Goal: Task Accomplishment & Management: Use online tool/utility

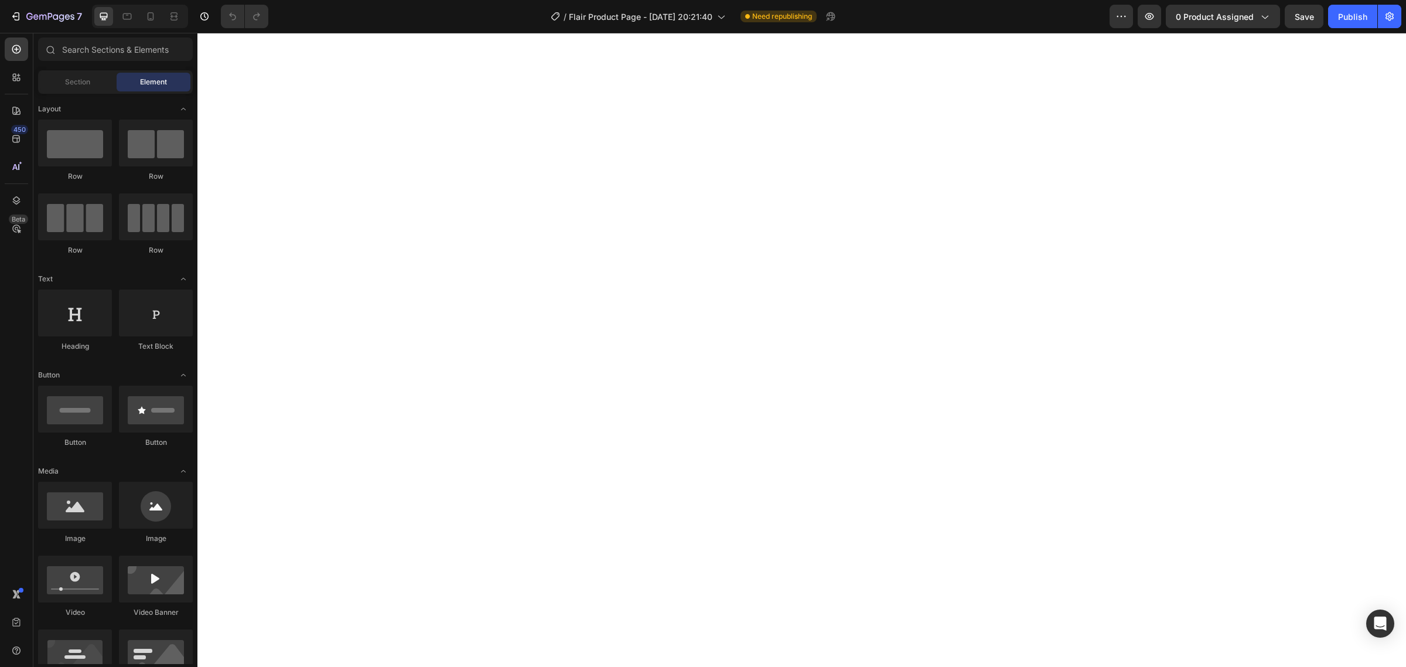
click at [19, 9] on div "7" at bounding box center [46, 16] width 72 height 14
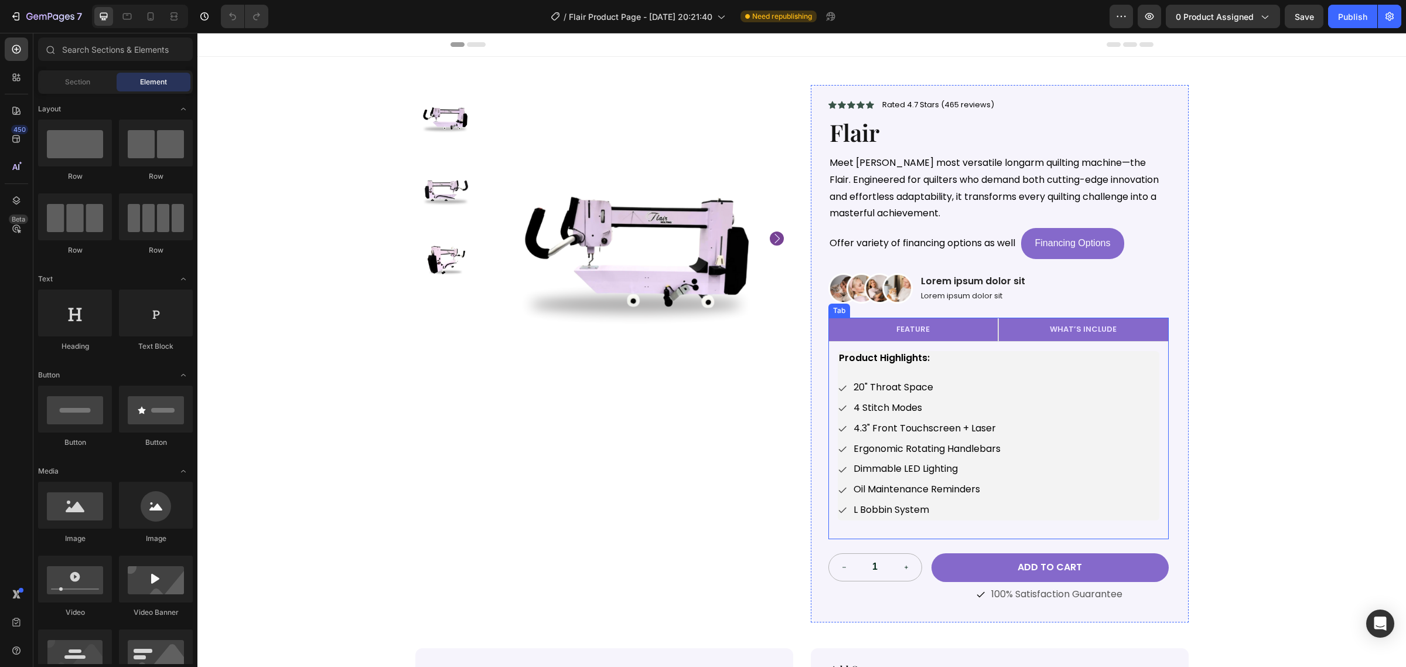
click at [1088, 330] on p "WHAT’S INCLUDE" at bounding box center [1083, 330] width 67 height 10
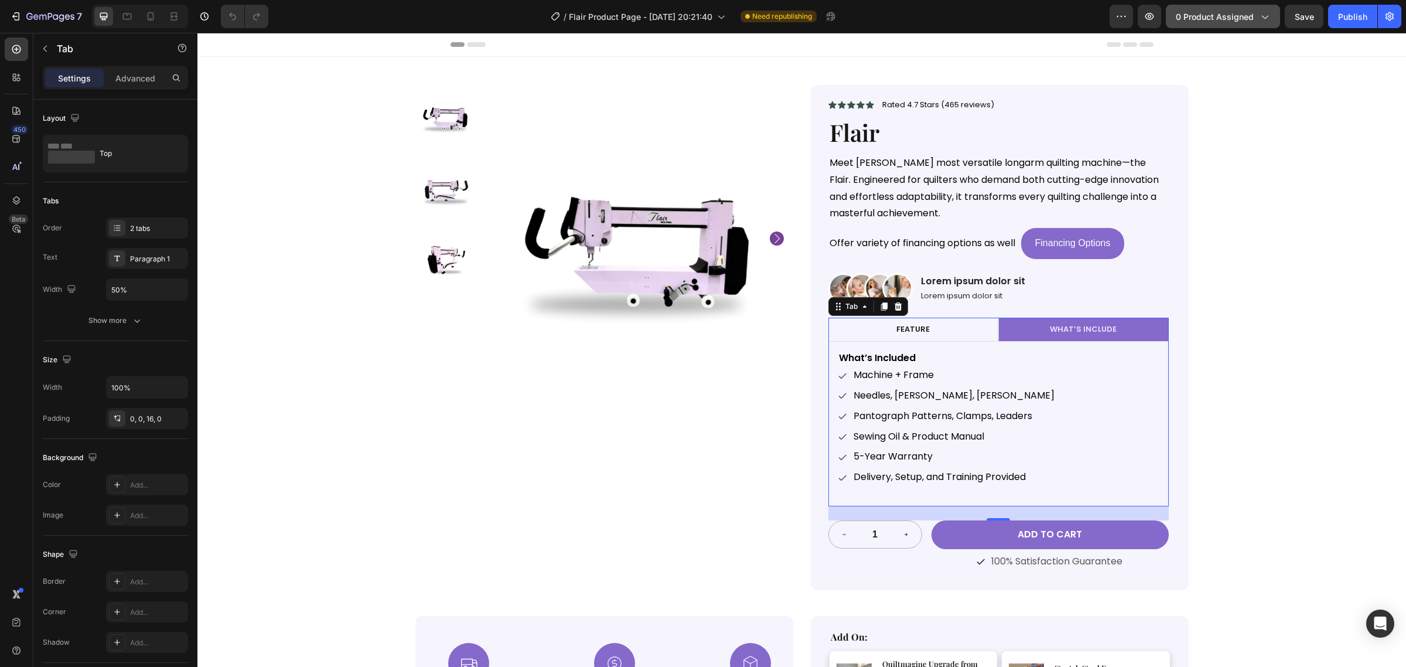
click at [1232, 11] on span "0 product assigned" at bounding box center [1215, 17] width 78 height 12
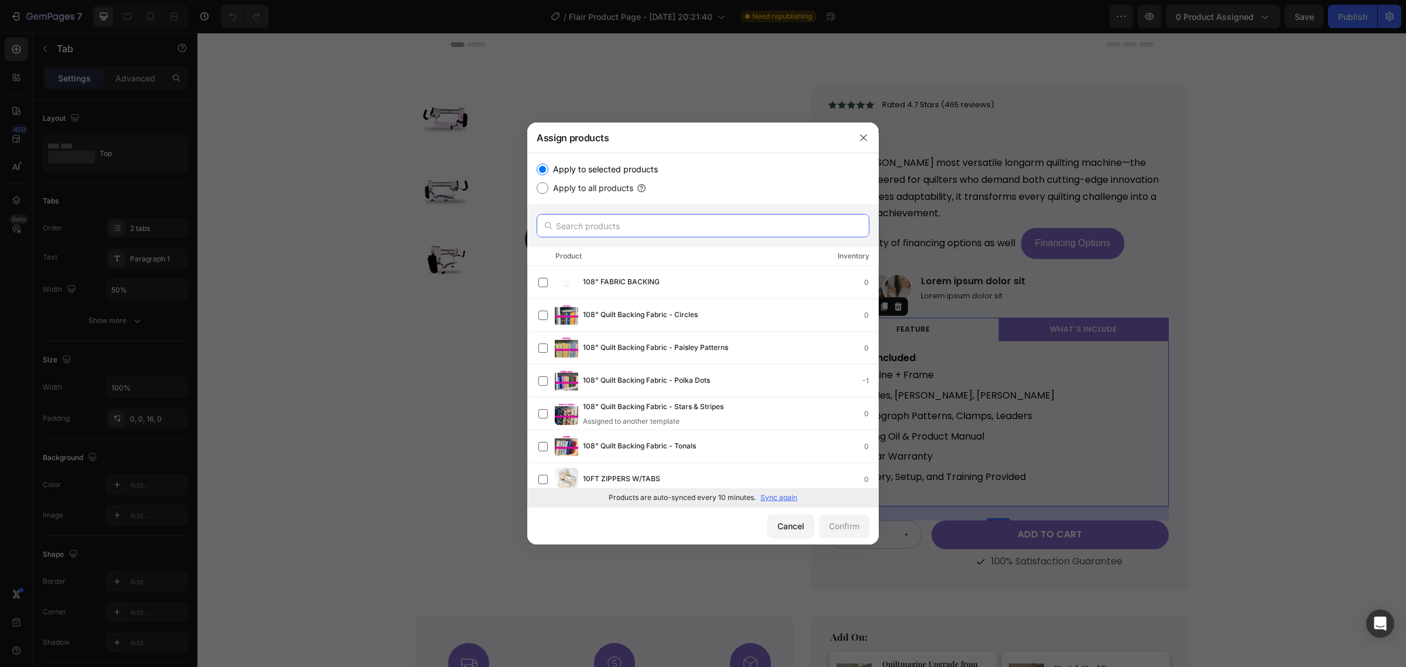
click at [672, 220] on input "text" at bounding box center [703, 225] width 333 height 23
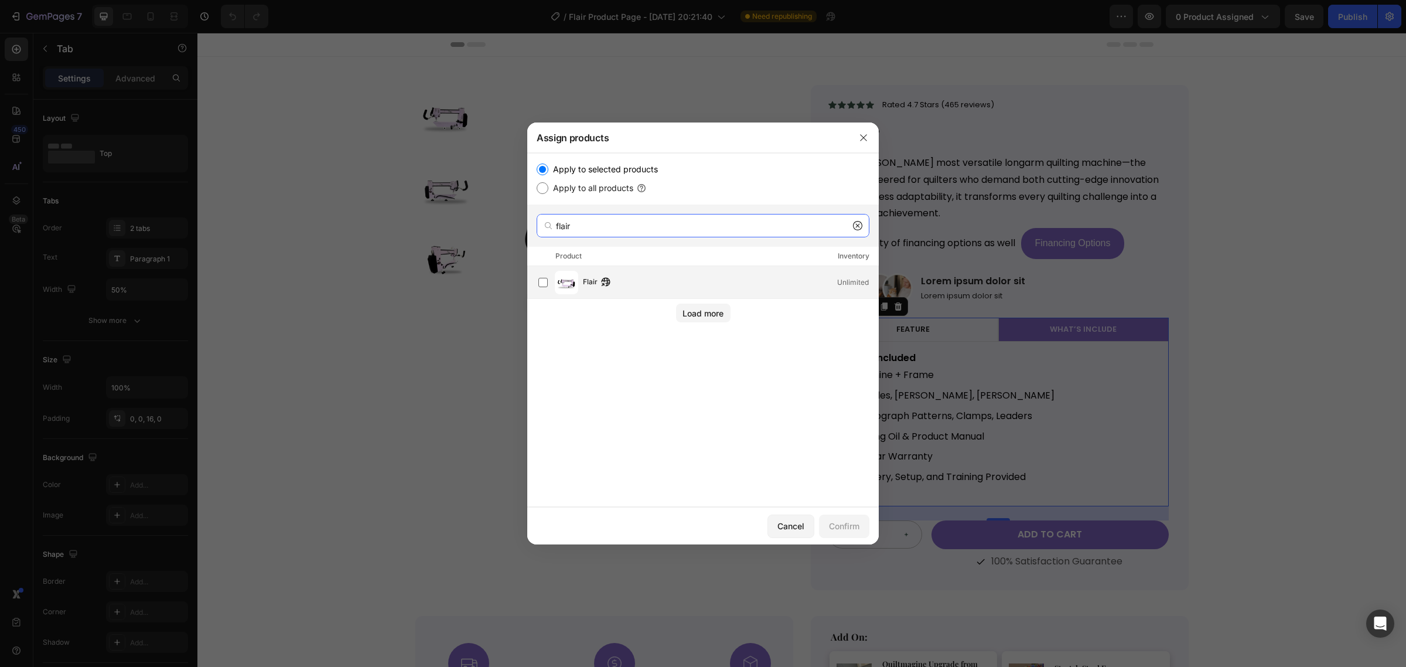
type input "flair"
click at [677, 287] on div "Flair Unlimited" at bounding box center [730, 282] width 295 height 13
click at [832, 535] on button "Confirm" at bounding box center [844, 525] width 50 height 23
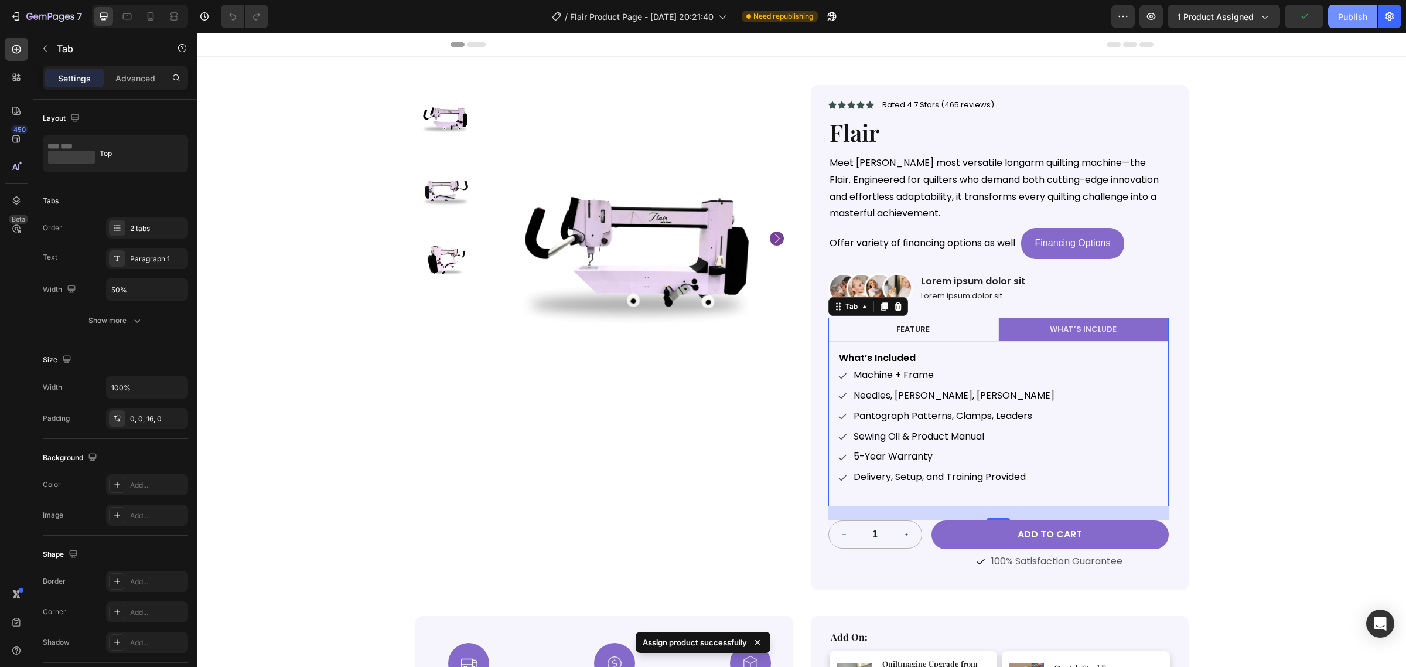
click at [1341, 16] on div "Publish" at bounding box center [1352, 17] width 29 height 12
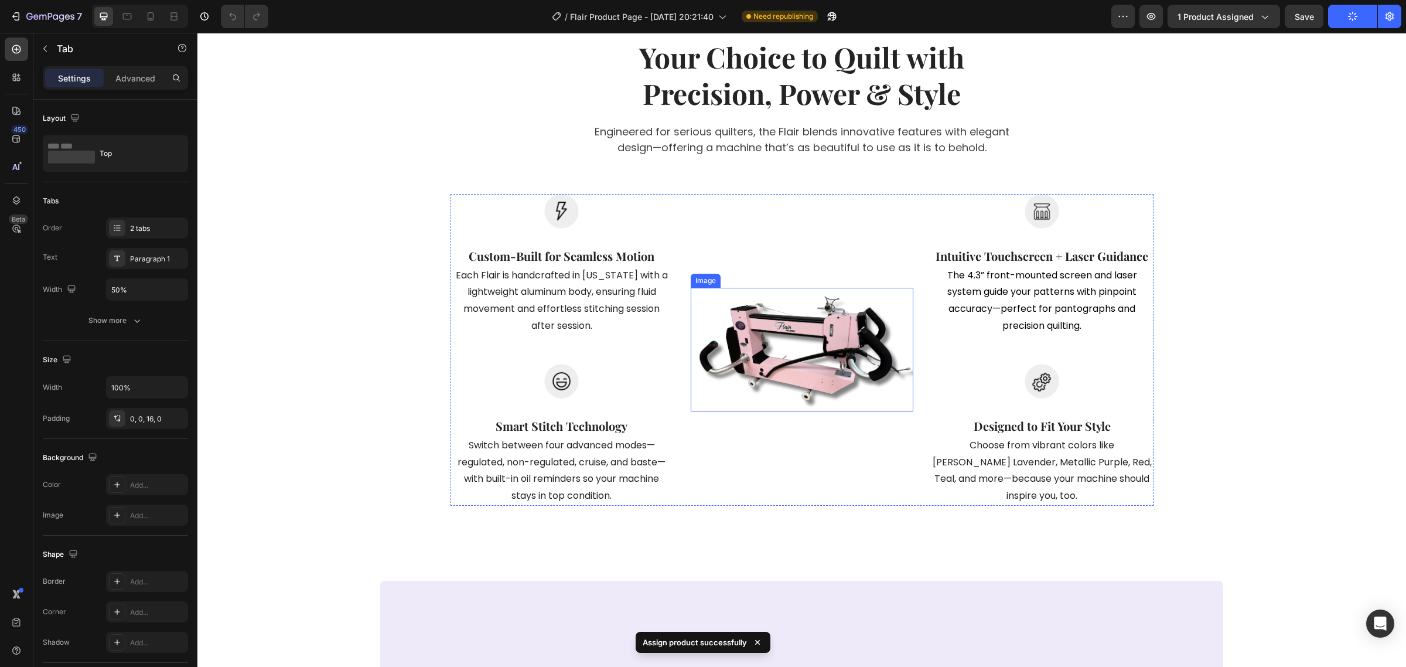
scroll to position [805, 0]
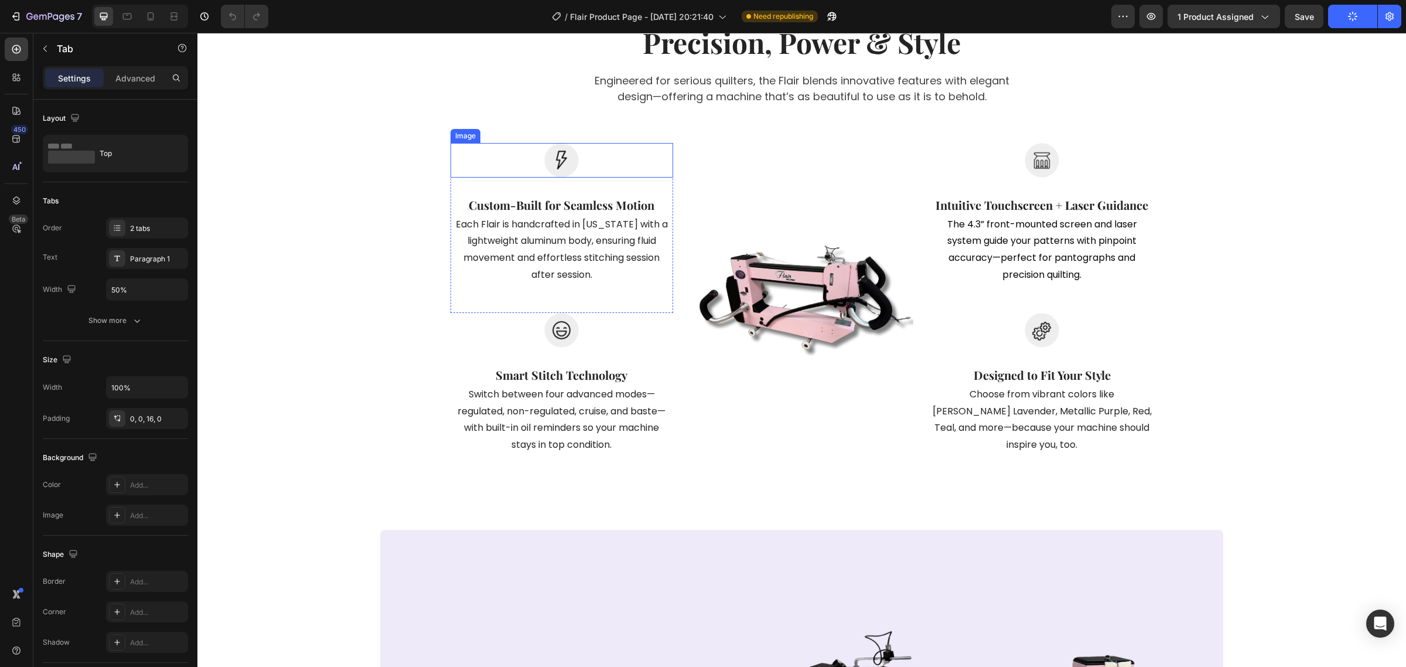
click at [569, 166] on img at bounding box center [561, 160] width 35 height 35
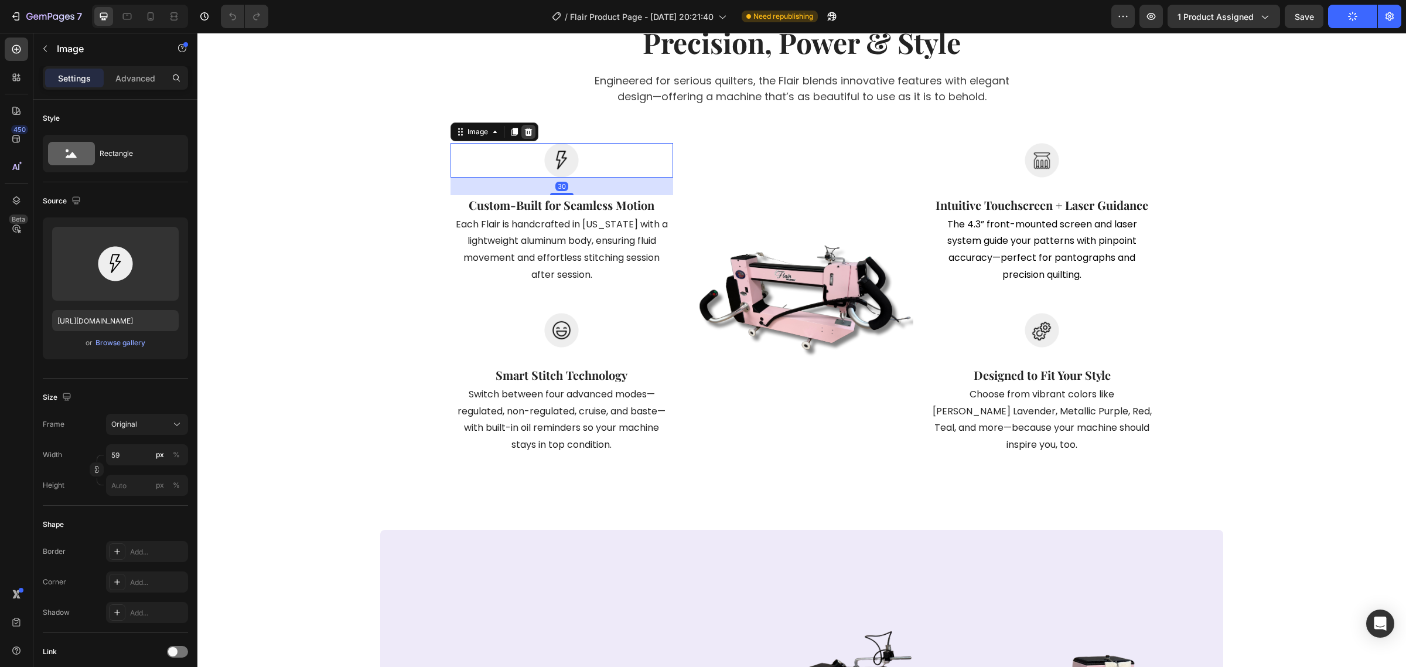
click at [525, 132] on icon at bounding box center [528, 131] width 8 height 8
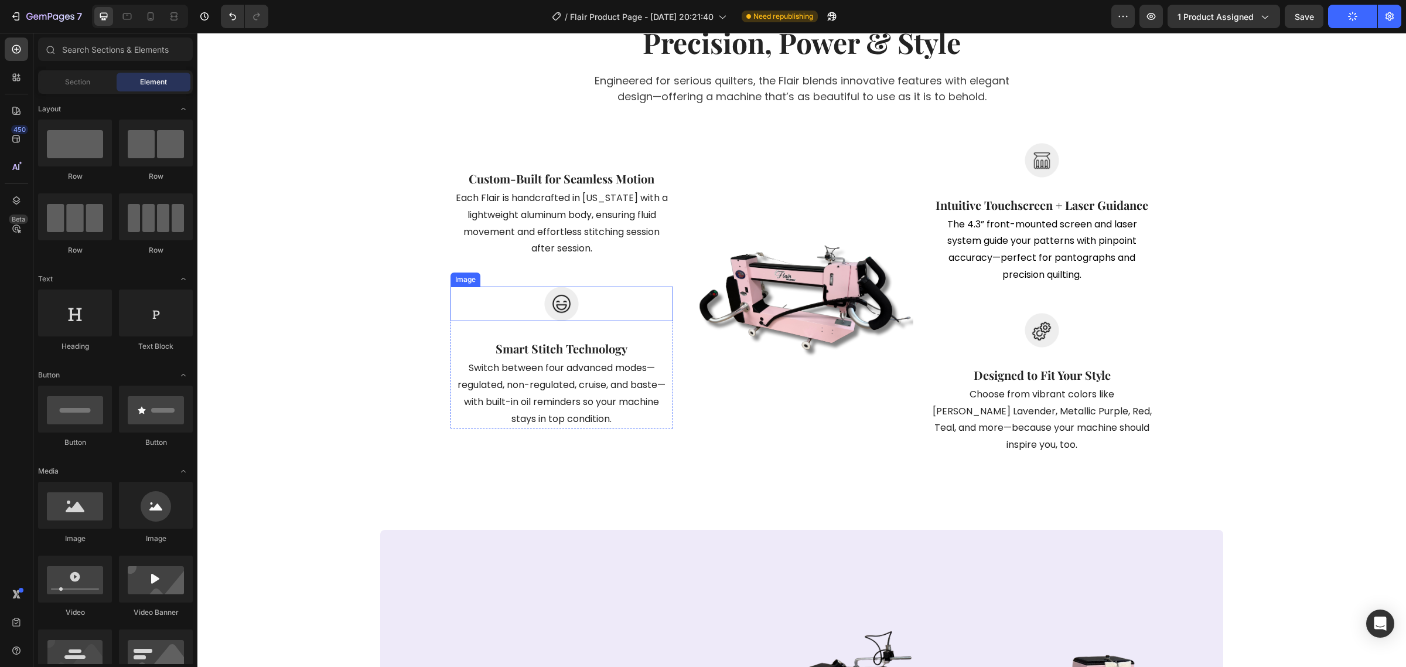
click at [556, 305] on img at bounding box center [561, 303] width 35 height 35
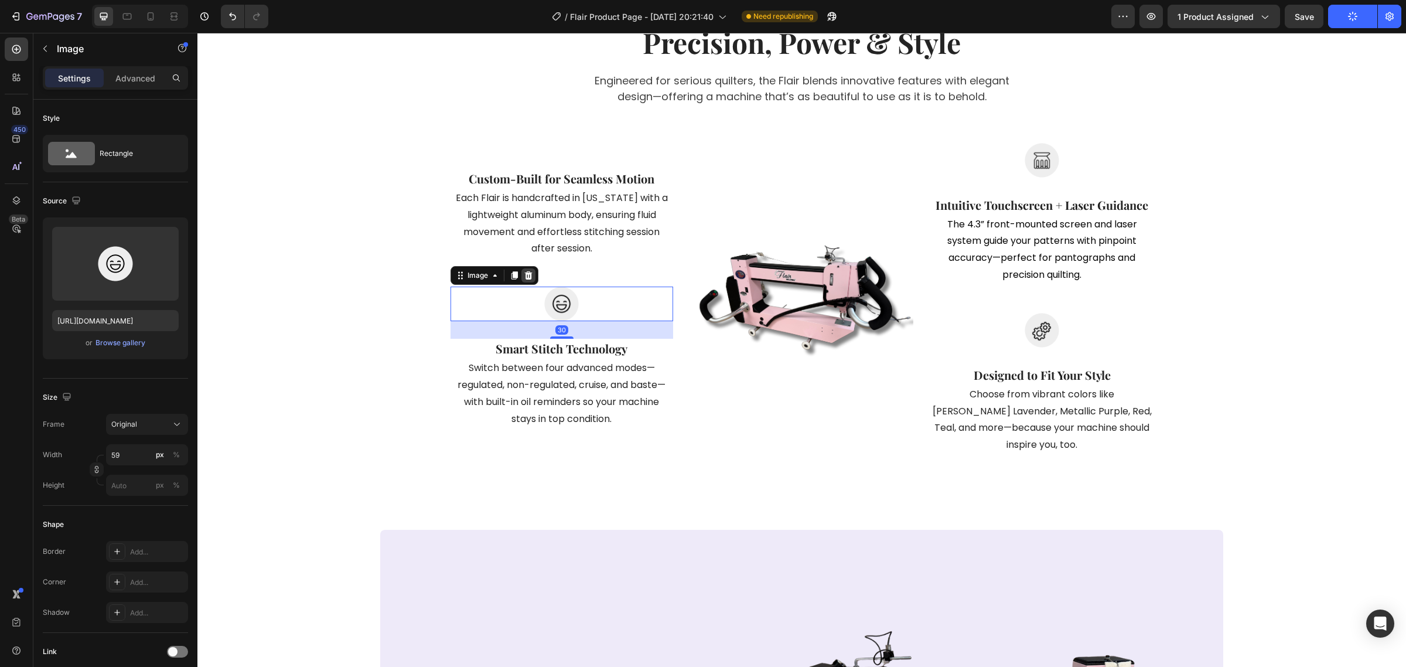
click at [525, 277] on icon at bounding box center [528, 275] width 8 height 8
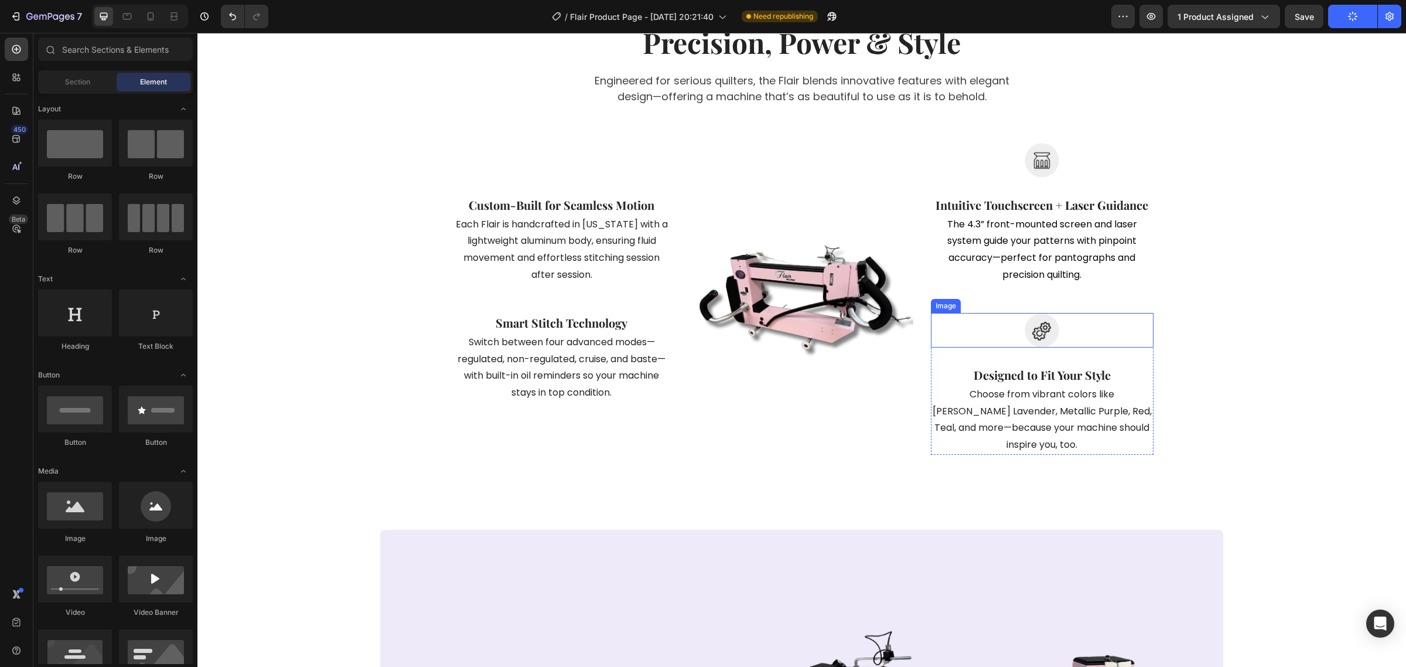
click at [1046, 332] on img at bounding box center [1041, 330] width 35 height 35
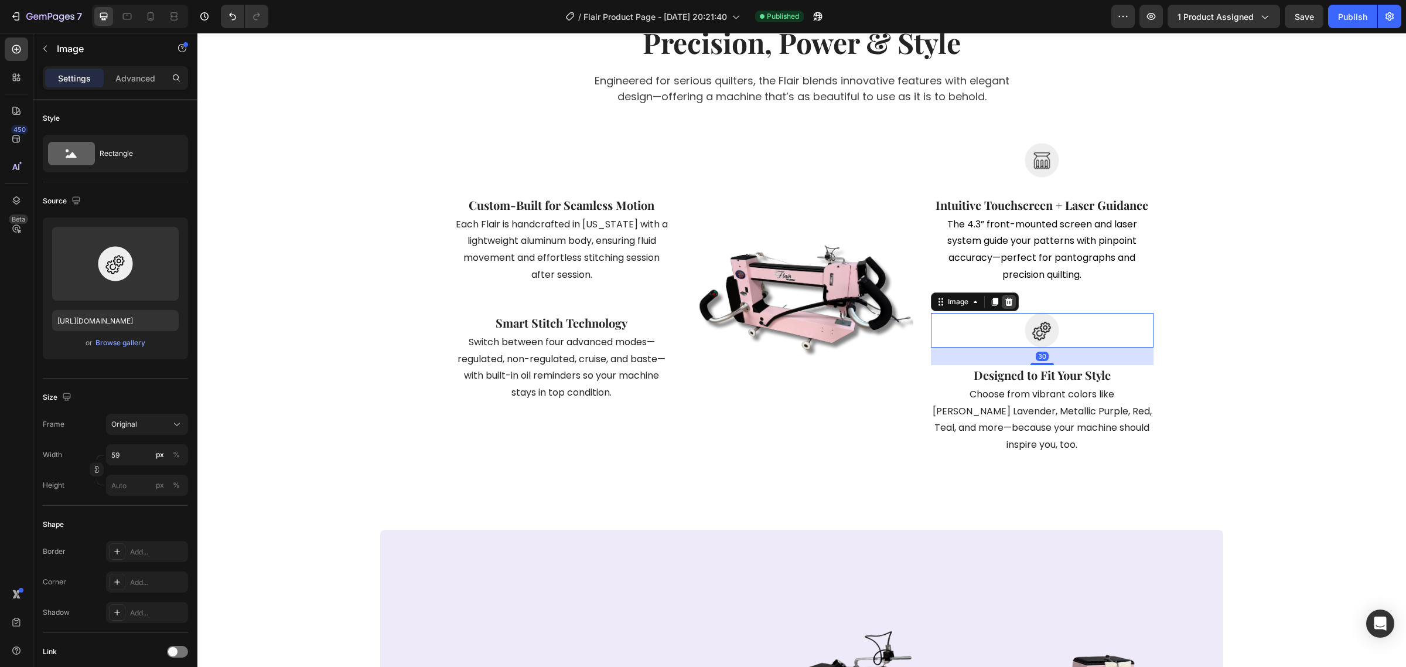
click at [1005, 300] on icon at bounding box center [1009, 302] width 8 height 8
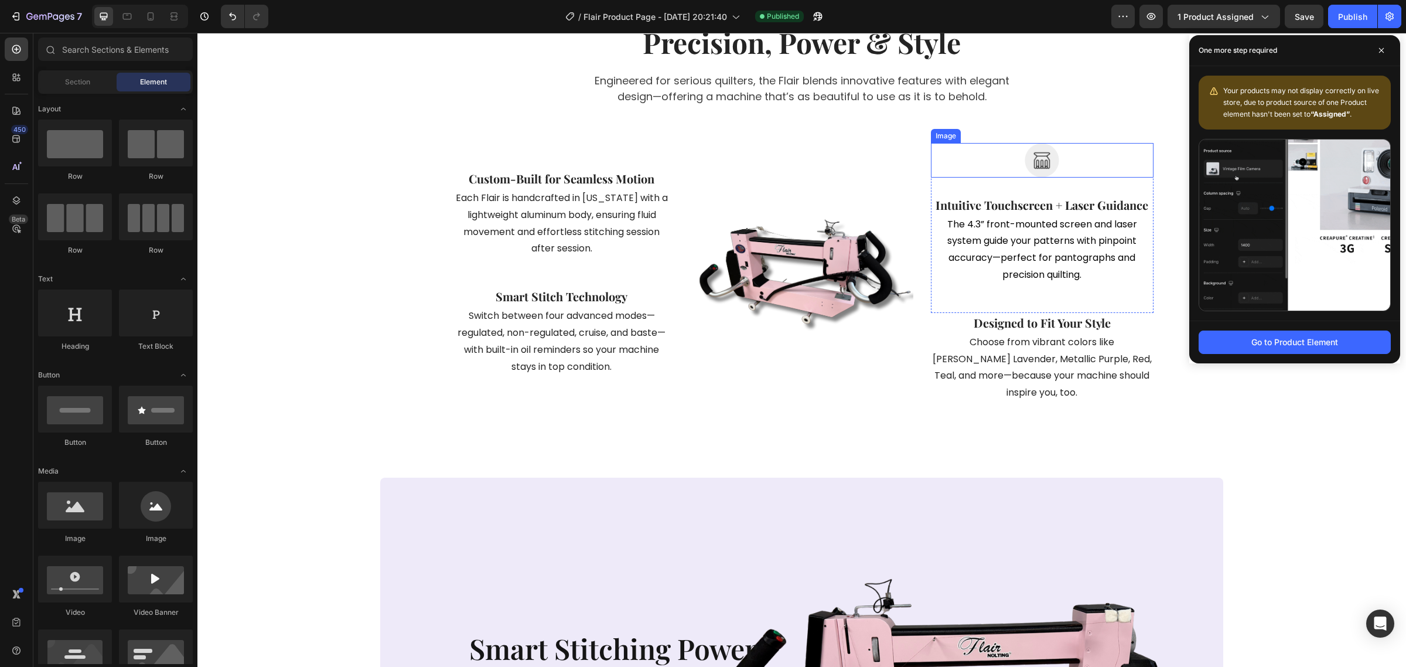
click at [1032, 165] on img at bounding box center [1041, 160] width 35 height 35
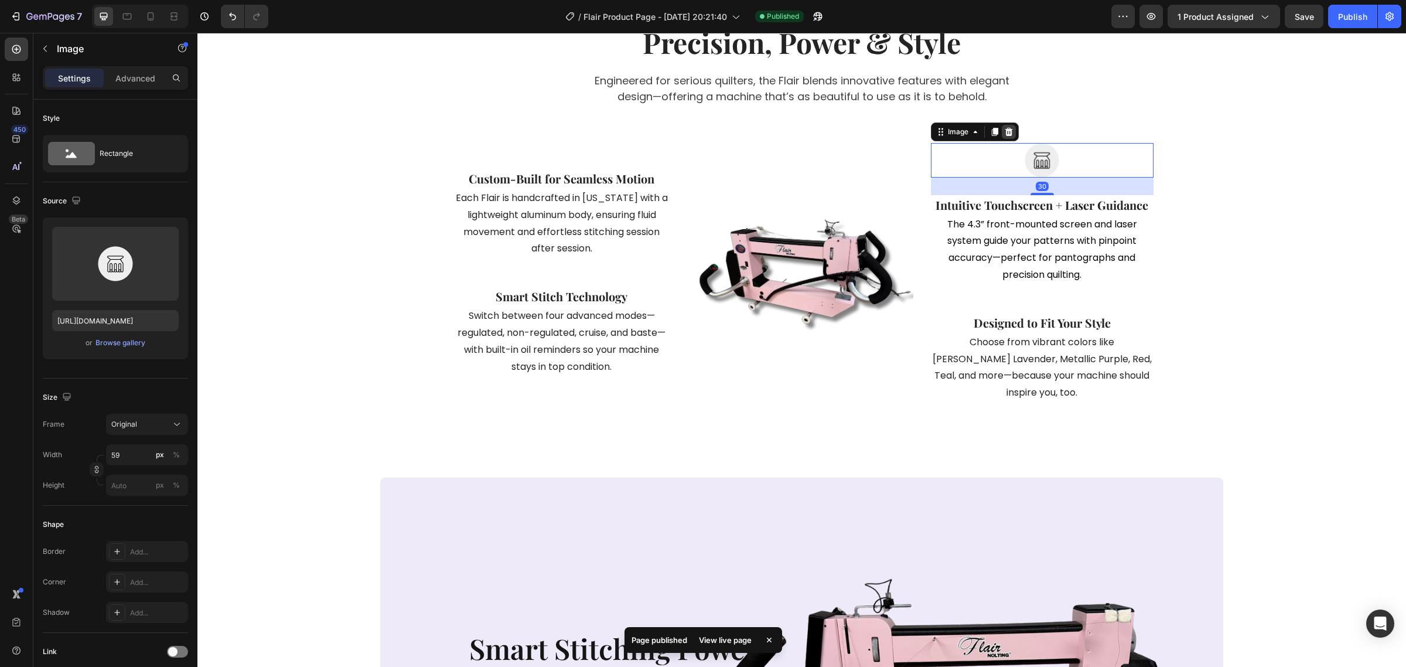
click at [1005, 135] on icon at bounding box center [1009, 131] width 8 height 8
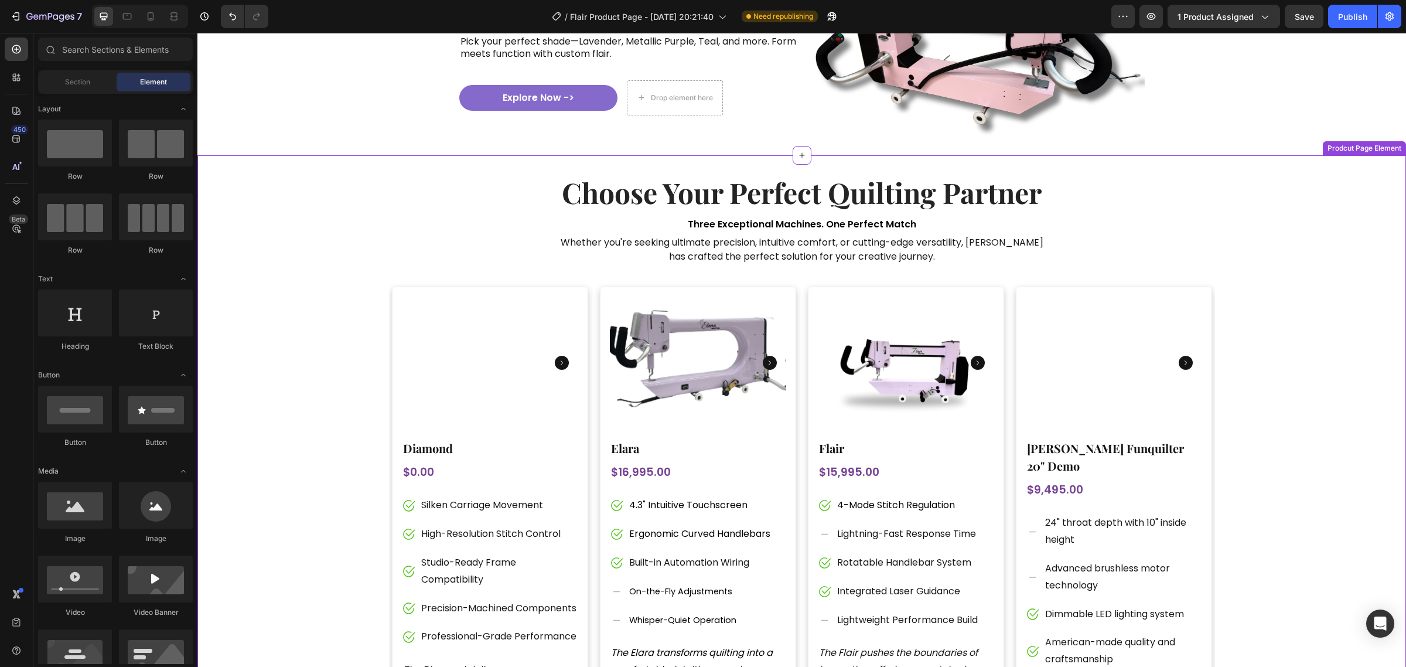
scroll to position [2343, 0]
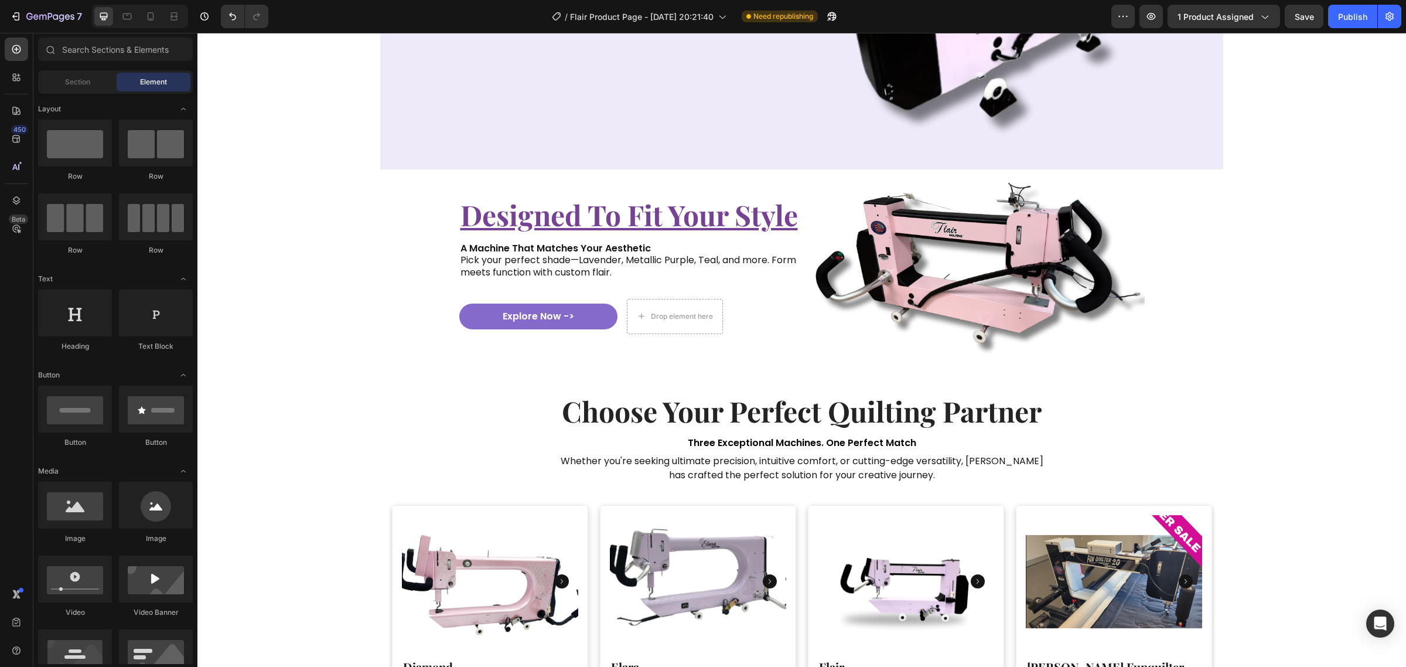
drag, startPoint x: 330, startPoint y: 33, endPoint x: 745, endPoint y: 499, distance: 624.4
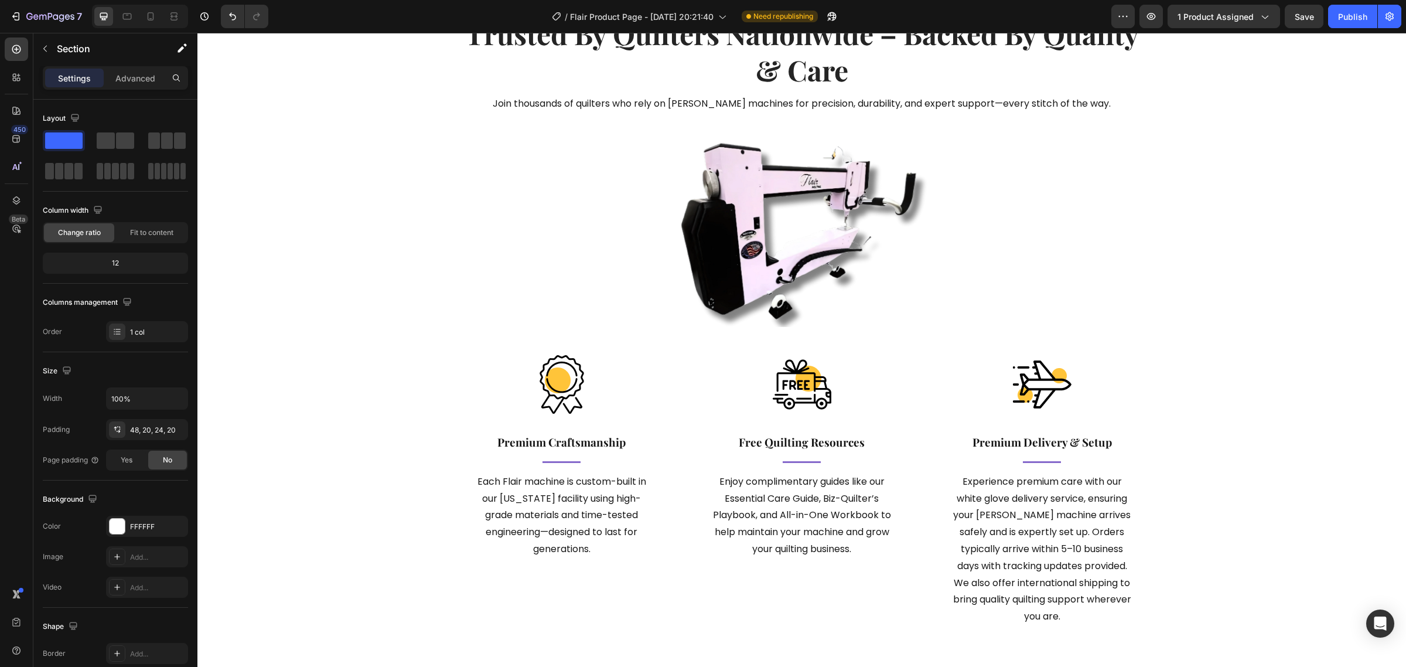
scroll to position [3807, 0]
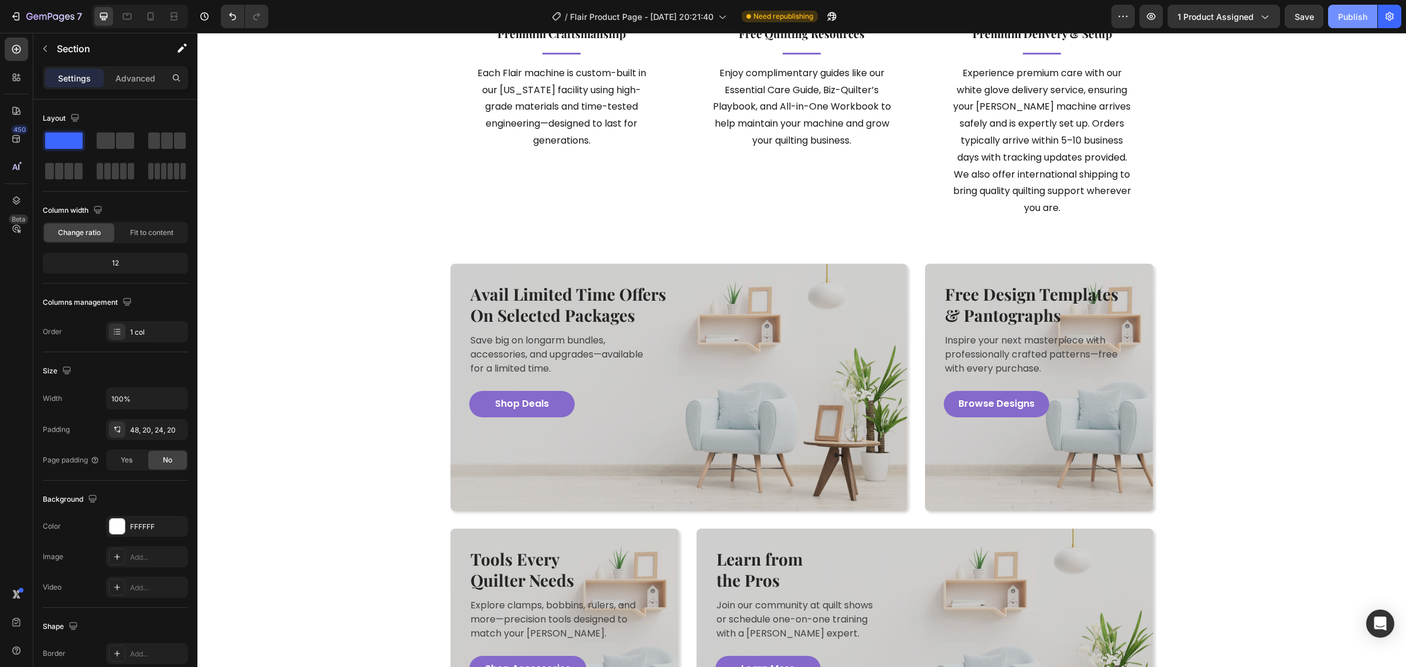
click at [1367, 21] on div "Publish" at bounding box center [1352, 17] width 29 height 12
click at [831, 25] on button "button" at bounding box center [831, 16] width 23 height 23
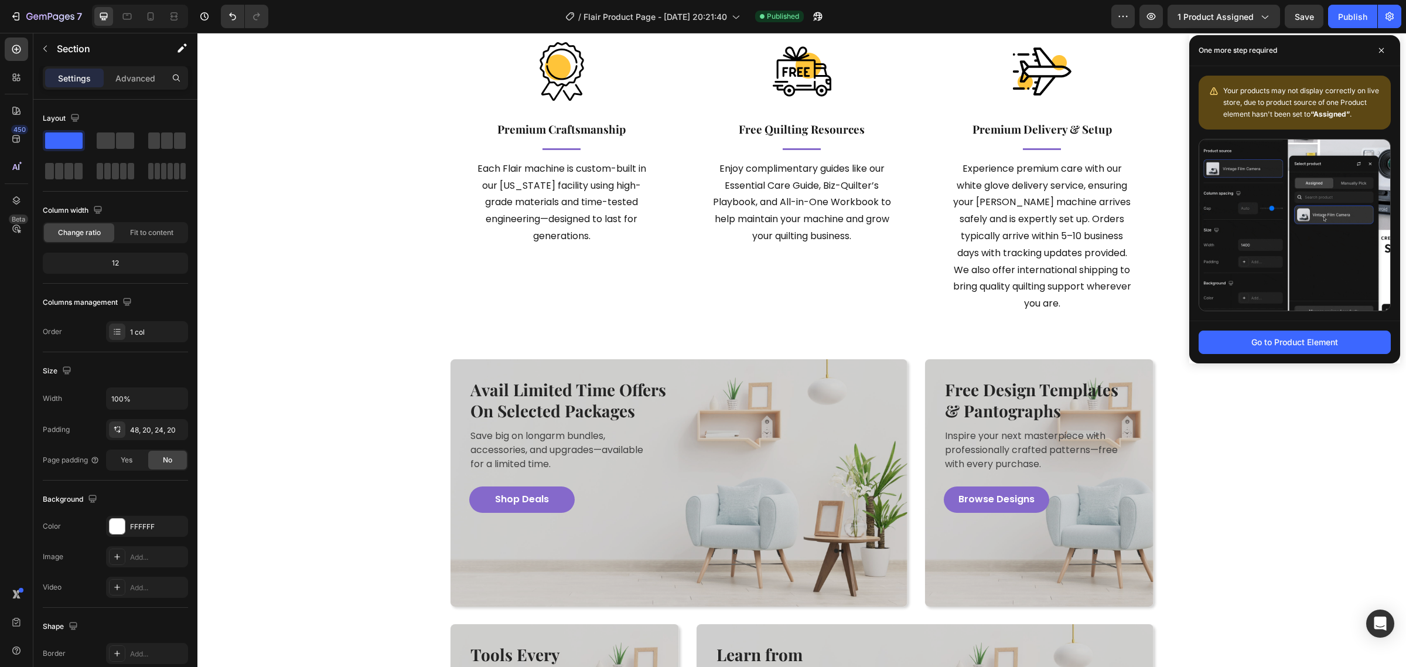
scroll to position [3661, 0]
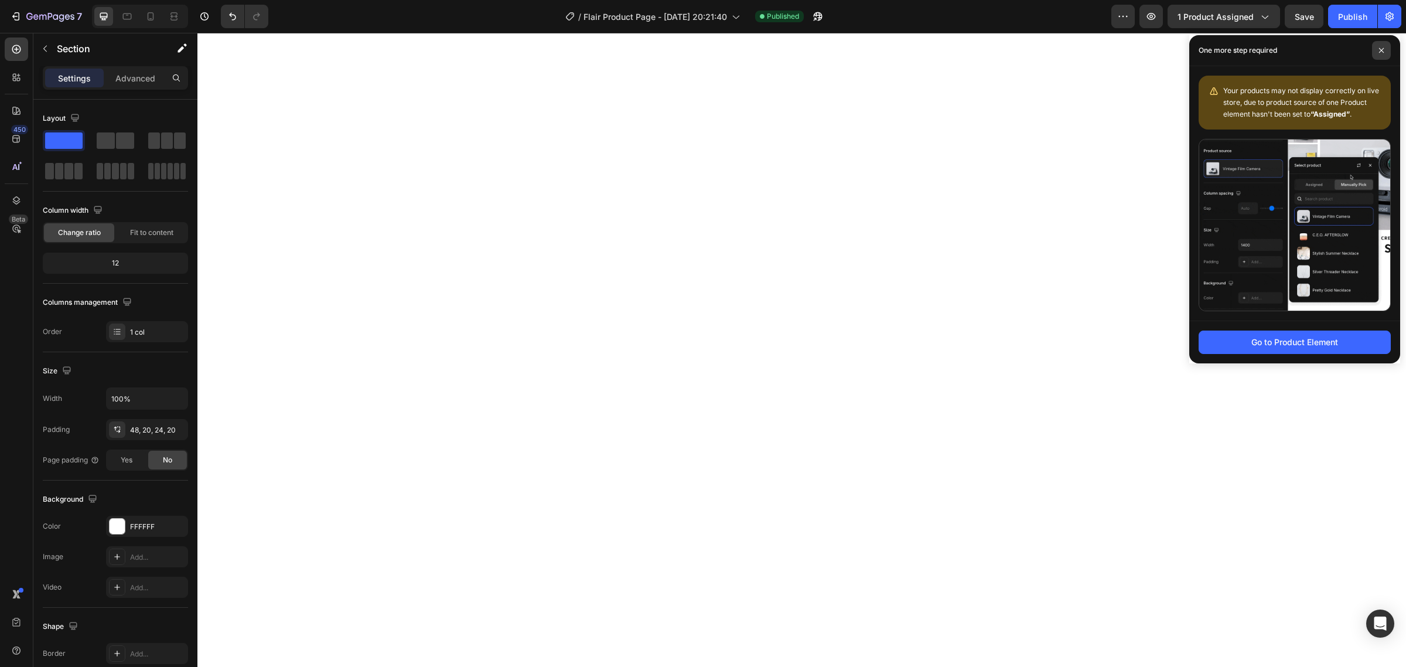
click at [1381, 51] on icon at bounding box center [1381, 50] width 5 height 5
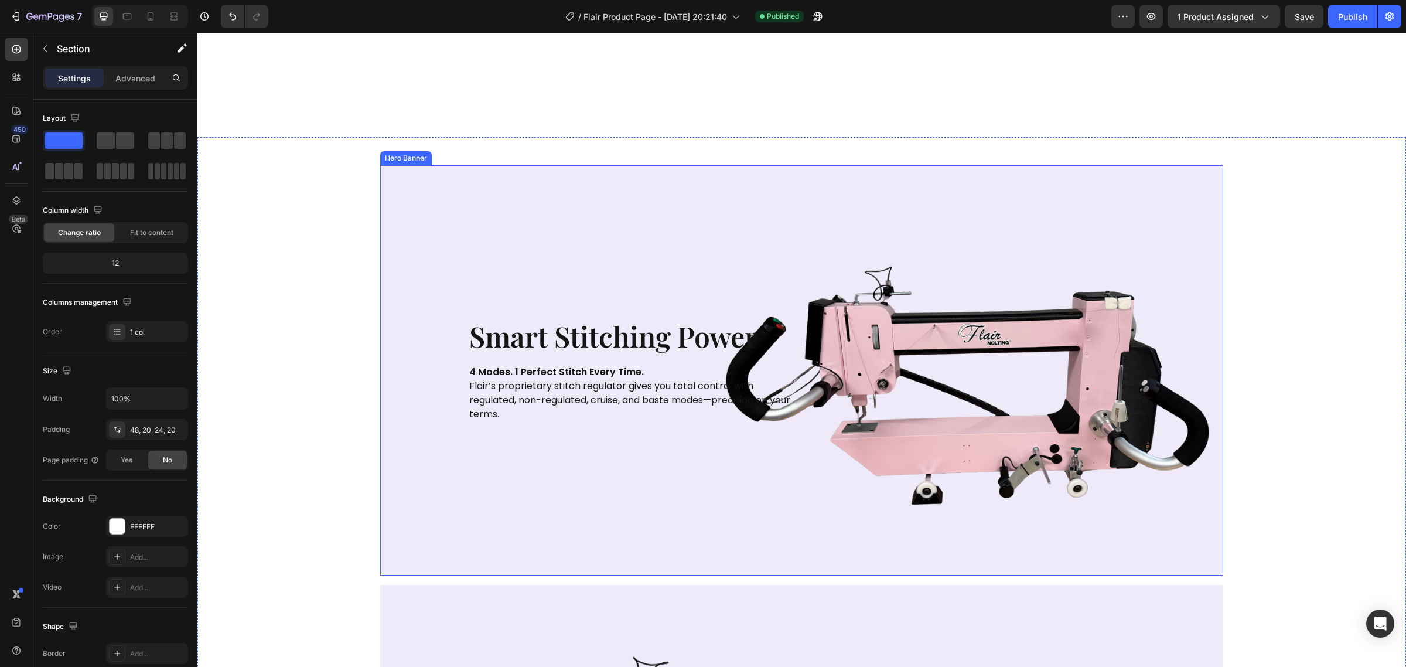
scroll to position [1245, 0]
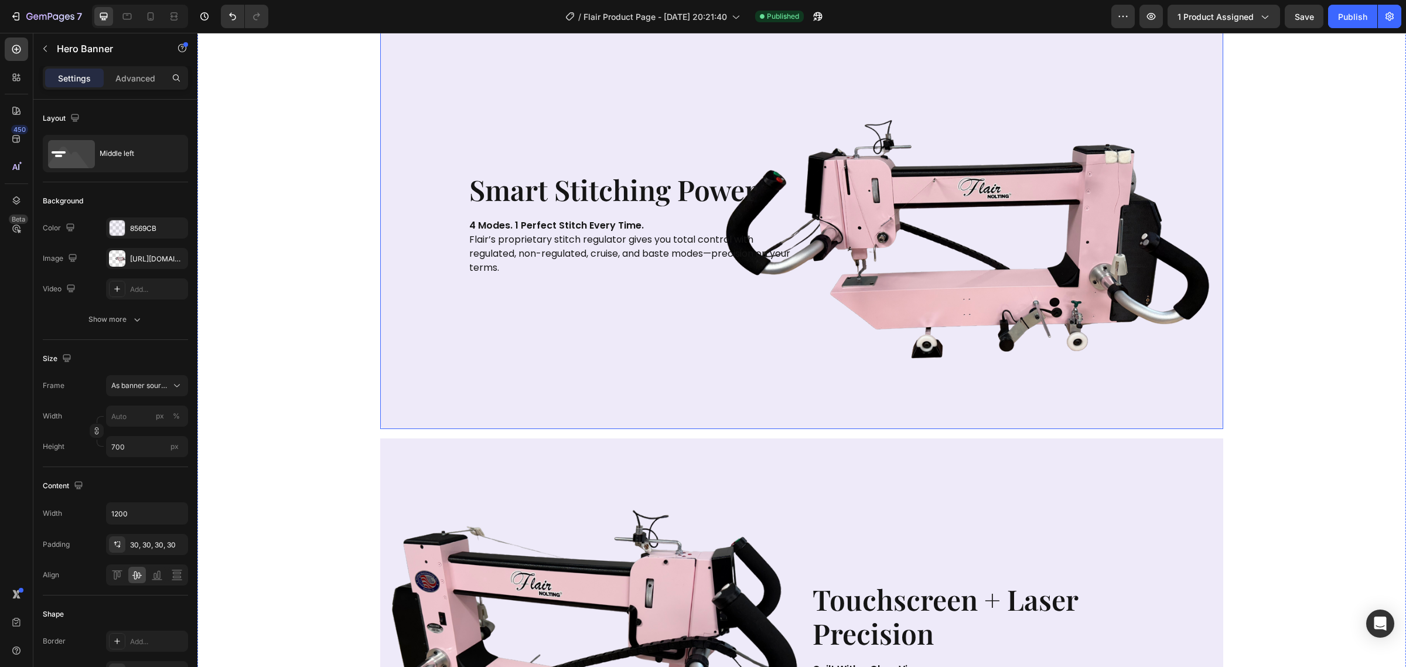
click at [930, 250] on div "Image" at bounding box center [973, 224] width 325 height 104
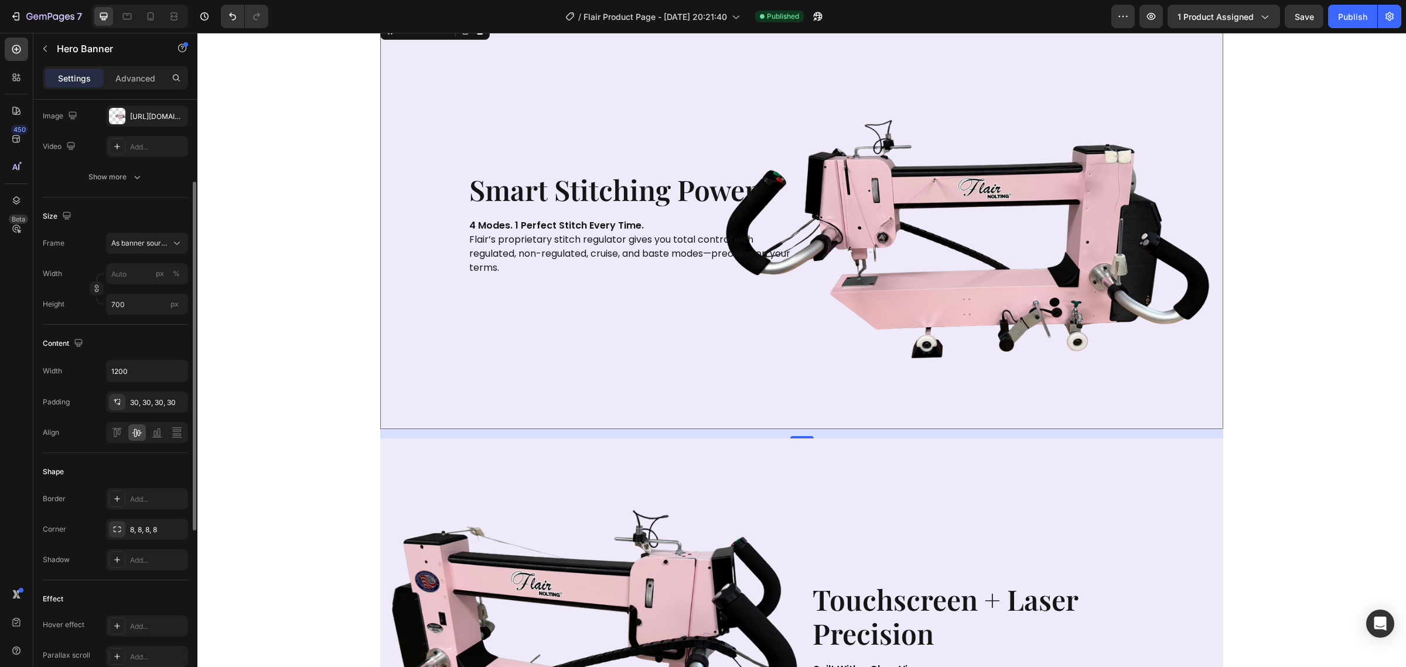
scroll to position [0, 0]
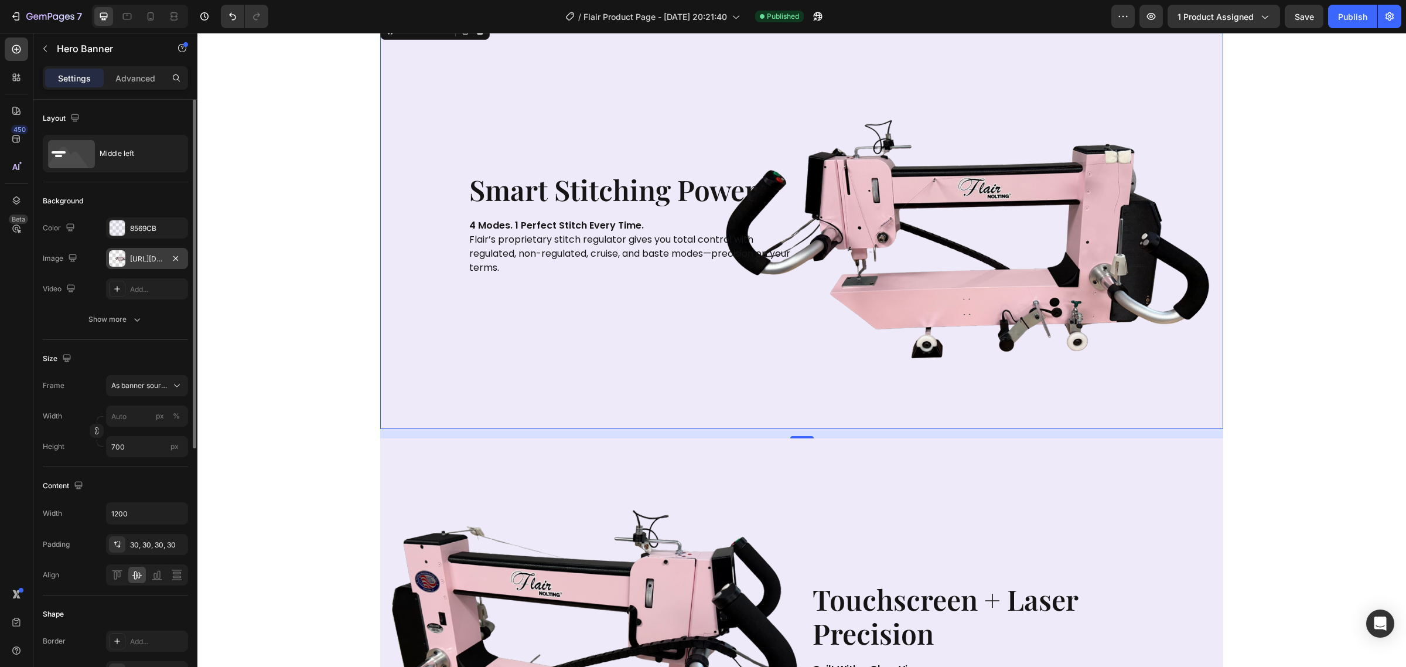
click at [154, 256] on div "[URL][DOMAIN_NAME]" at bounding box center [147, 259] width 34 height 11
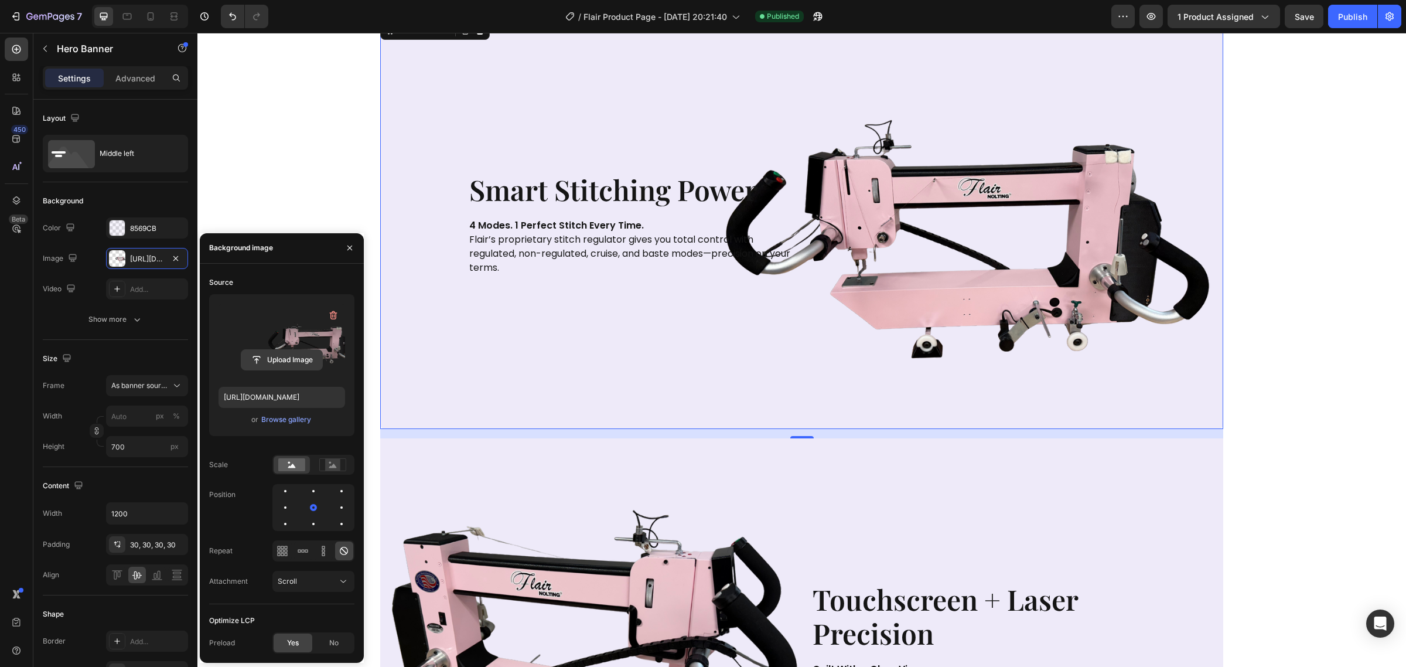
click at [277, 358] on input "file" at bounding box center [281, 360] width 81 height 20
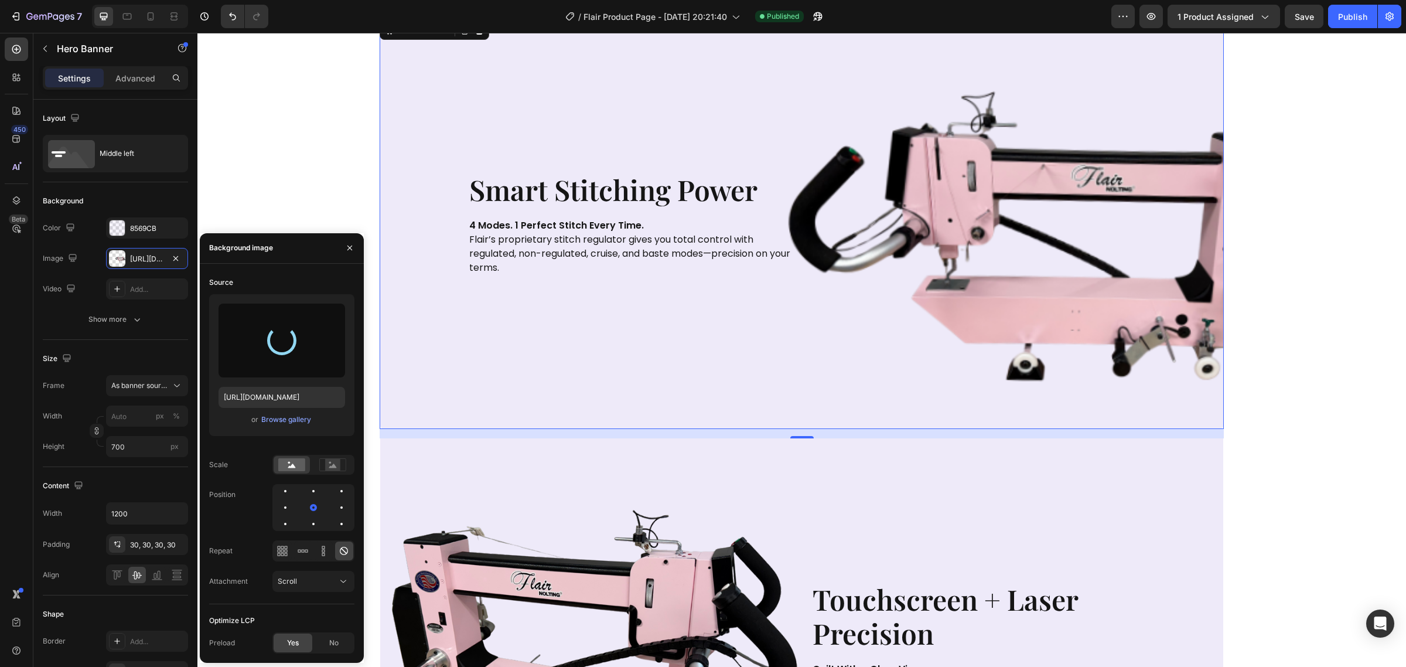
type input "[URL][DOMAIN_NAME]"
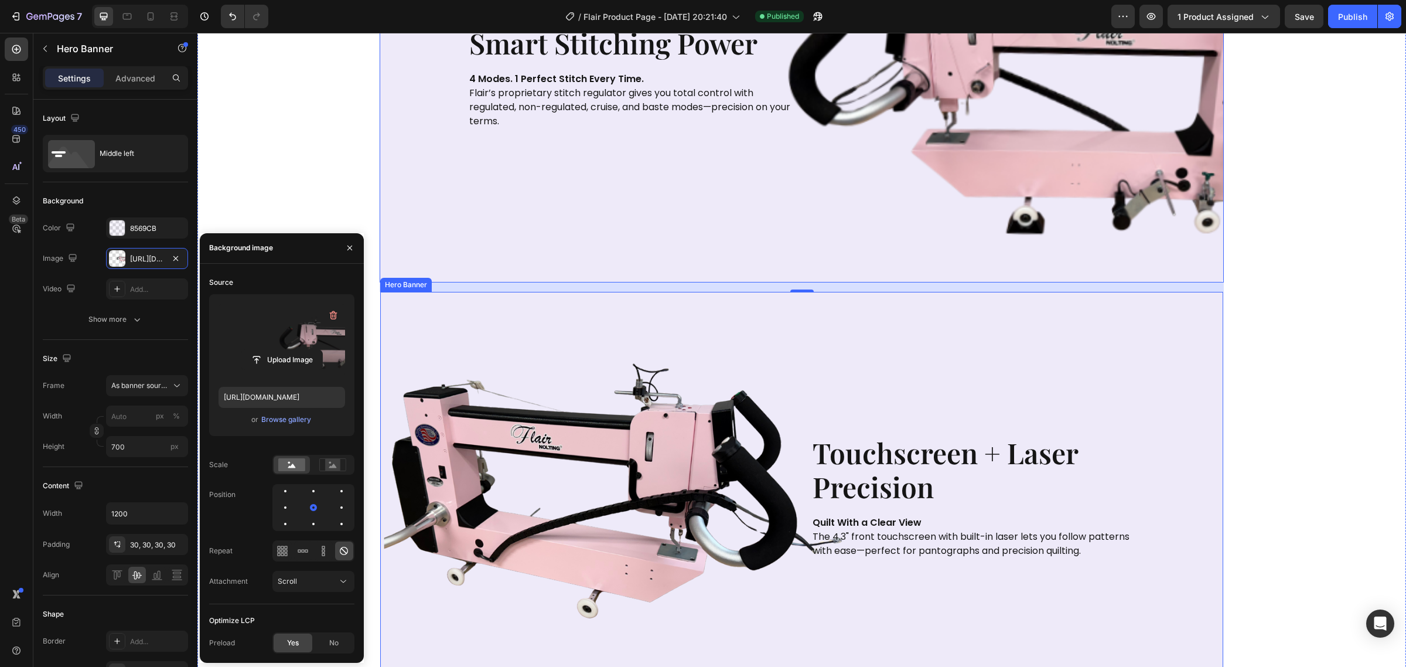
click at [579, 401] on div "Background Image" at bounding box center [801, 497] width 843 height 410
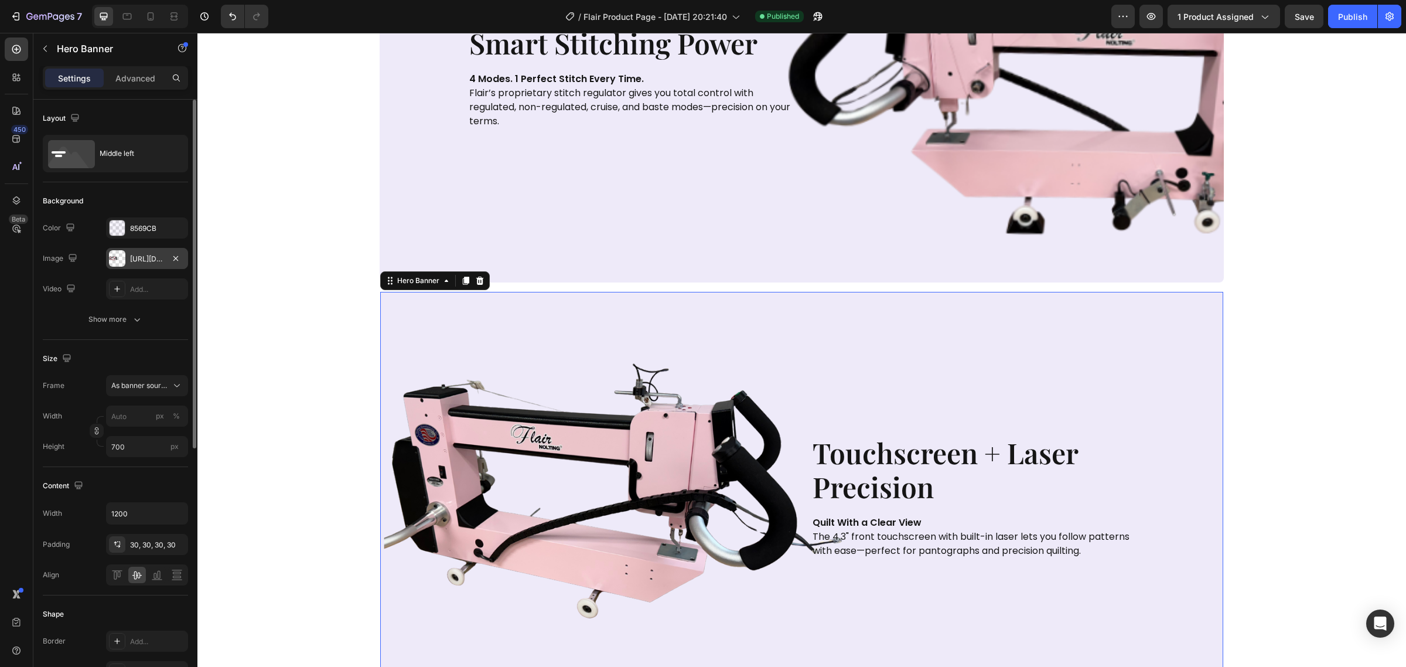
click at [153, 256] on div "[URL][DOMAIN_NAME]" at bounding box center [147, 259] width 34 height 11
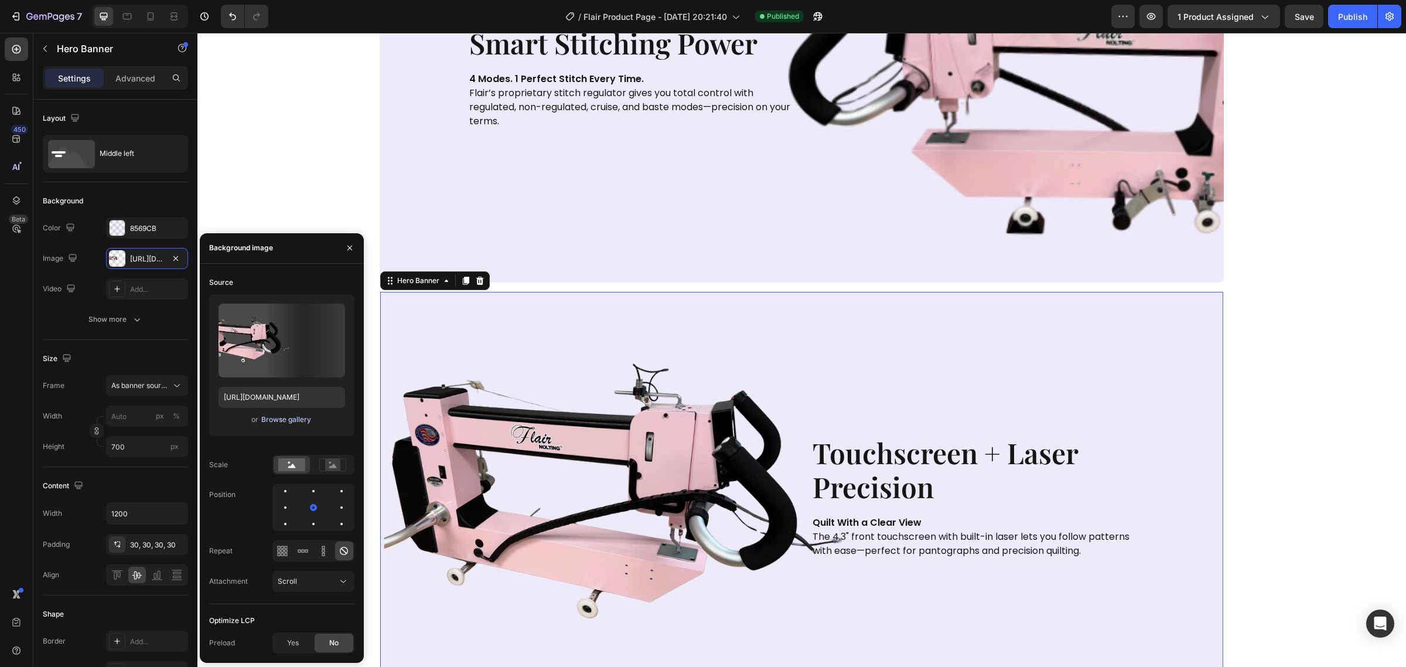
click at [291, 417] on div "Browse gallery" at bounding box center [286, 419] width 50 height 11
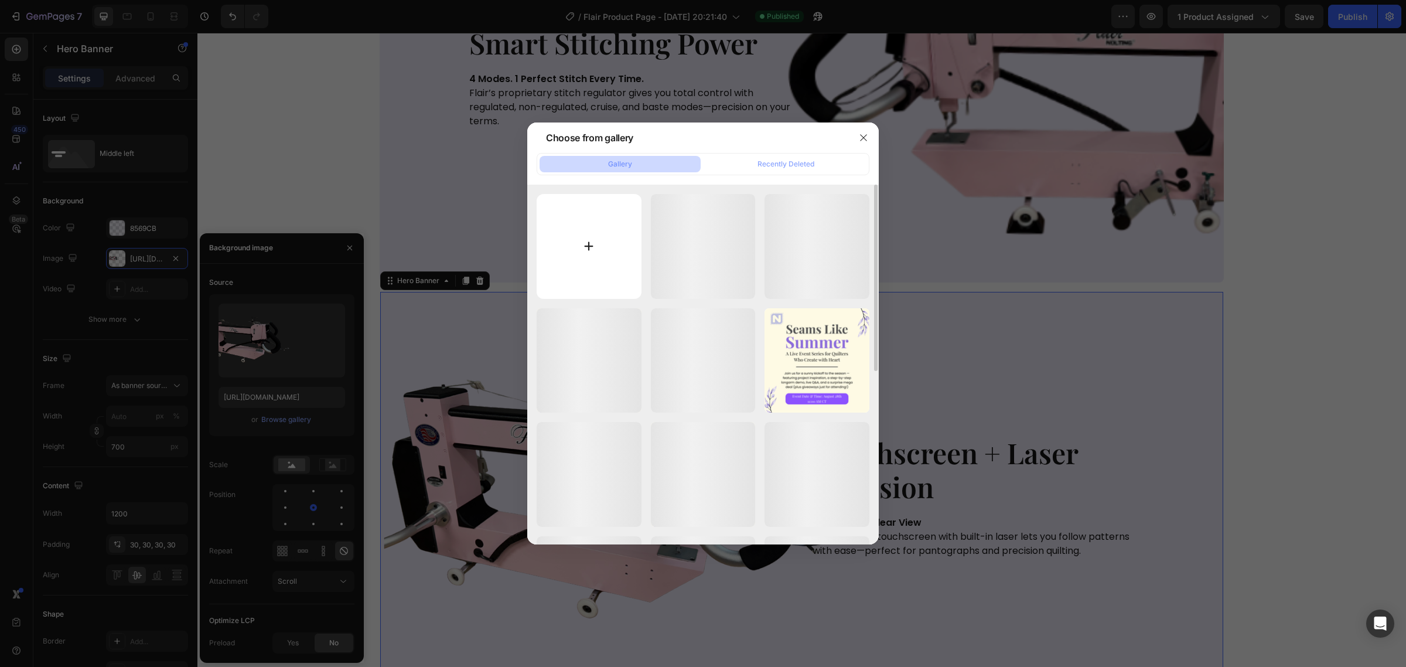
click at [599, 279] on input "file" at bounding box center [589, 246] width 105 height 105
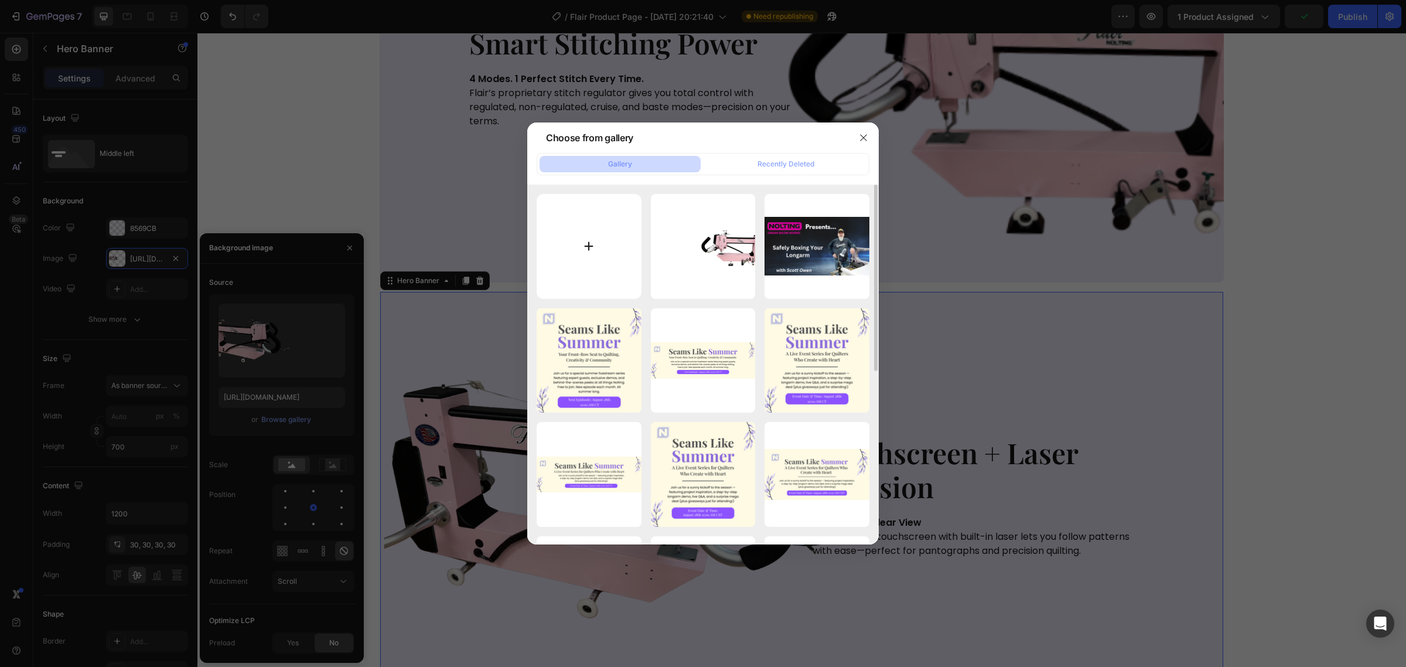
type input "C:\fakepath\Poor SEO (1).png"
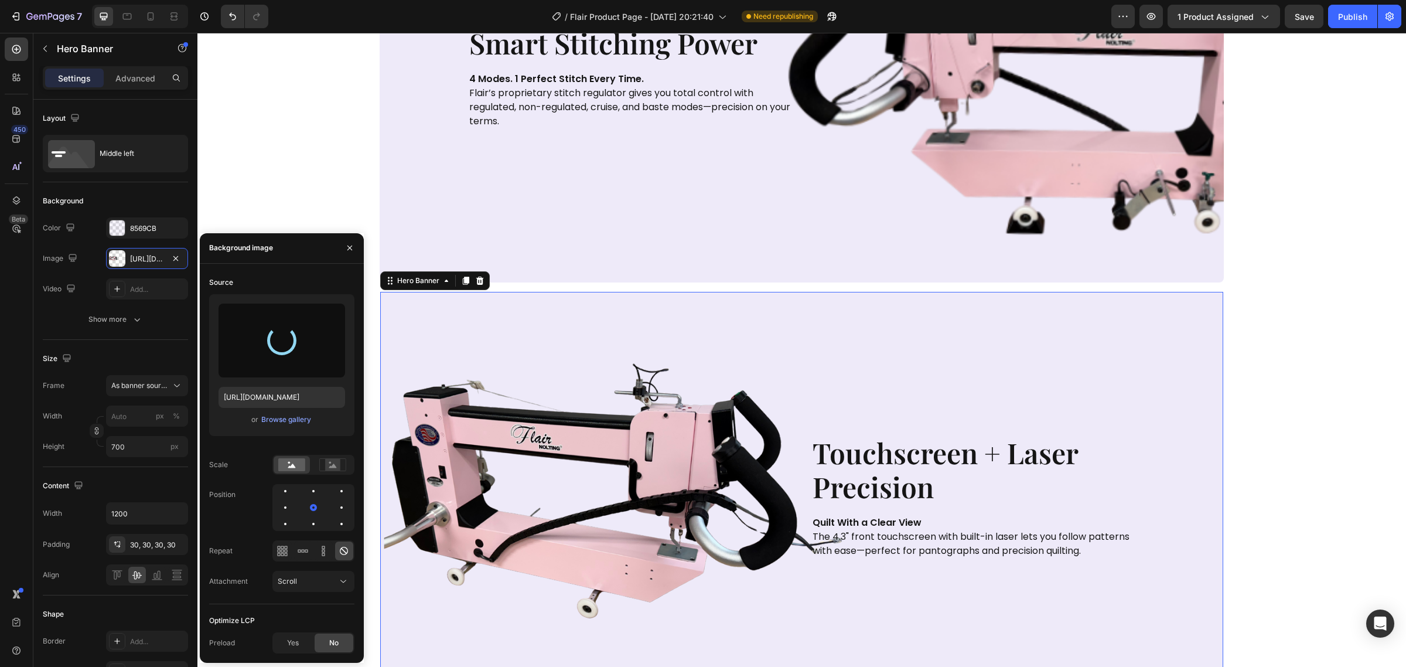
type input "[URL][DOMAIN_NAME]"
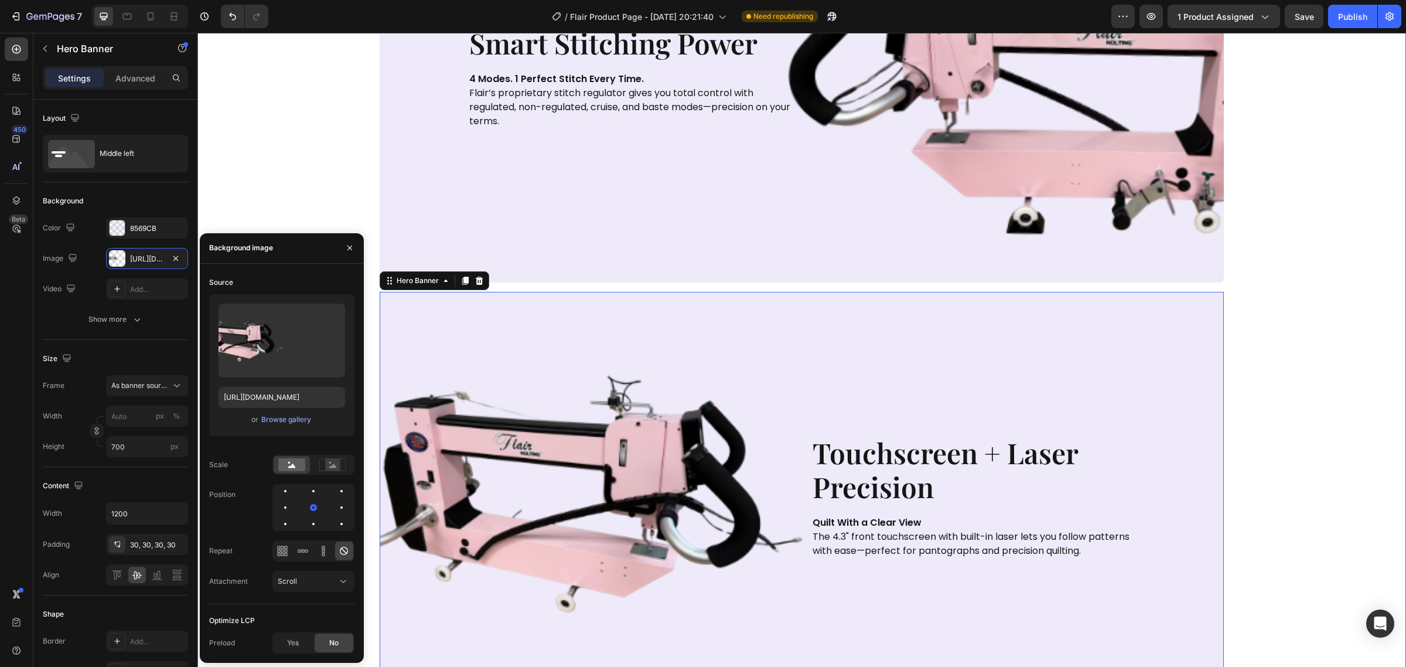
click at [347, 189] on div "smart stitching power Heading 4 Modes. 1 Perfect Stitch Every Time. Flair’s pro…" at bounding box center [801, 591] width 1185 height 1439
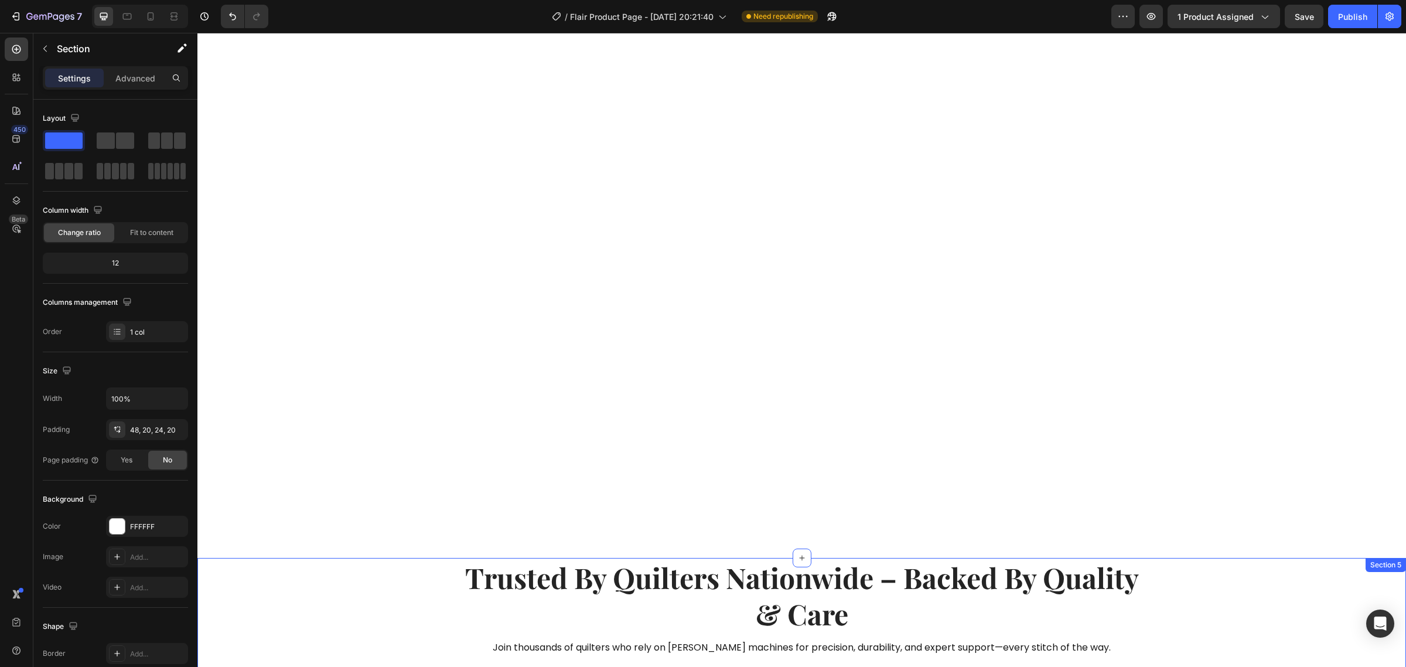
scroll to position [3881, 0]
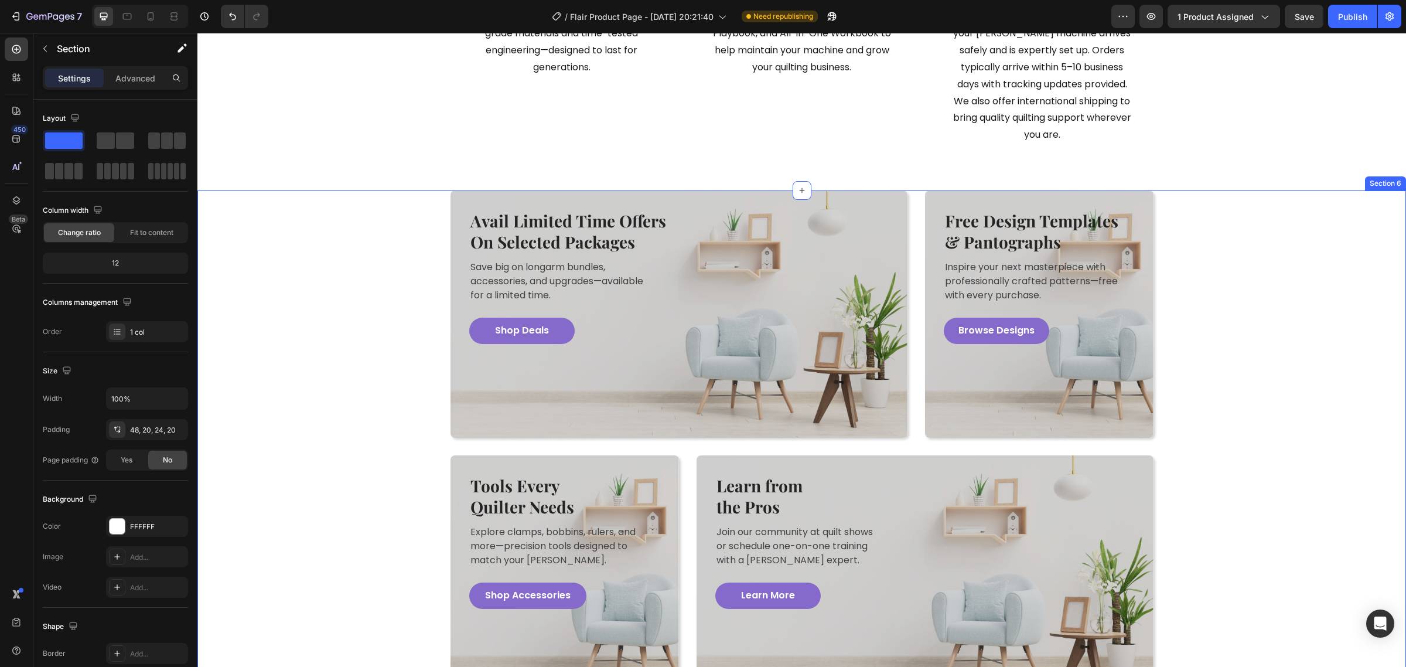
click at [1173, 199] on div "Avail Limited Time Offers On Selected Packages Heading Save big on longarm bund…" at bounding box center [801, 446] width 1191 height 512
click at [15, 198] on icon at bounding box center [17, 200] width 12 height 12
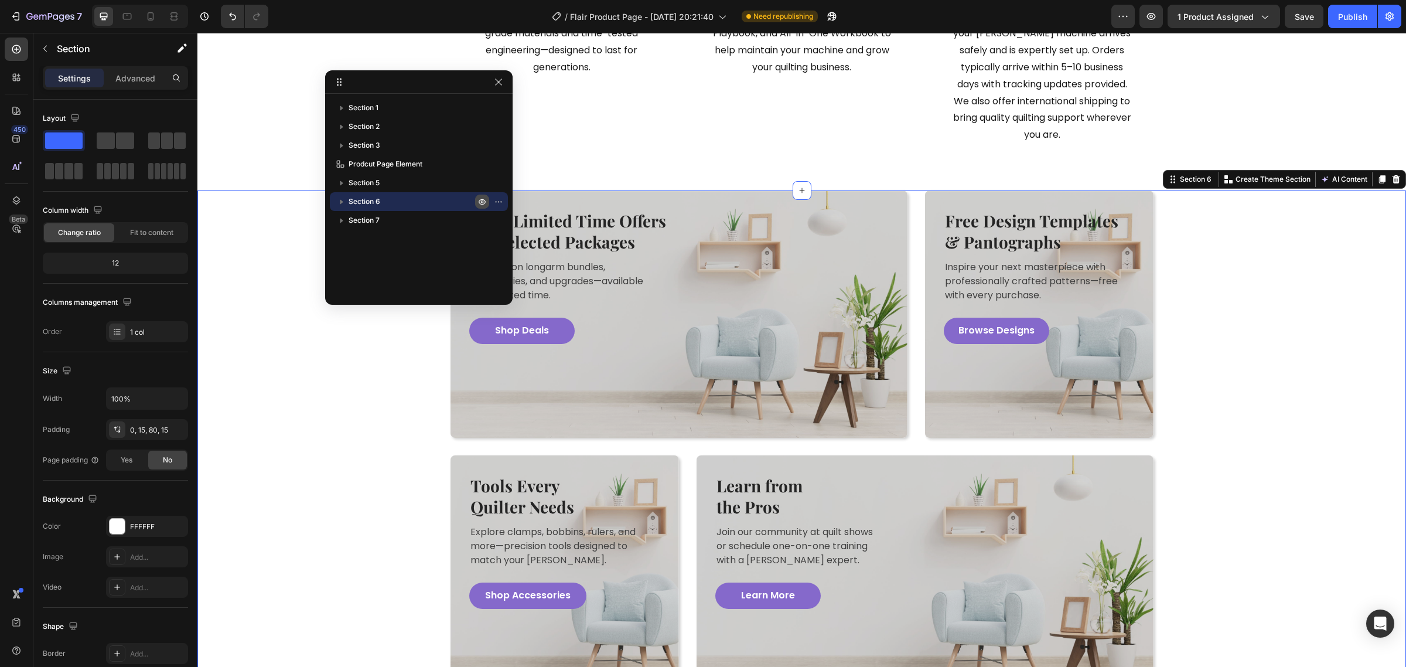
click at [487, 200] on button "button" at bounding box center [482, 201] width 14 height 14
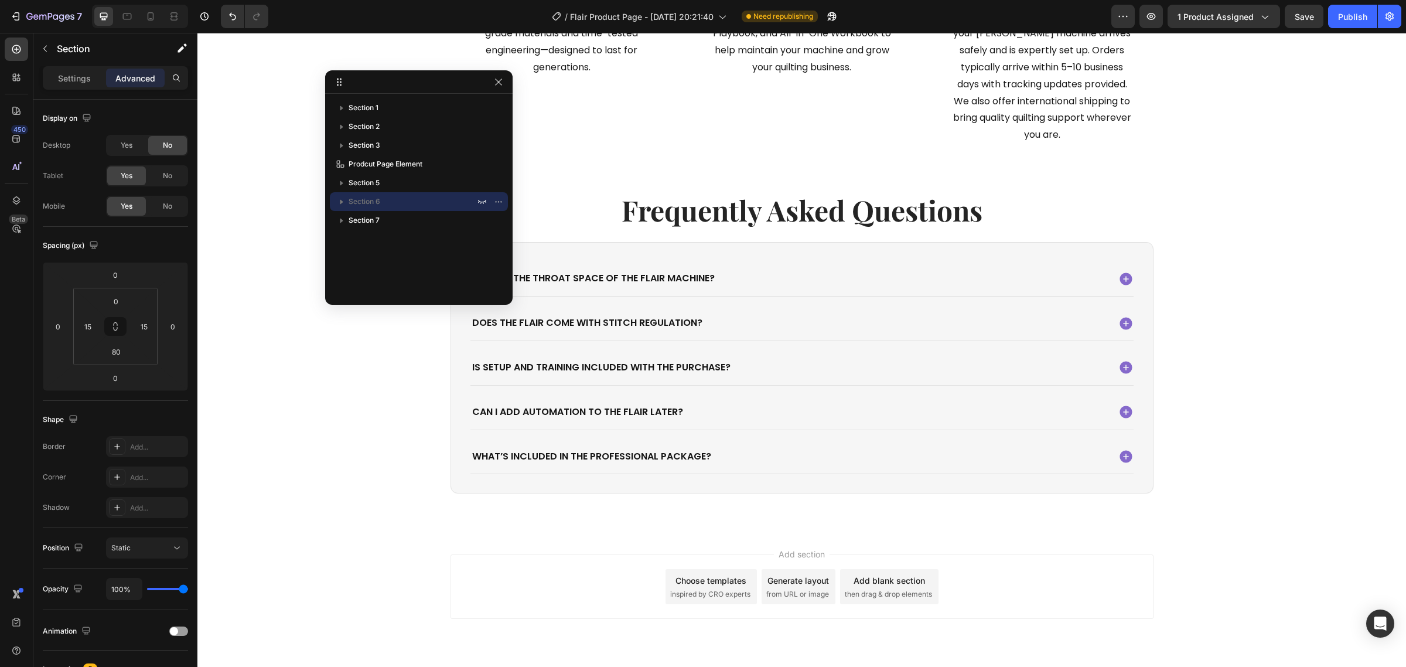
scroll to position [3916, 0]
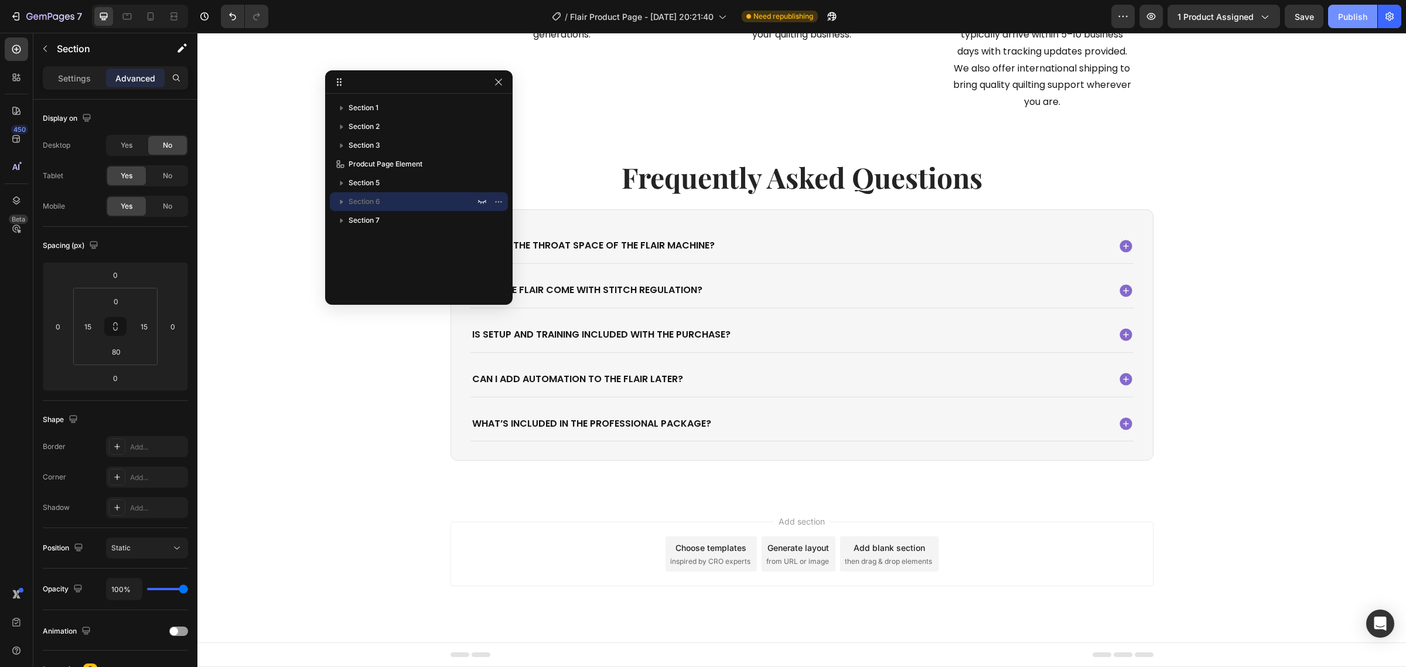
drag, startPoint x: 1343, startPoint y: 19, endPoint x: 1132, endPoint y: 12, distance: 211.0
click at [1343, 19] on div "Publish" at bounding box center [1352, 17] width 29 height 12
click at [498, 78] on icon "button" at bounding box center [498, 81] width 9 height 9
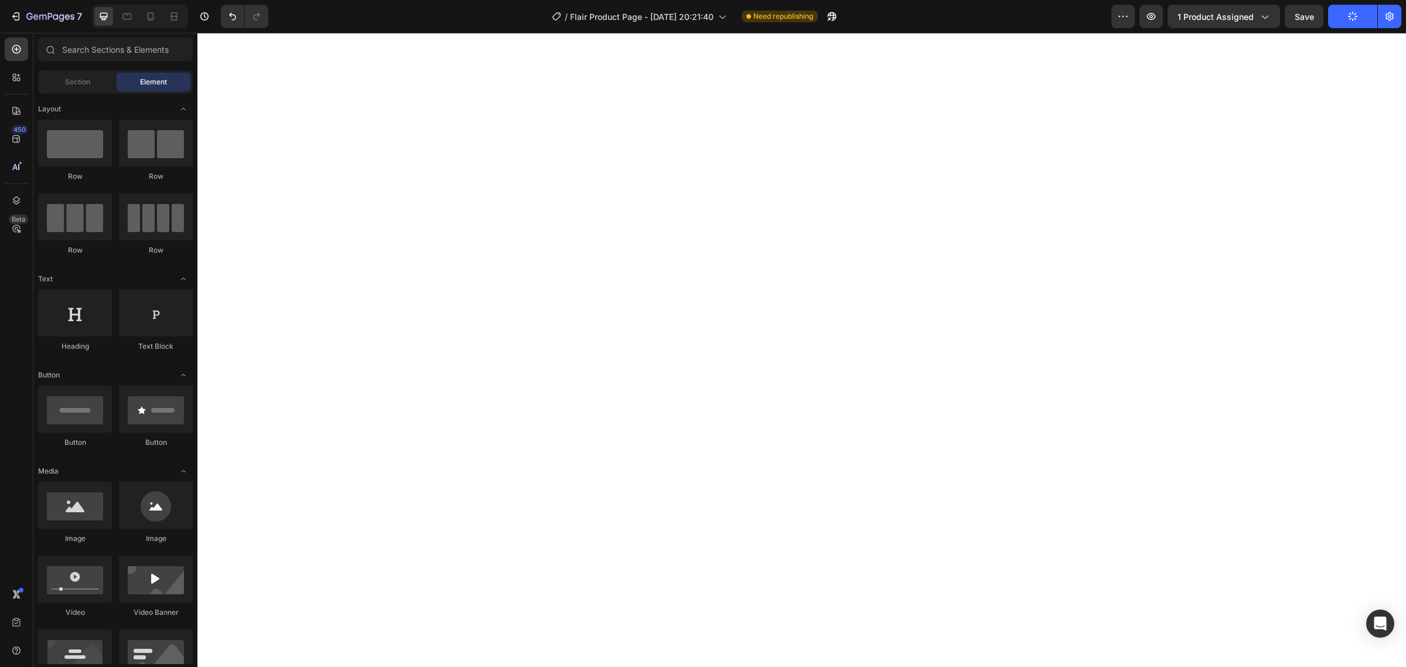
scroll to position [0, 0]
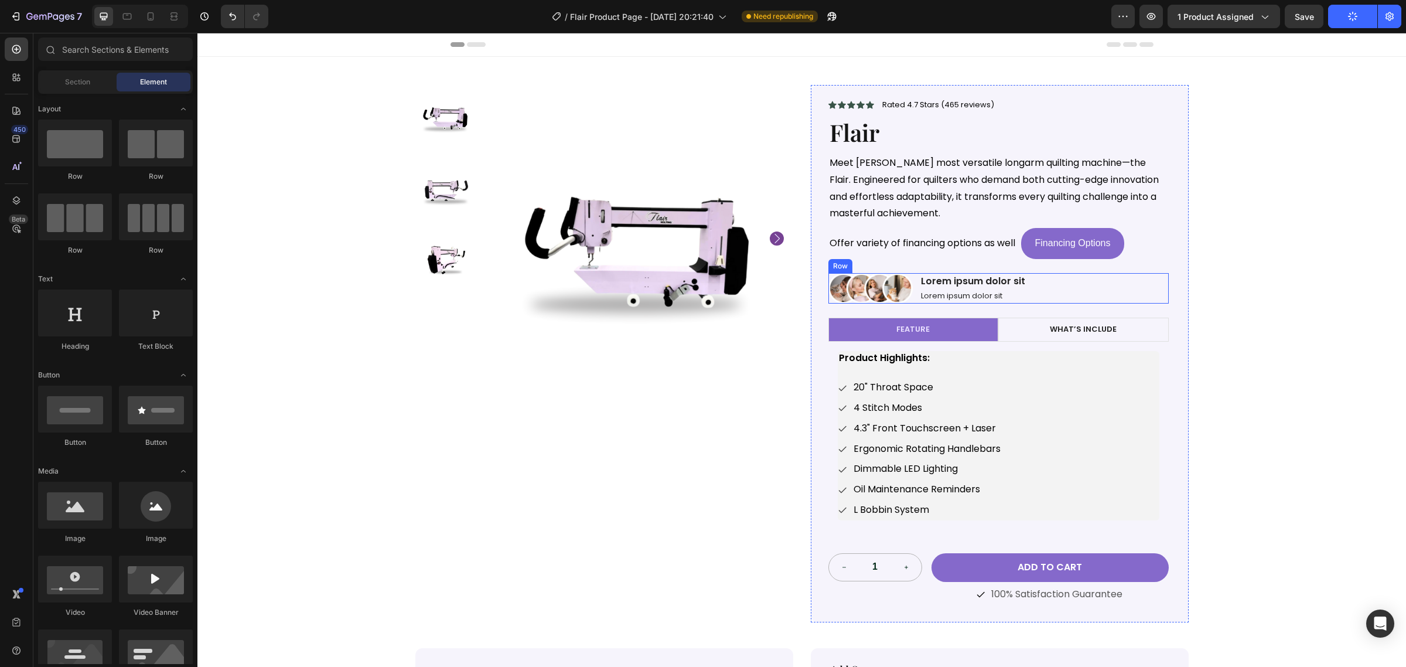
click at [1050, 277] on div "Image Lorem ipsum dolor sit Text Block Lorem ipsum dolor sit Text Block Row" at bounding box center [998, 288] width 340 height 30
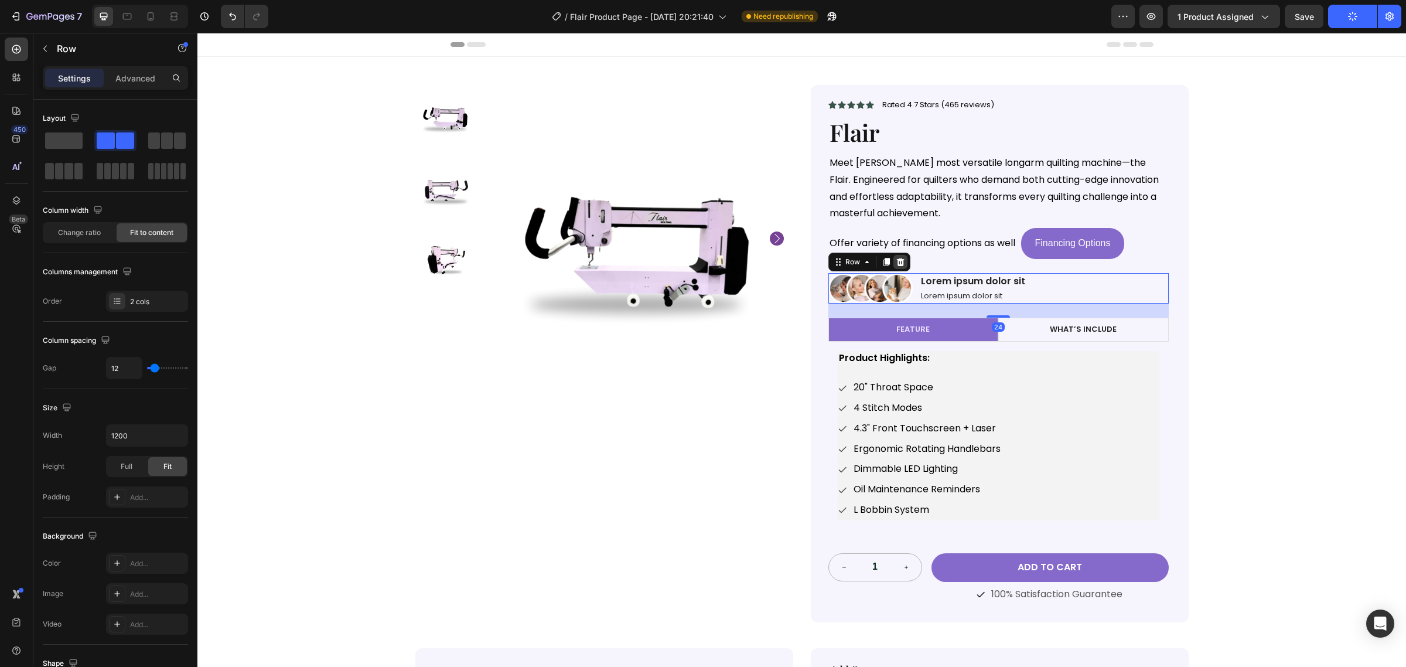
click at [898, 258] on icon at bounding box center [900, 261] width 9 height 9
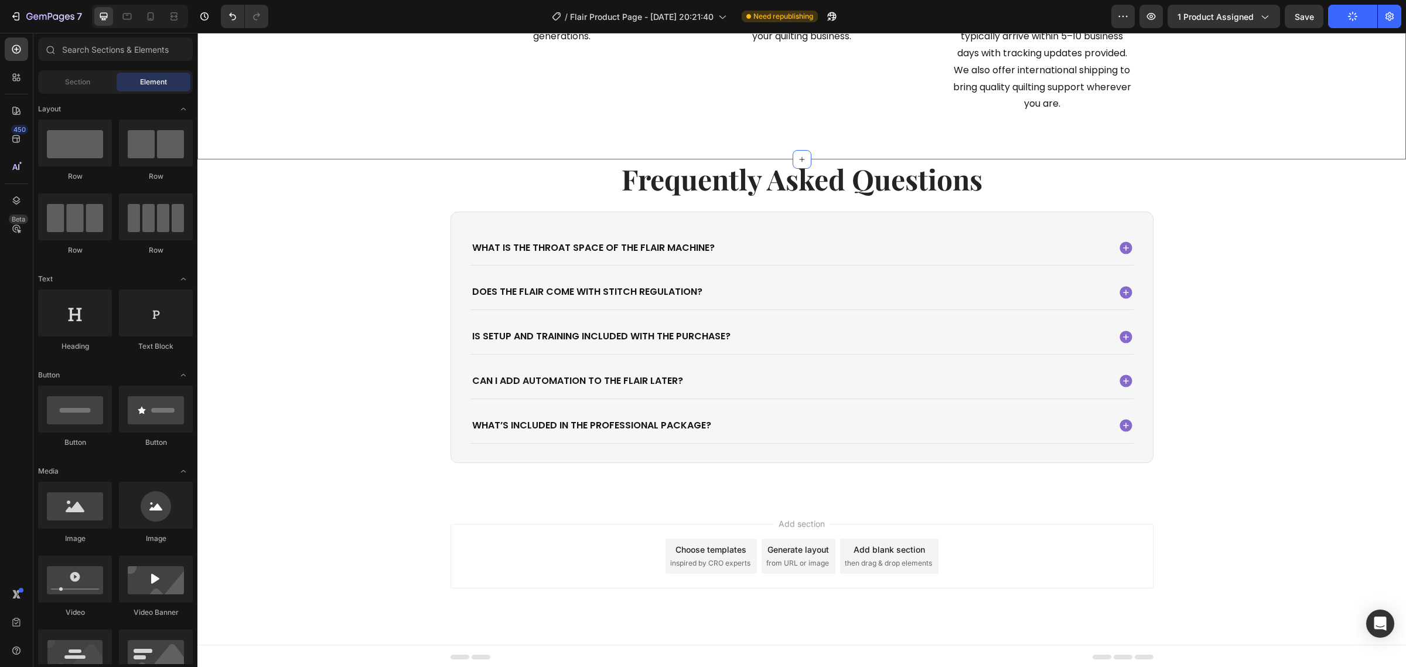
scroll to position [3872, 0]
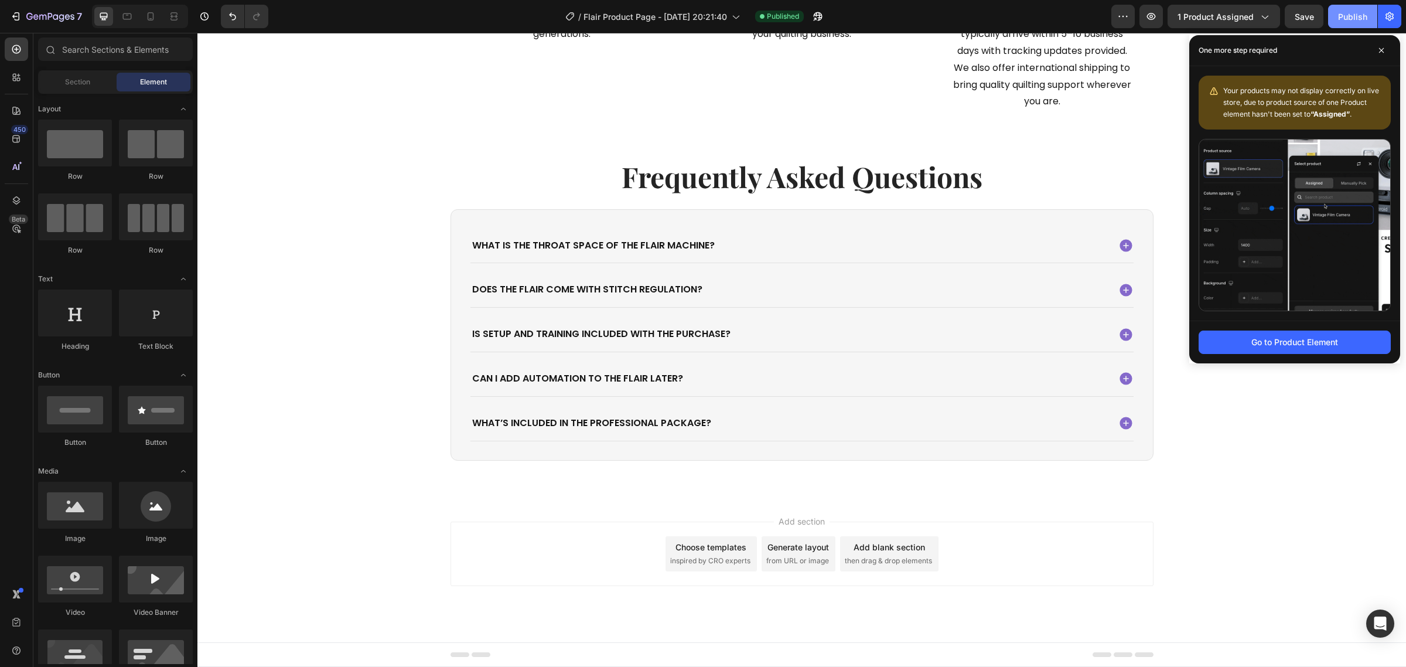
click at [1365, 16] on div "Publish" at bounding box center [1352, 17] width 29 height 12
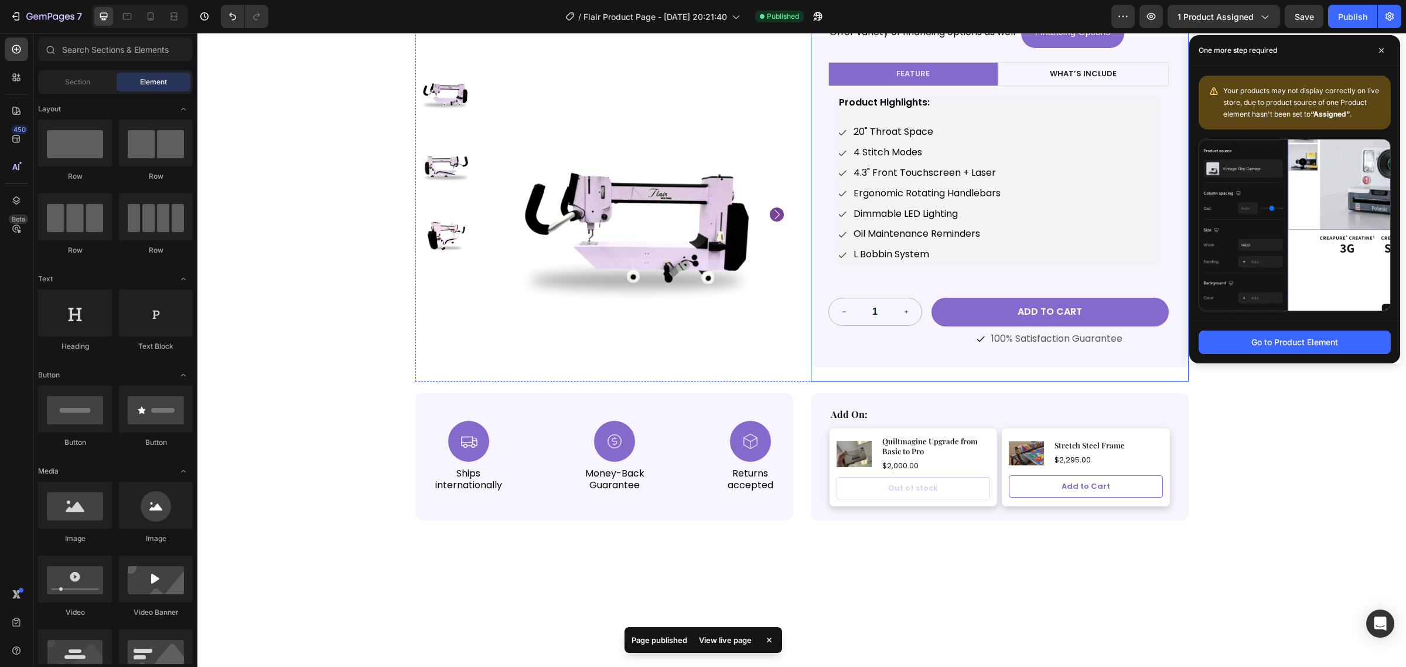
scroll to position [0, 0]
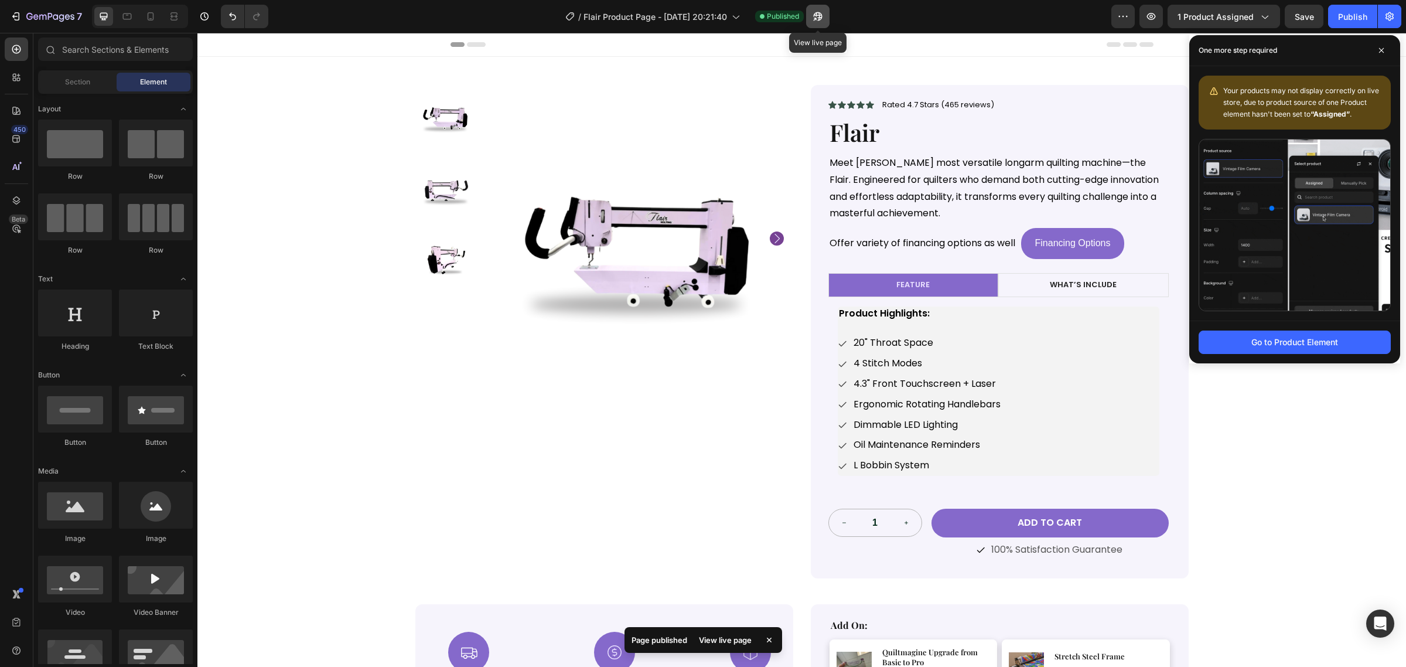
click at [816, 19] on icon "button" at bounding box center [818, 17] width 12 height 12
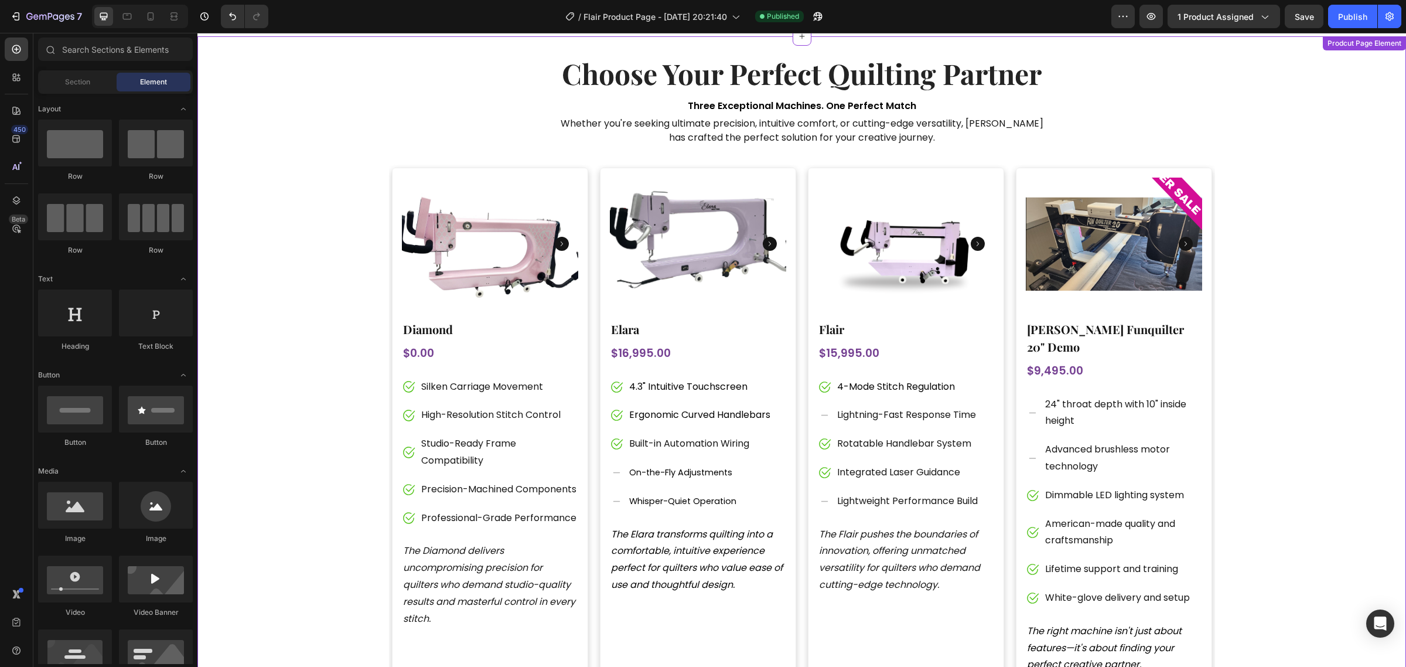
scroll to position [2416, 0]
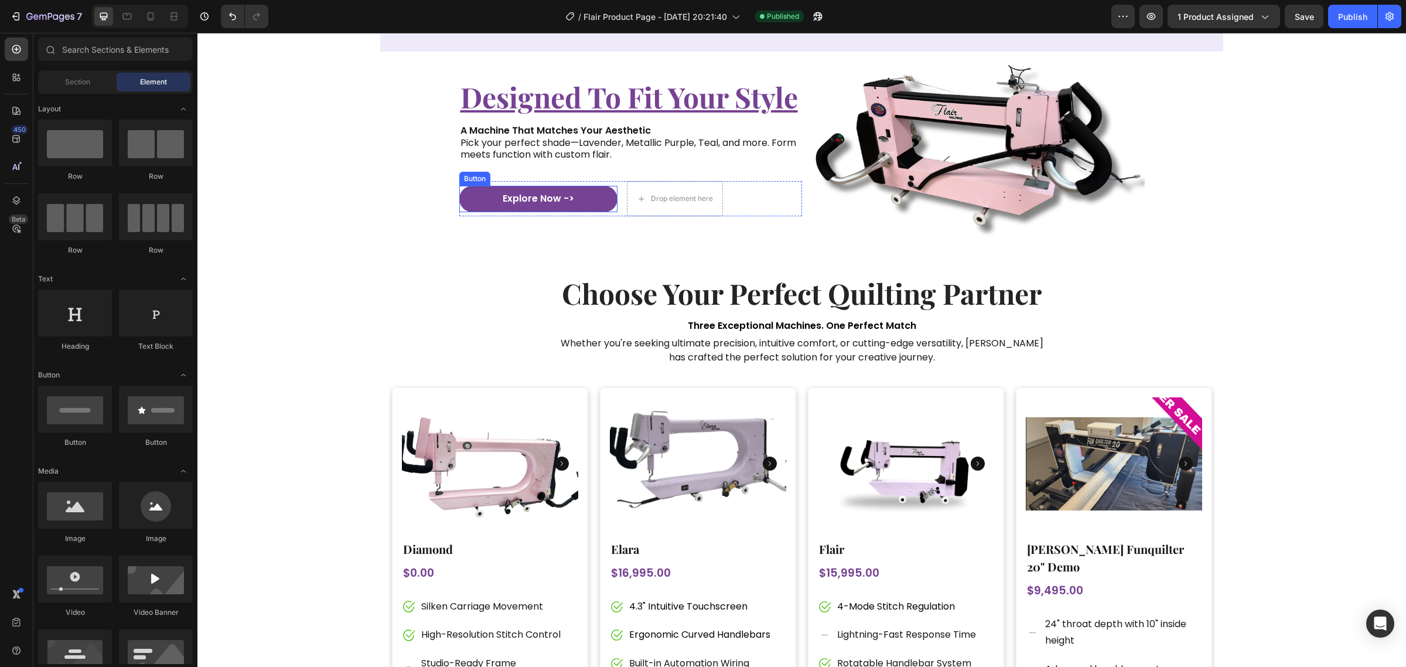
click at [507, 189] on button "Explore Now ->" at bounding box center [538, 199] width 158 height 26
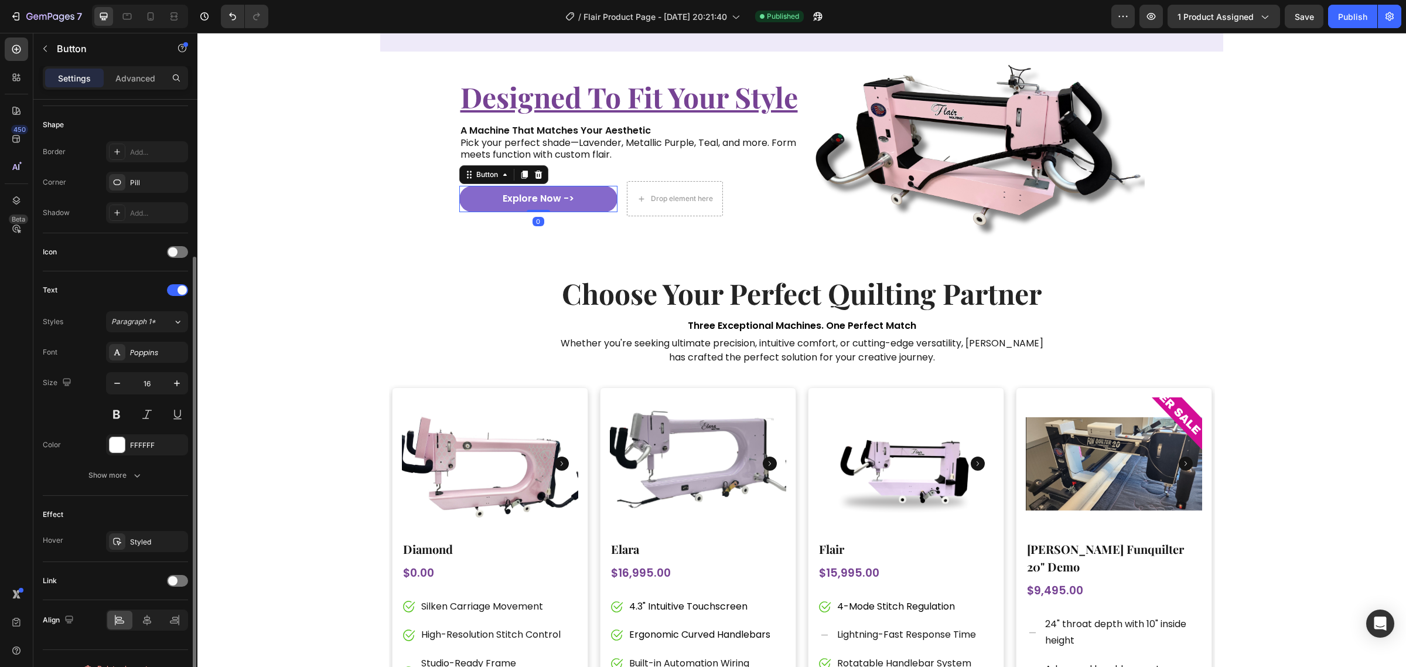
scroll to position [241, 0]
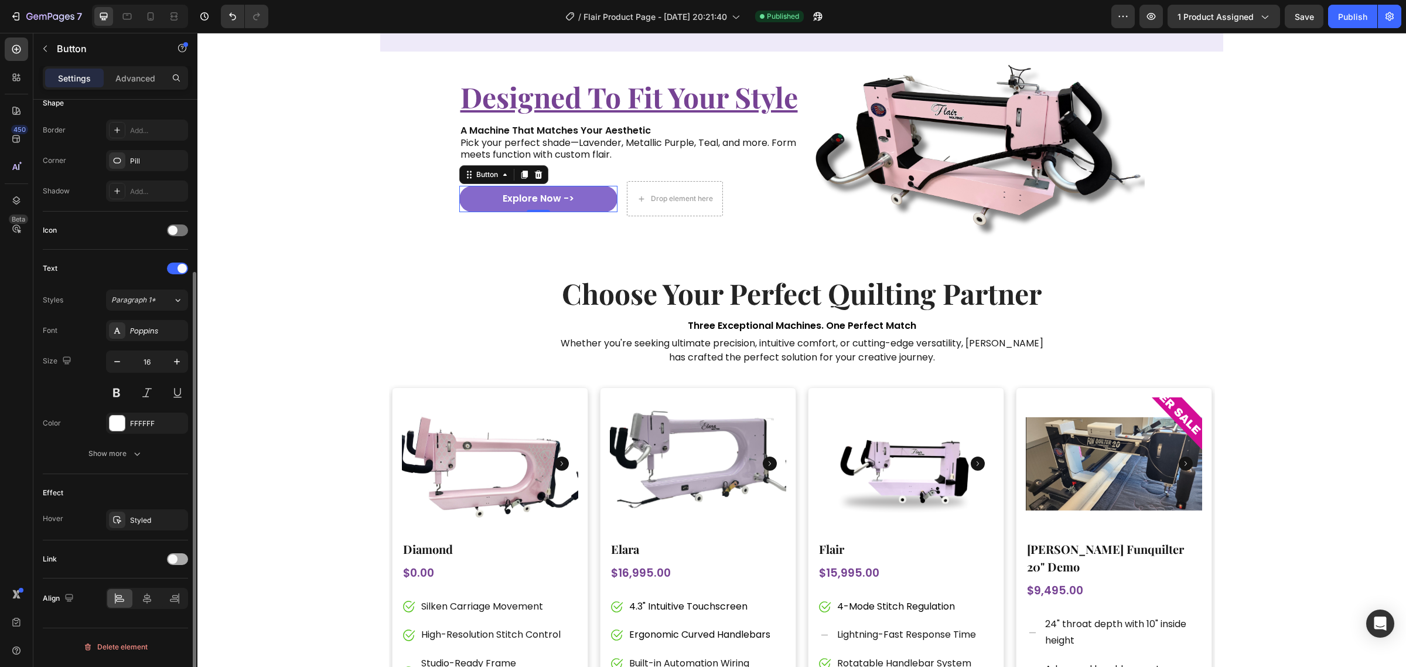
click at [174, 561] on span at bounding box center [172, 558] width 9 height 9
click at [151, 619] on div "Add..." at bounding box center [157, 619] width 55 height 11
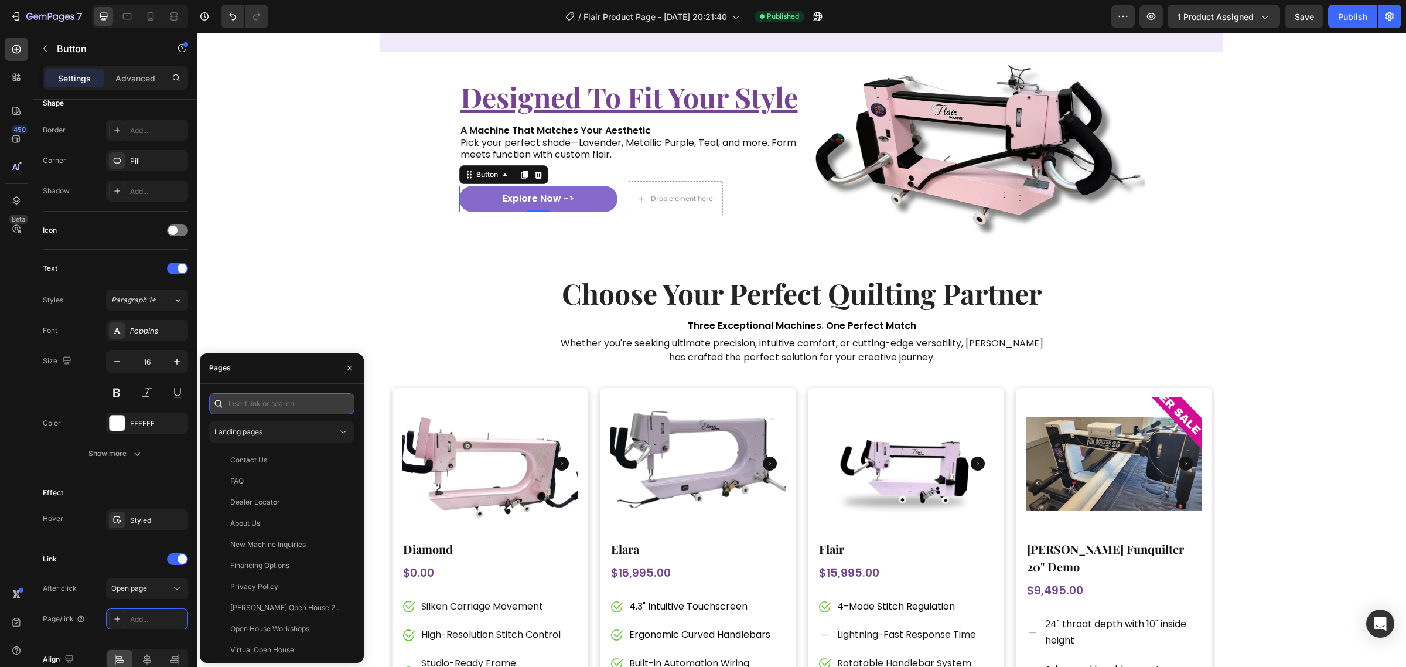
click at [262, 405] on input "text" at bounding box center [281, 403] width 145 height 21
paste input "[URL][DOMAIN_NAME]"
type input "[URL][DOMAIN_NAME]"
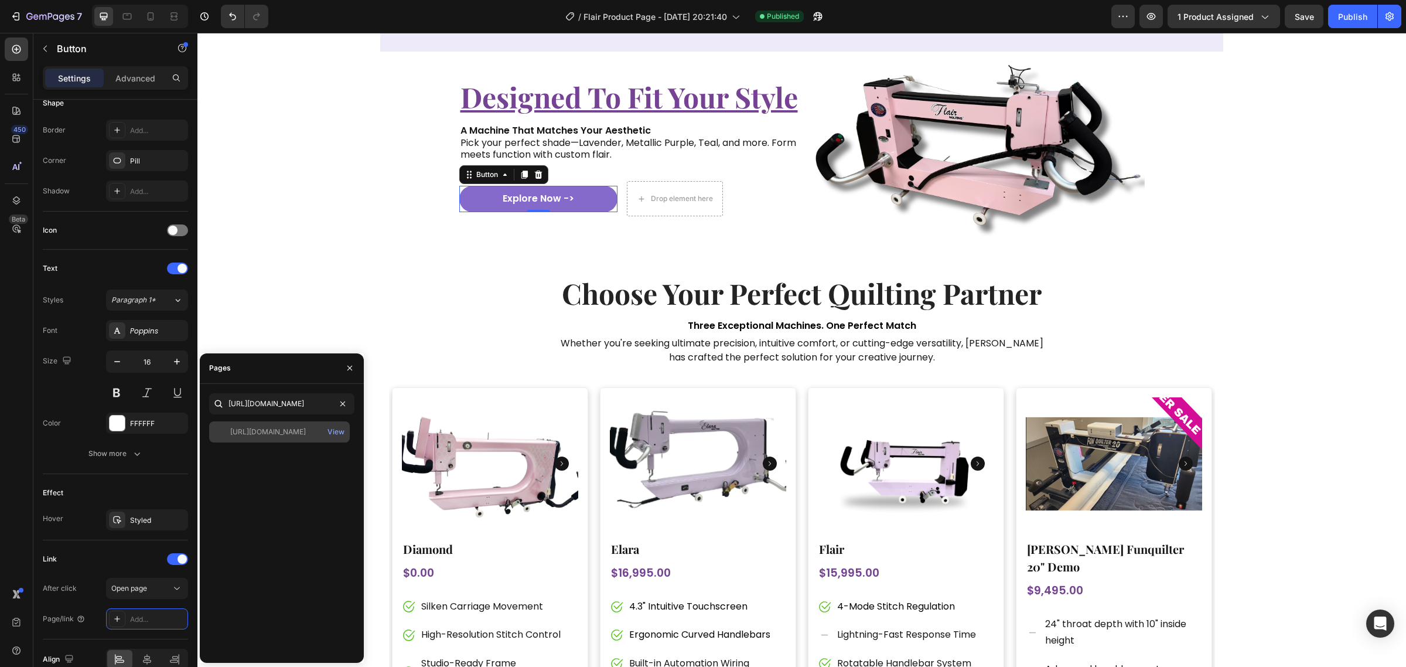
click at [278, 434] on div "[URL][DOMAIN_NAME]" at bounding box center [268, 431] width 76 height 11
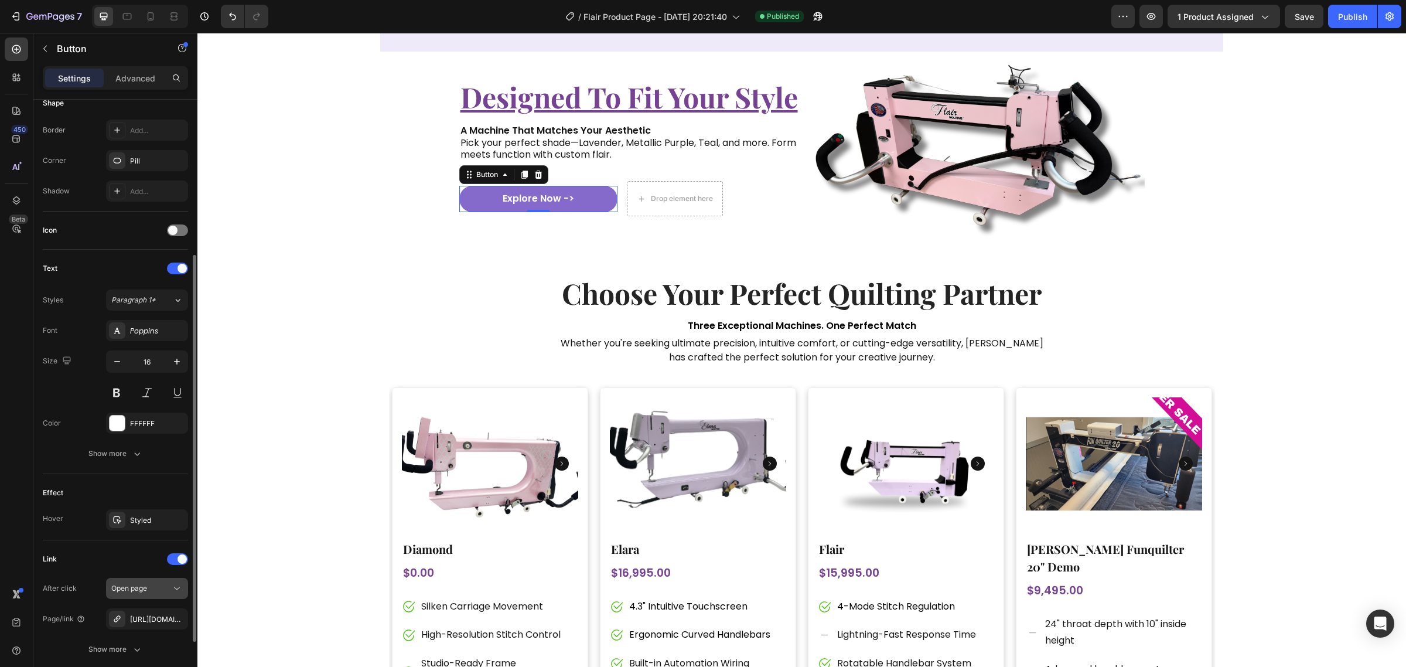
click at [179, 590] on icon at bounding box center [177, 588] width 12 height 12
click at [88, 599] on div "After click Open page" at bounding box center [115, 588] width 145 height 21
click at [103, 651] on div "Show more" at bounding box center [115, 649] width 54 height 12
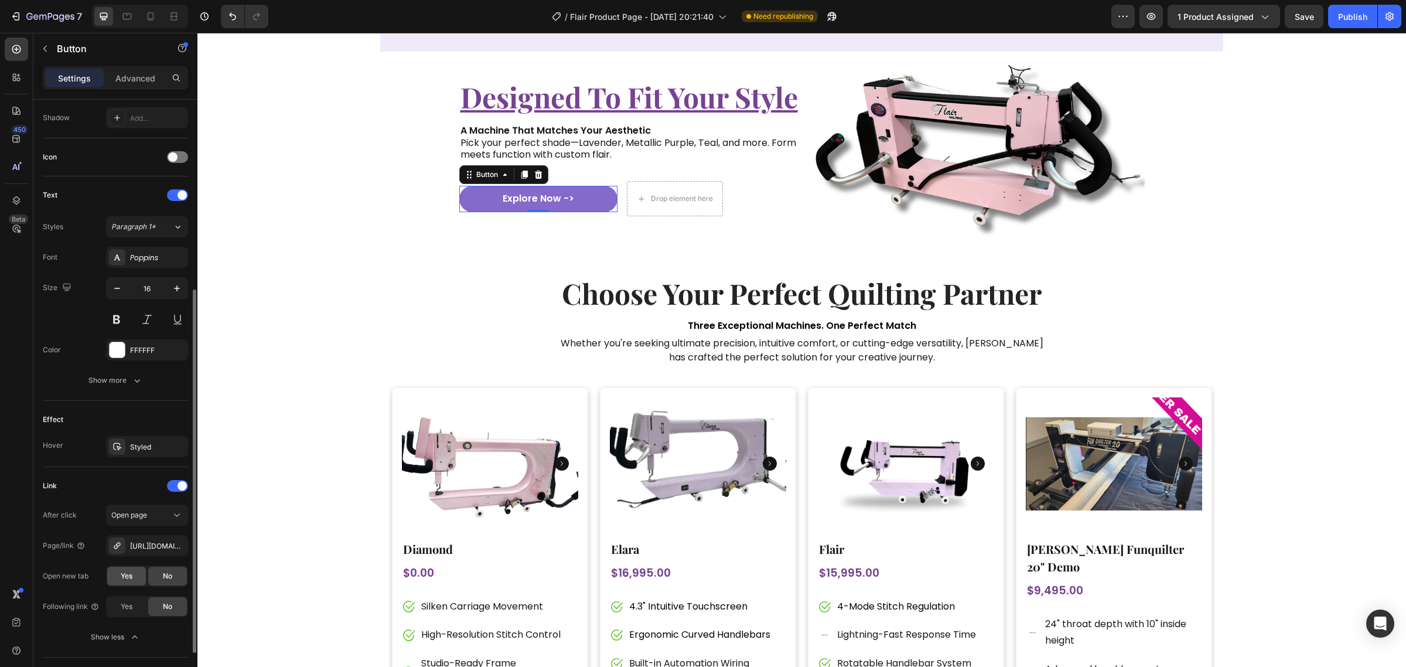
drag, startPoint x: 139, startPoint y: 575, endPoint x: 131, endPoint y: 528, distance: 46.9
click at [139, 575] on div "Yes" at bounding box center [126, 575] width 39 height 19
drag, startPoint x: 1346, startPoint y: 15, endPoint x: 978, endPoint y: 269, distance: 447.2
click at [1346, 15] on div "Publish" at bounding box center [1352, 17] width 29 height 12
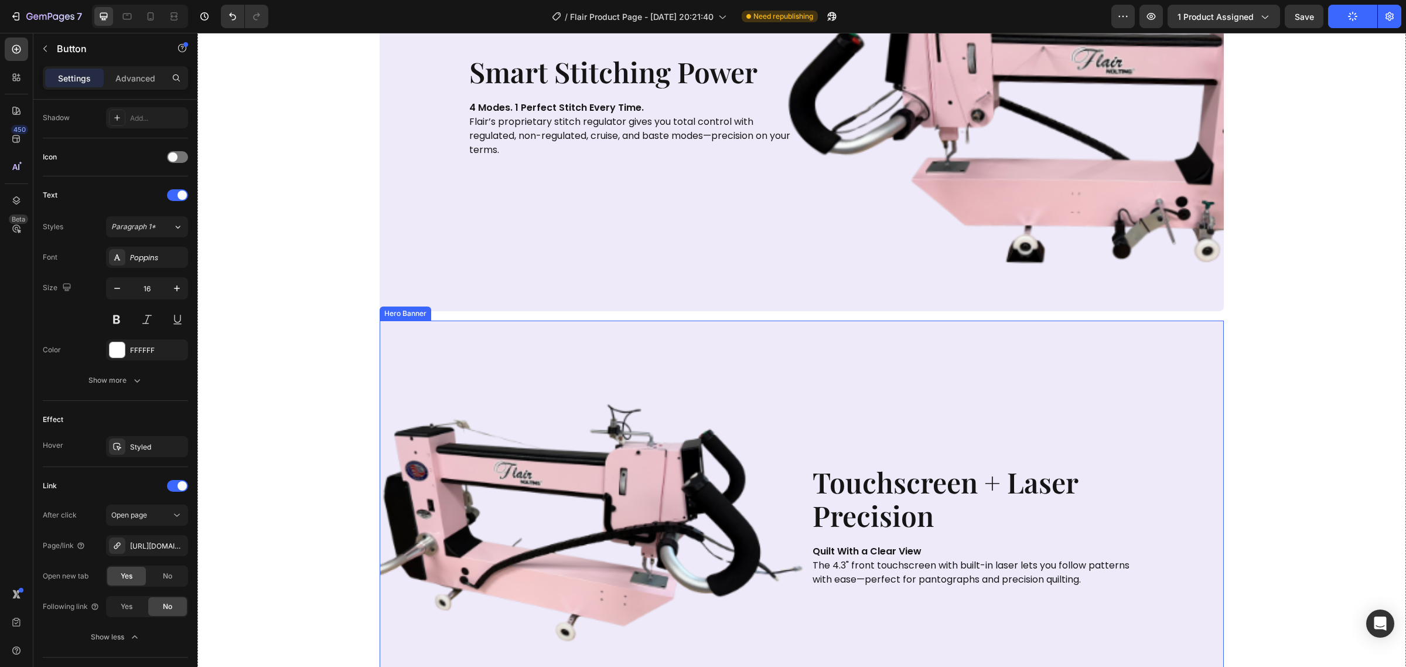
scroll to position [1611, 0]
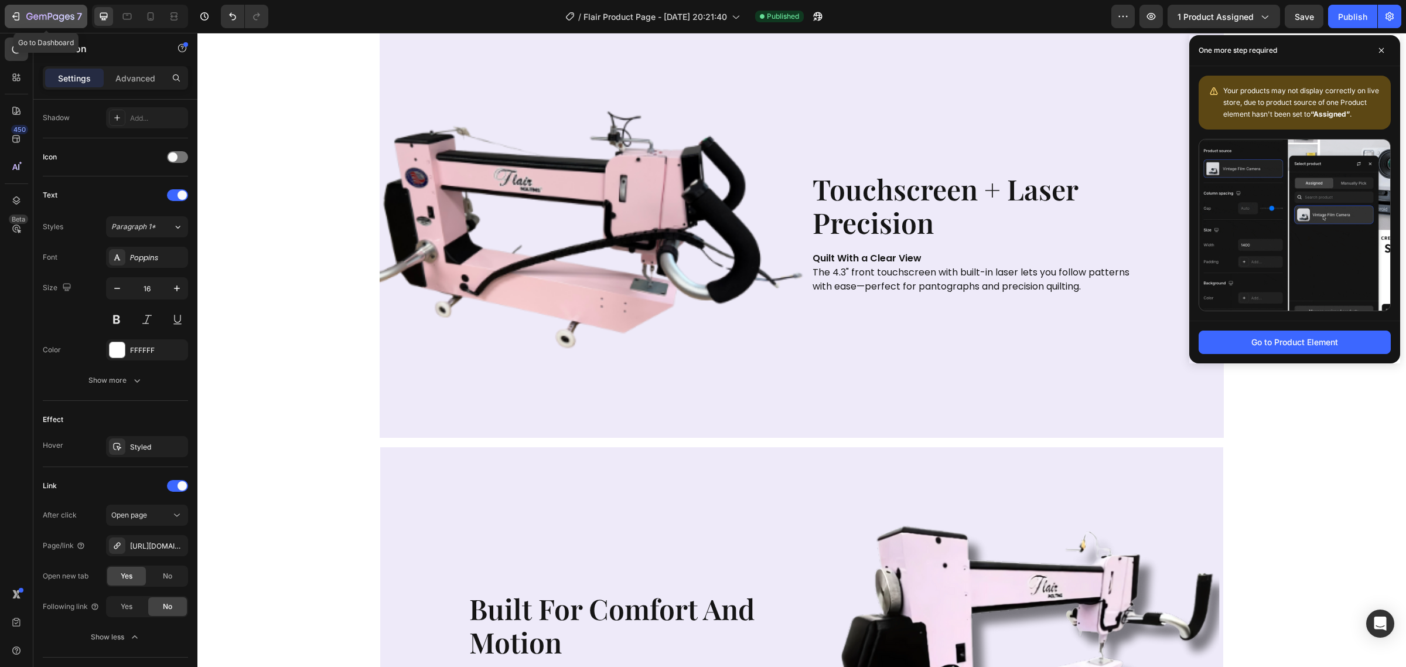
click at [27, 18] on icon "button" at bounding box center [29, 16] width 6 height 7
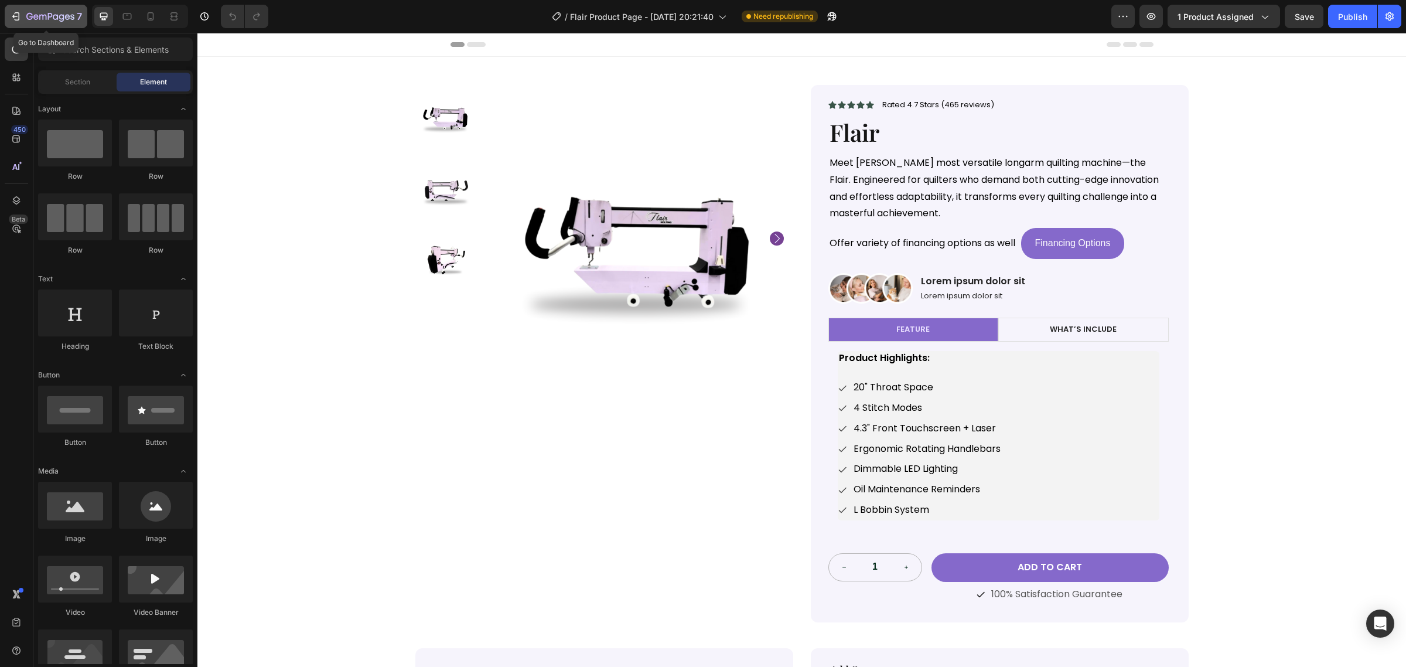
click at [21, 23] on button "7" at bounding box center [46, 16] width 83 height 23
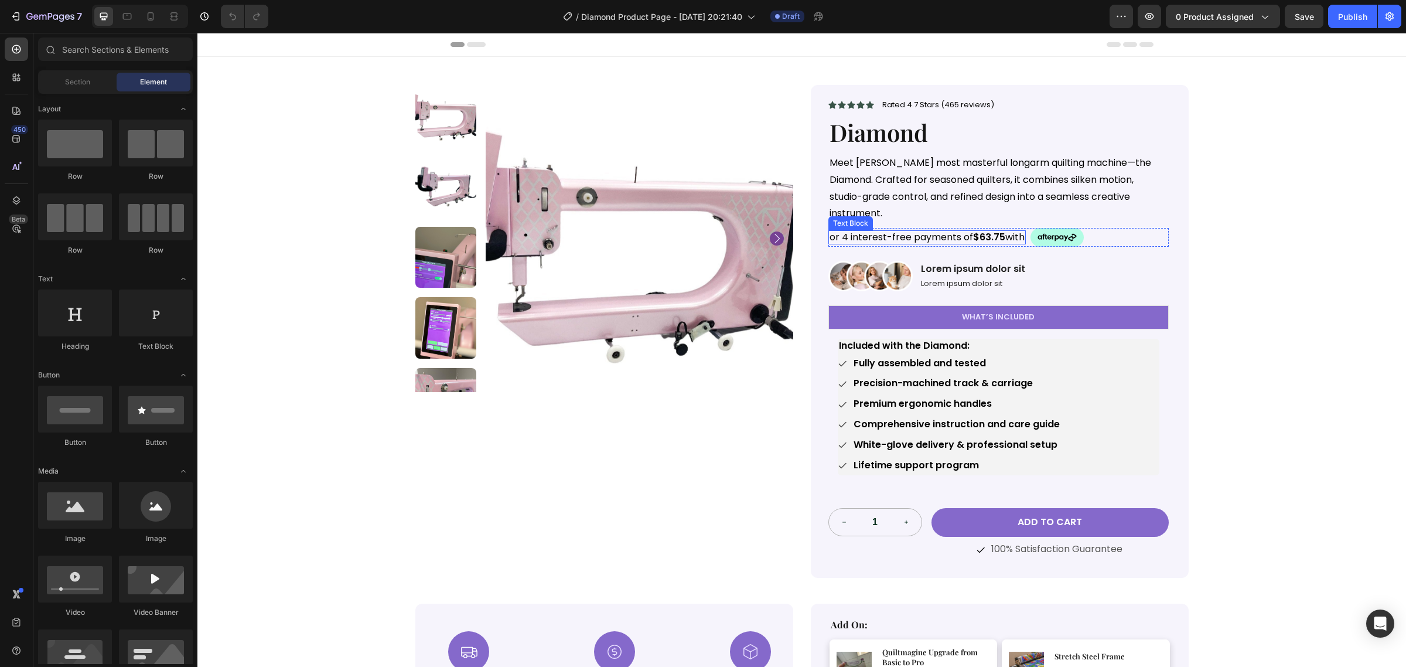
click at [950, 231] on p "or 4 interest-free payments of $63.75 with" at bounding box center [926, 237] width 195 height 12
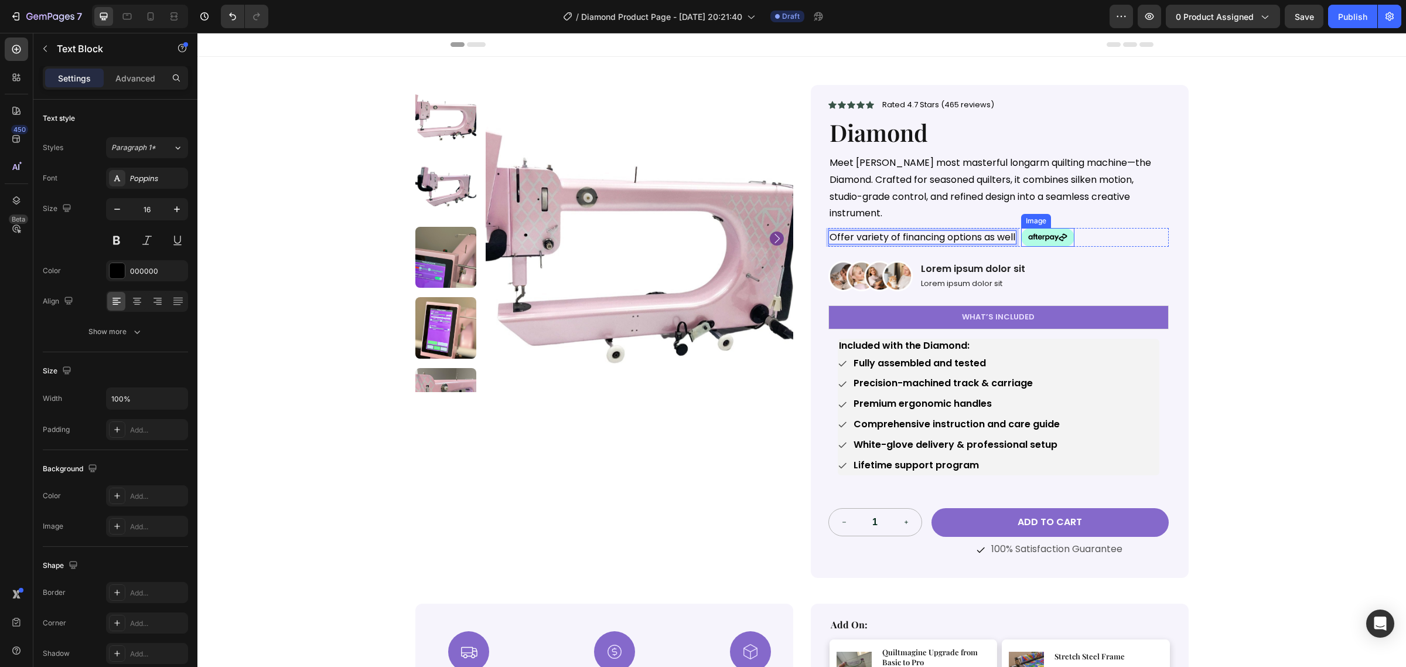
click at [1061, 228] on img at bounding box center [1047, 237] width 53 height 19
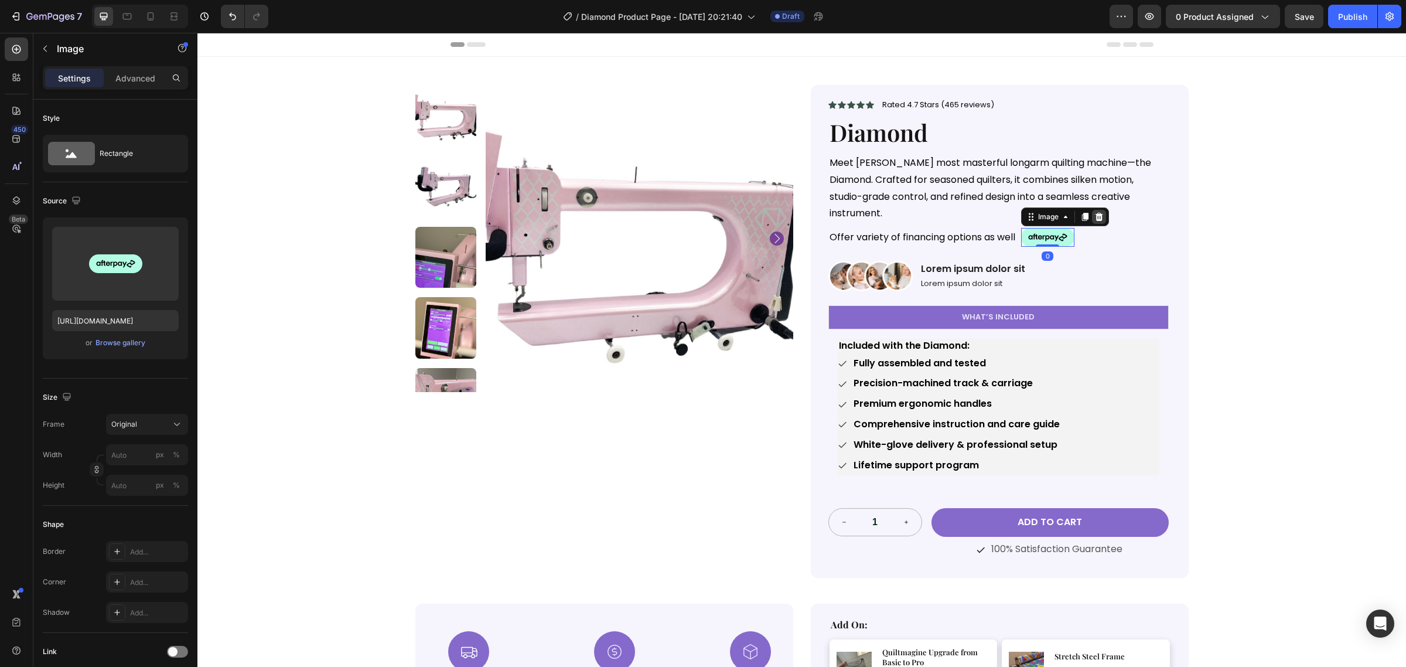
click at [1095, 213] on icon at bounding box center [1099, 217] width 8 height 8
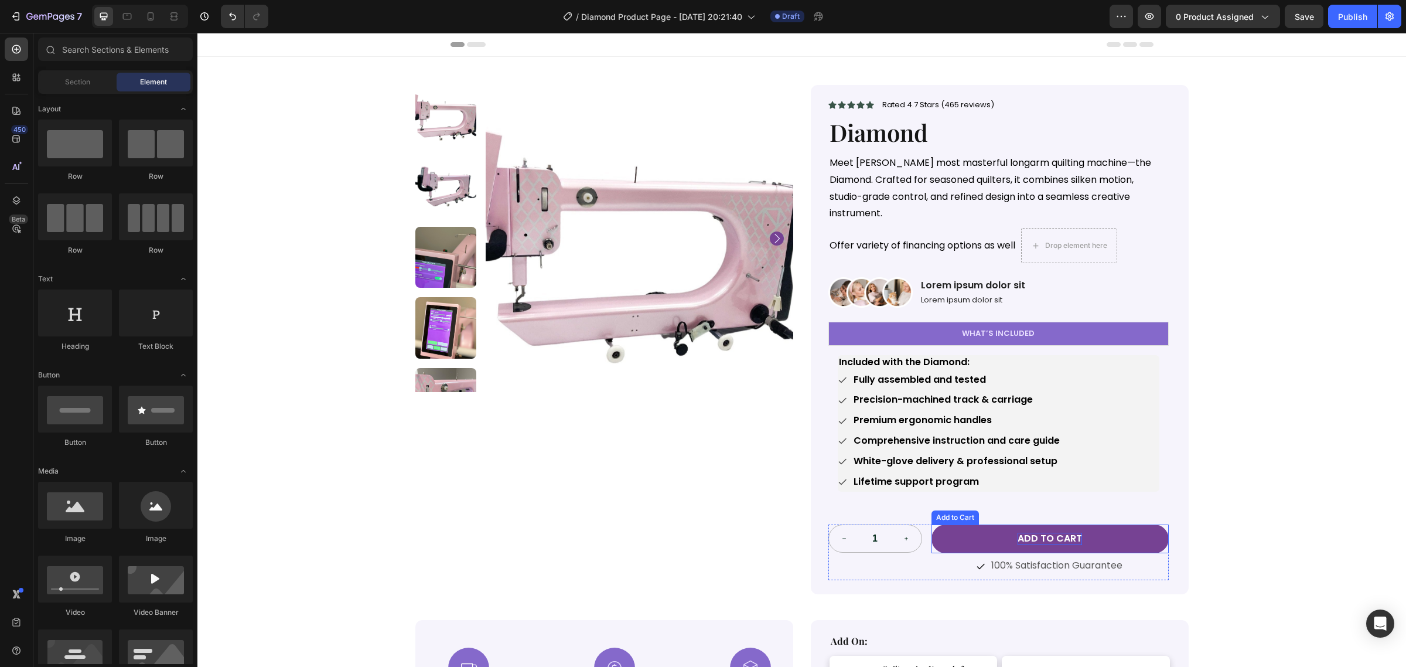
click at [1029, 532] on div "Add to cart" at bounding box center [1049, 538] width 64 height 12
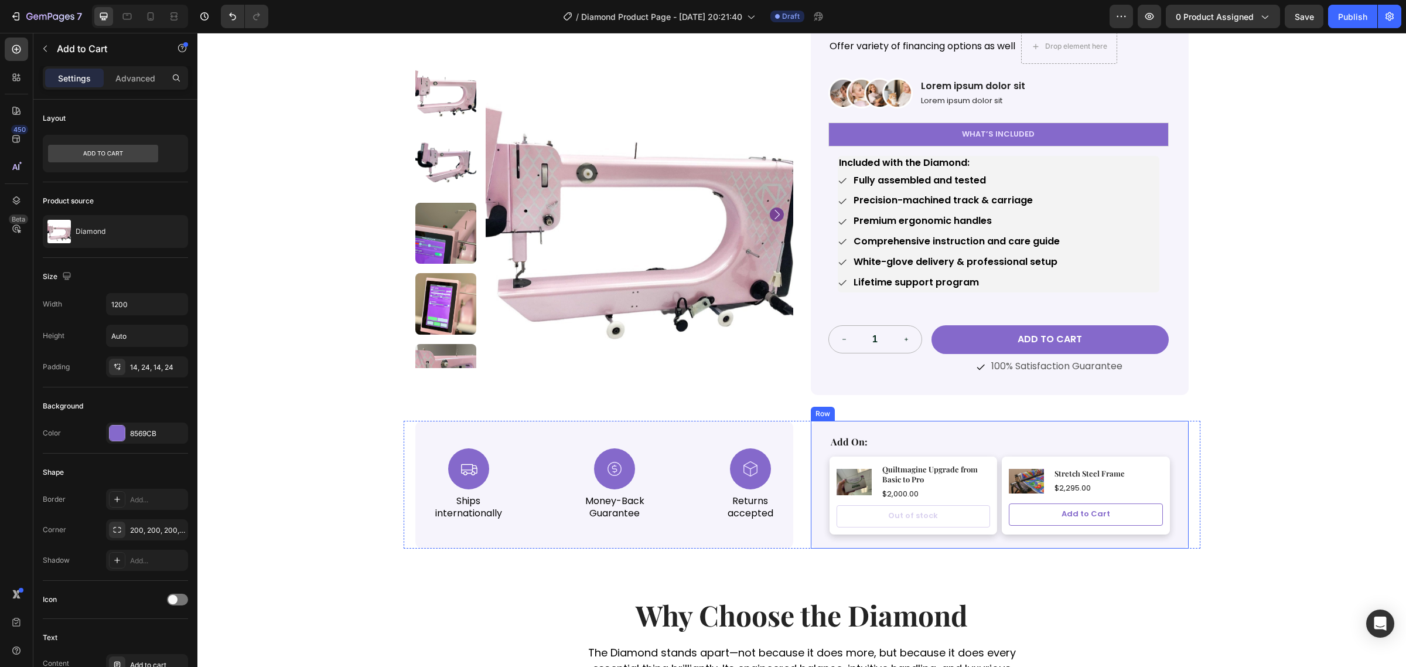
scroll to position [73, 0]
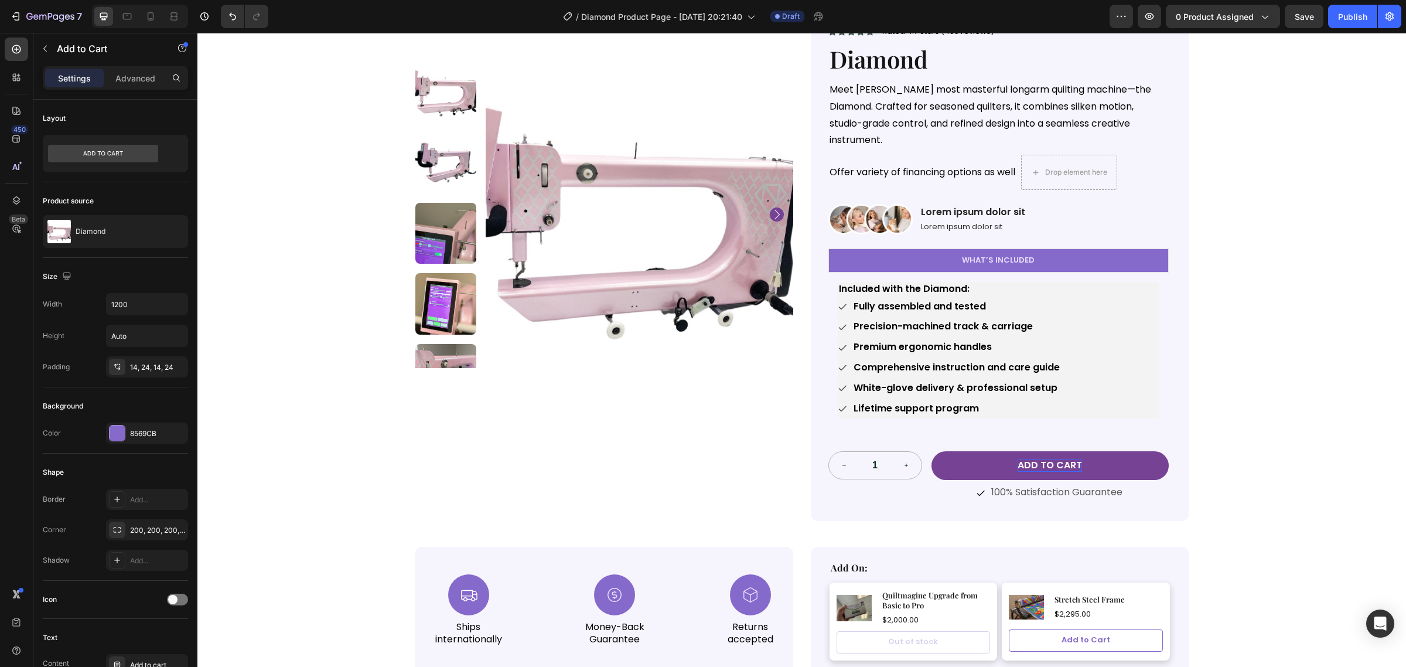
click at [1040, 459] on div "Add to cart" at bounding box center [1049, 465] width 64 height 12
click at [1100, 451] on button "Add to cart" at bounding box center [1049, 465] width 237 height 29
click at [943, 451] on button "Add to cart" at bounding box center [1049, 465] width 237 height 29
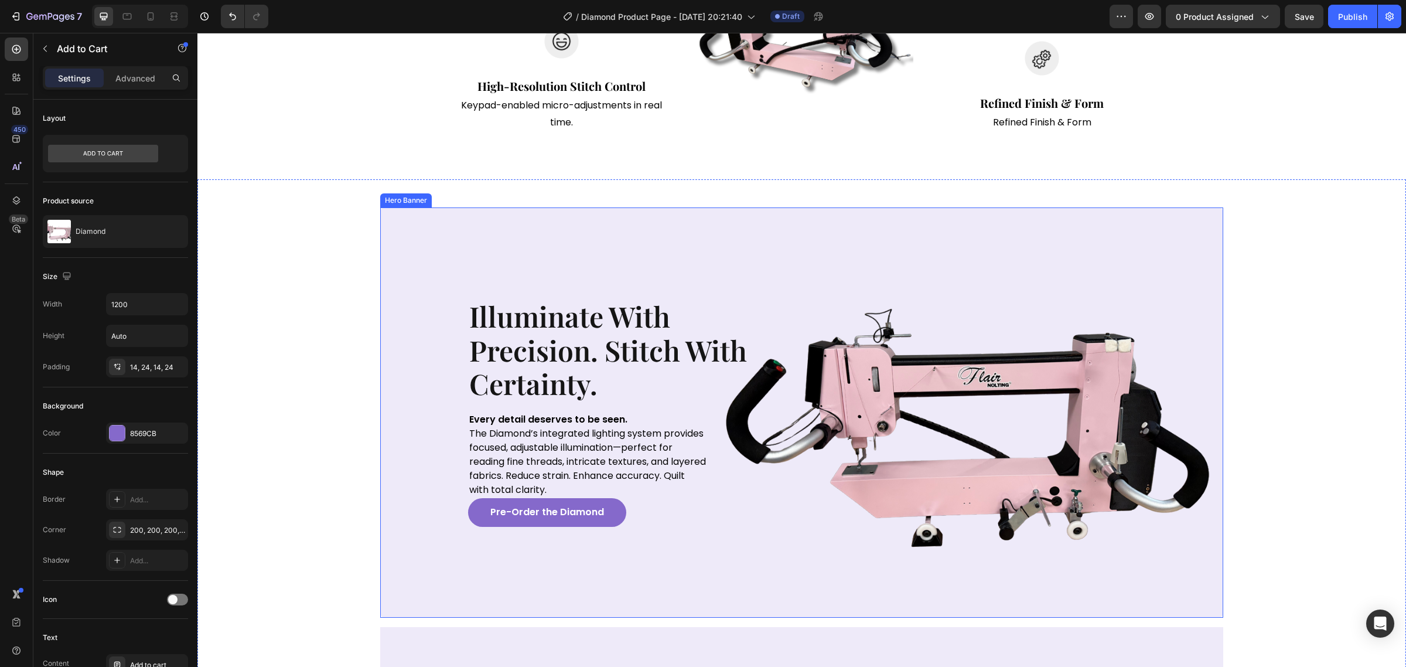
scroll to position [1318, 0]
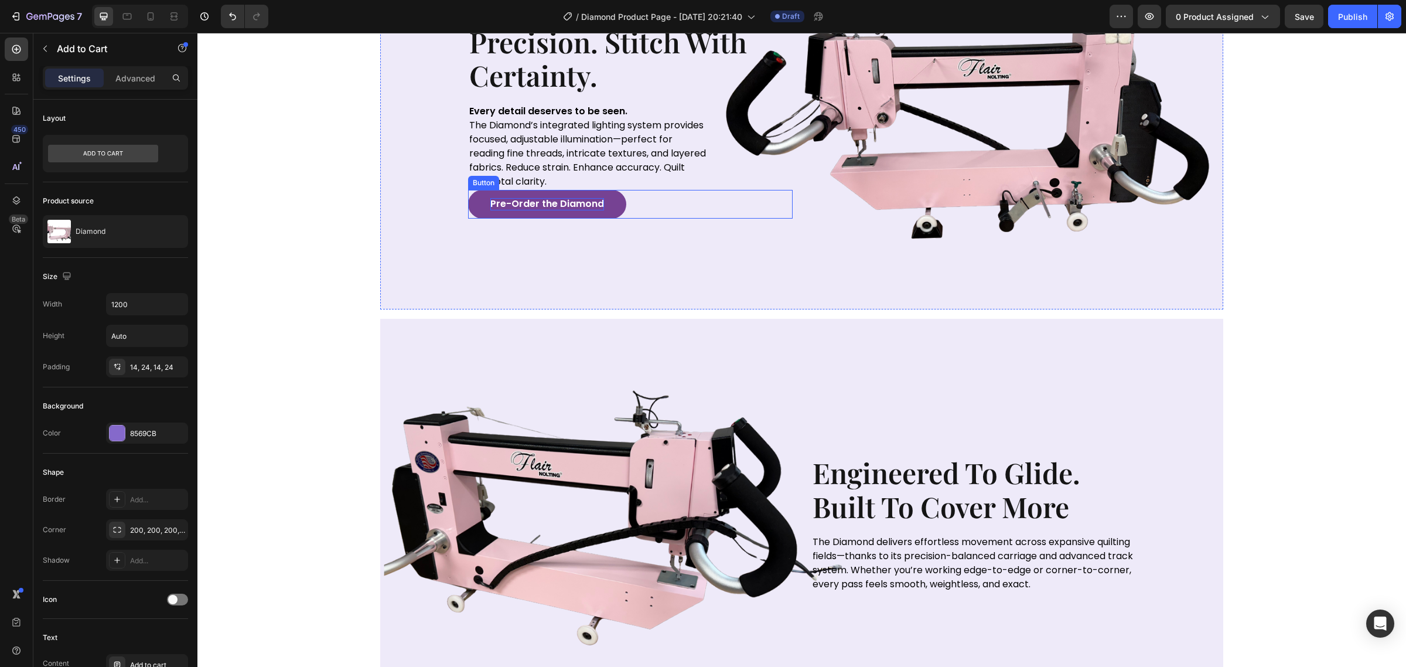
click at [586, 209] on p "Pre-Order the Diamond" at bounding box center [547, 204] width 114 height 12
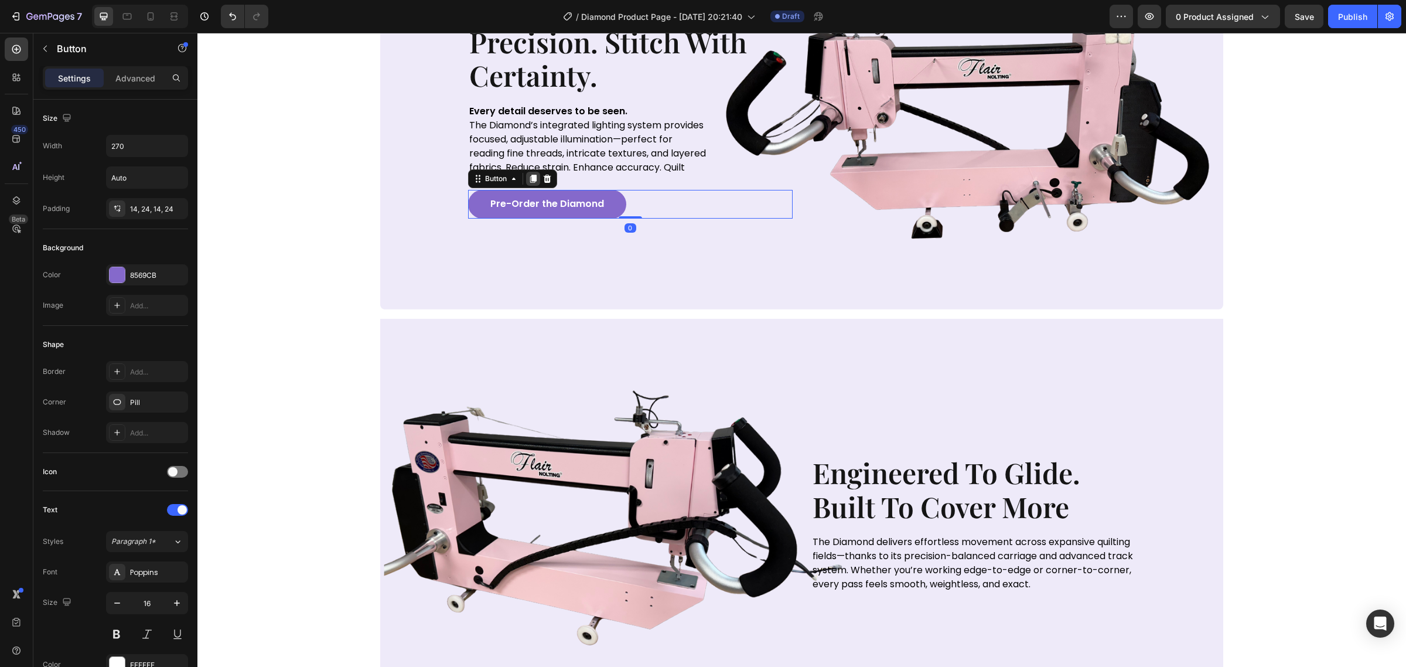
click at [530, 179] on icon at bounding box center [533, 179] width 6 height 8
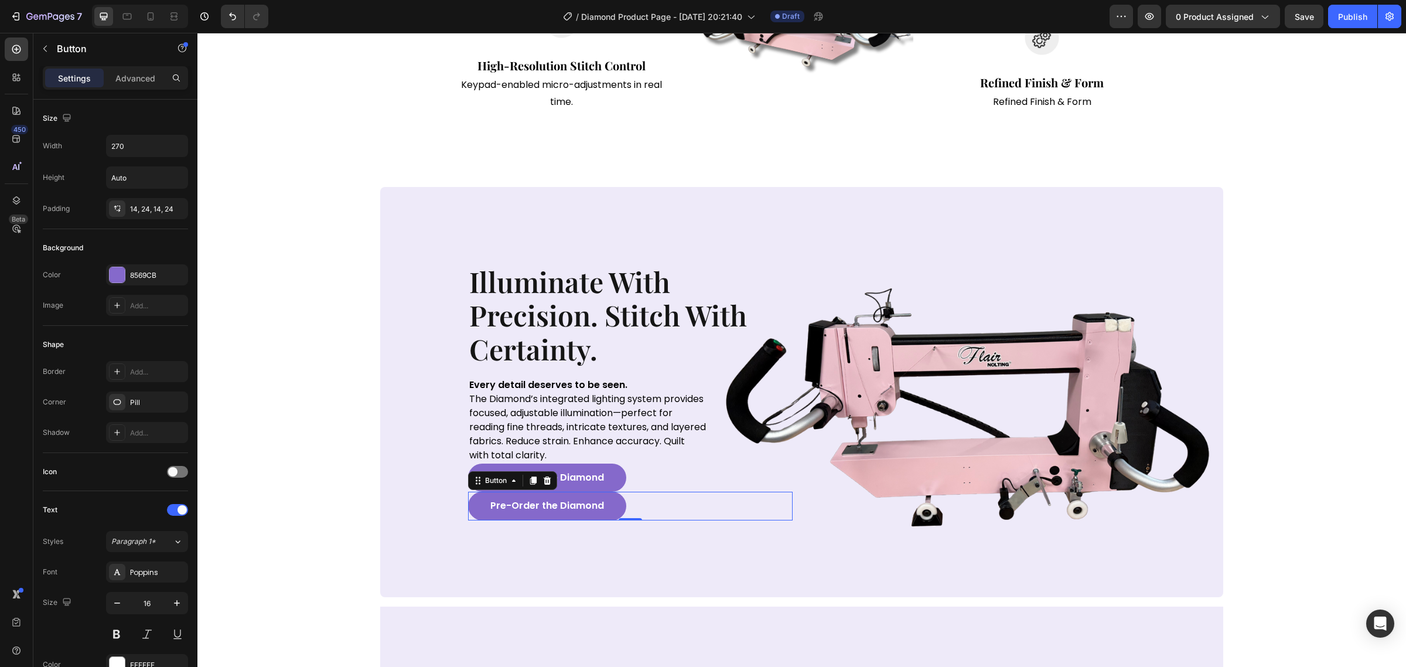
scroll to position [805, 0]
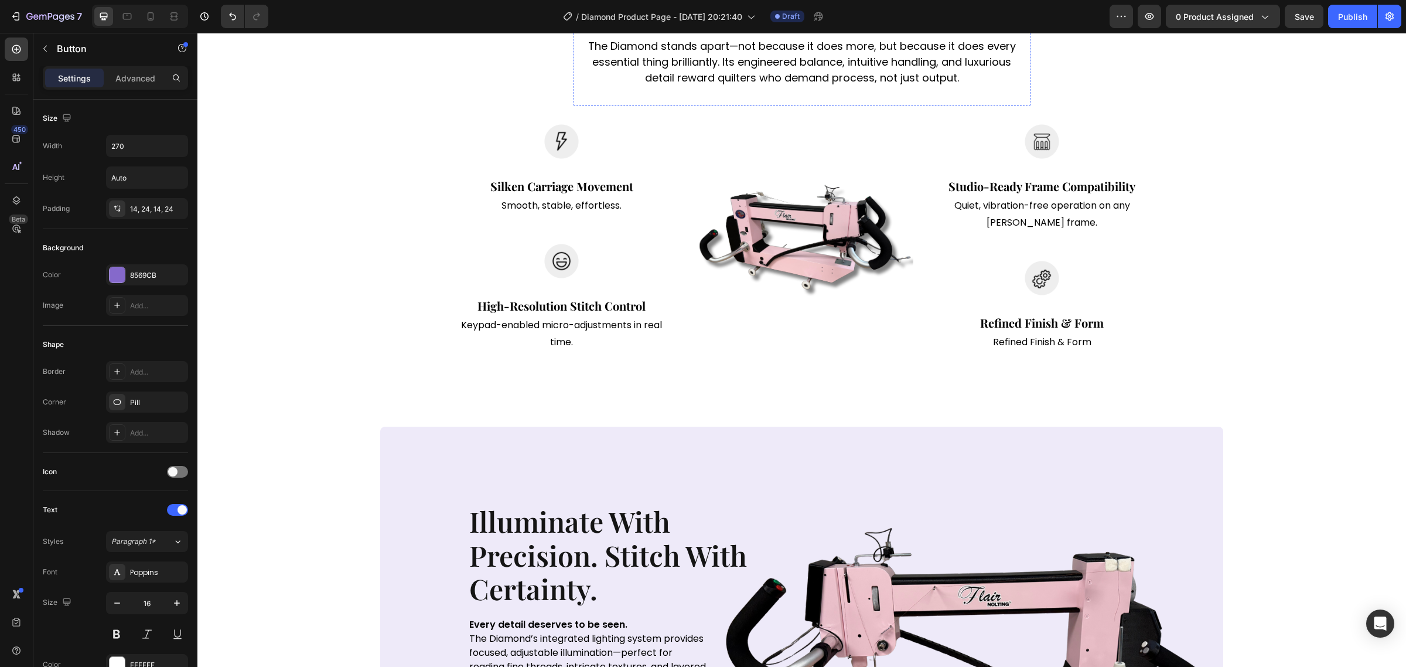
drag, startPoint x: 528, startPoint y: 193, endPoint x: 959, endPoint y: 262, distance: 436.6
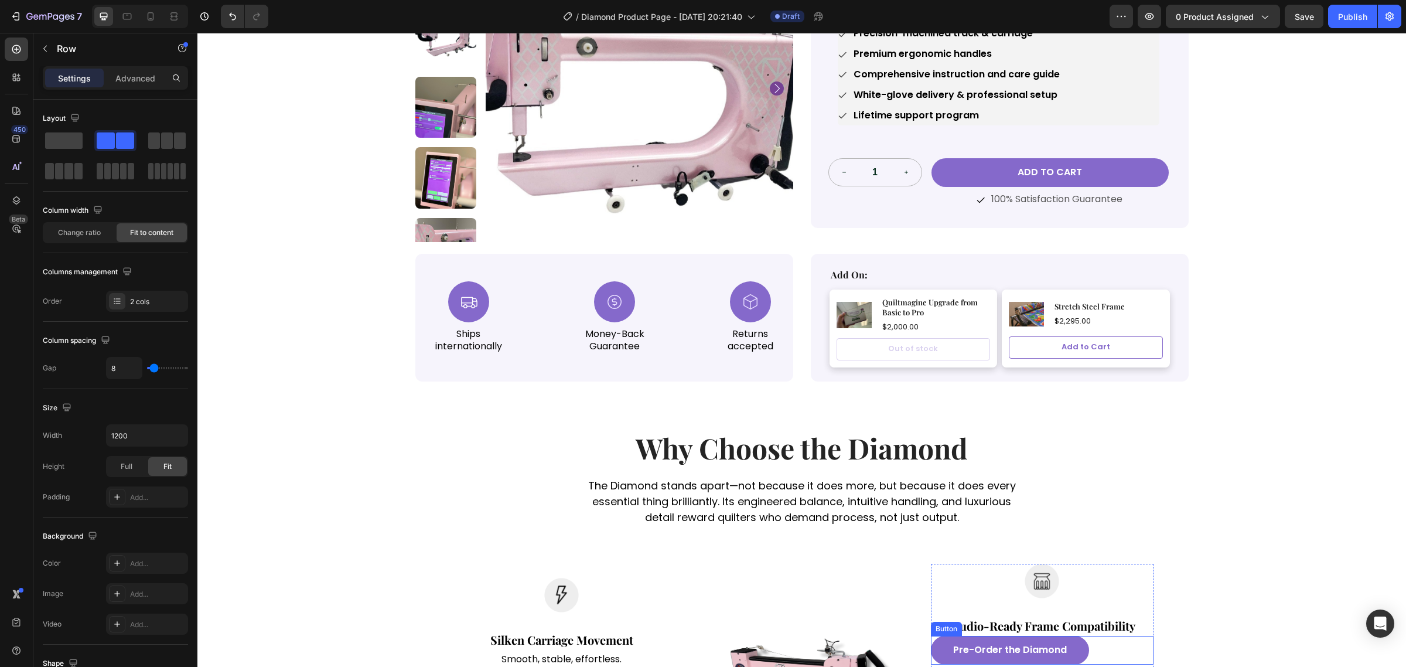
scroll to position [659, 0]
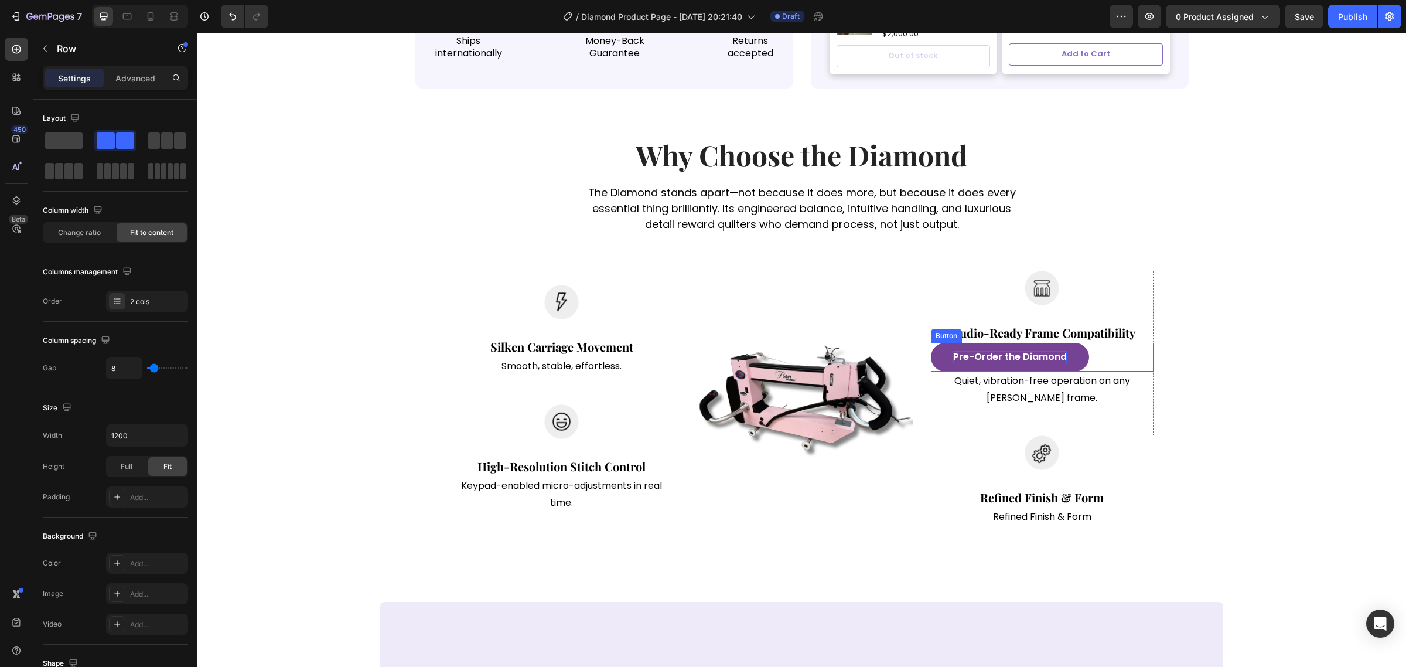
click at [1028, 351] on p "Pre-Order the Diamond" at bounding box center [1010, 357] width 114 height 12
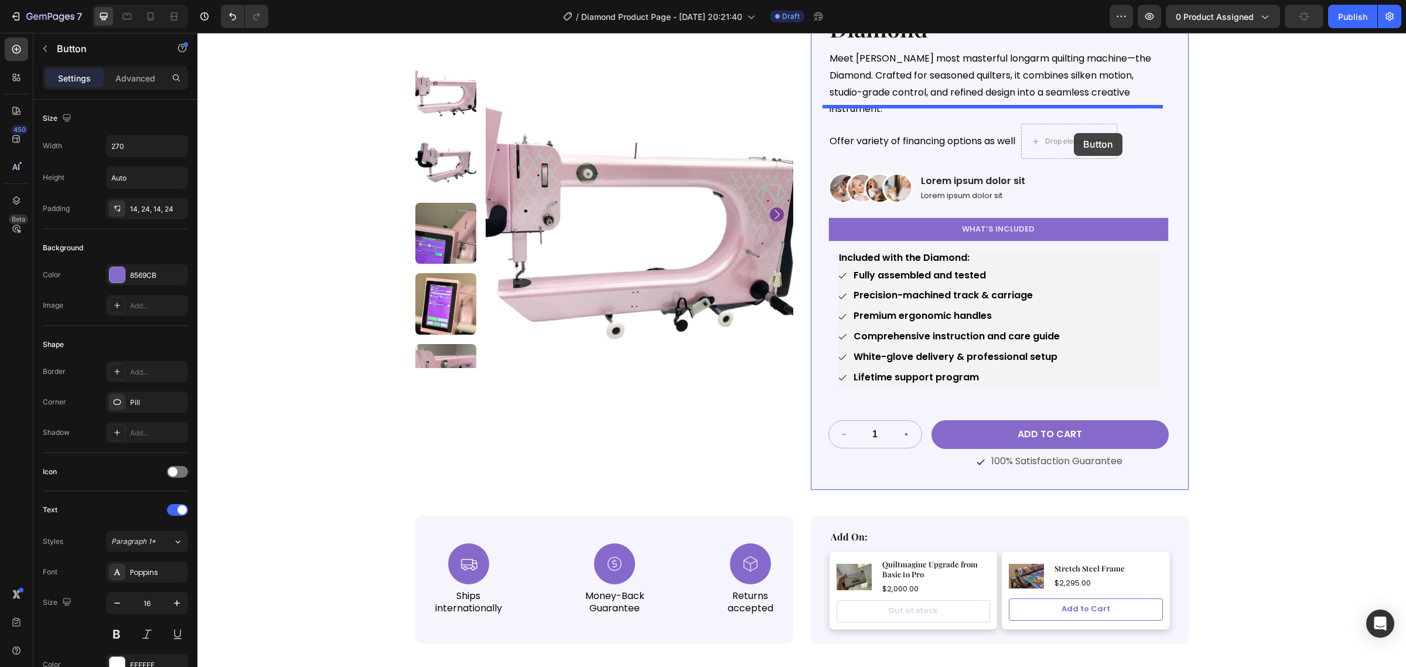
scroll to position [95, 0]
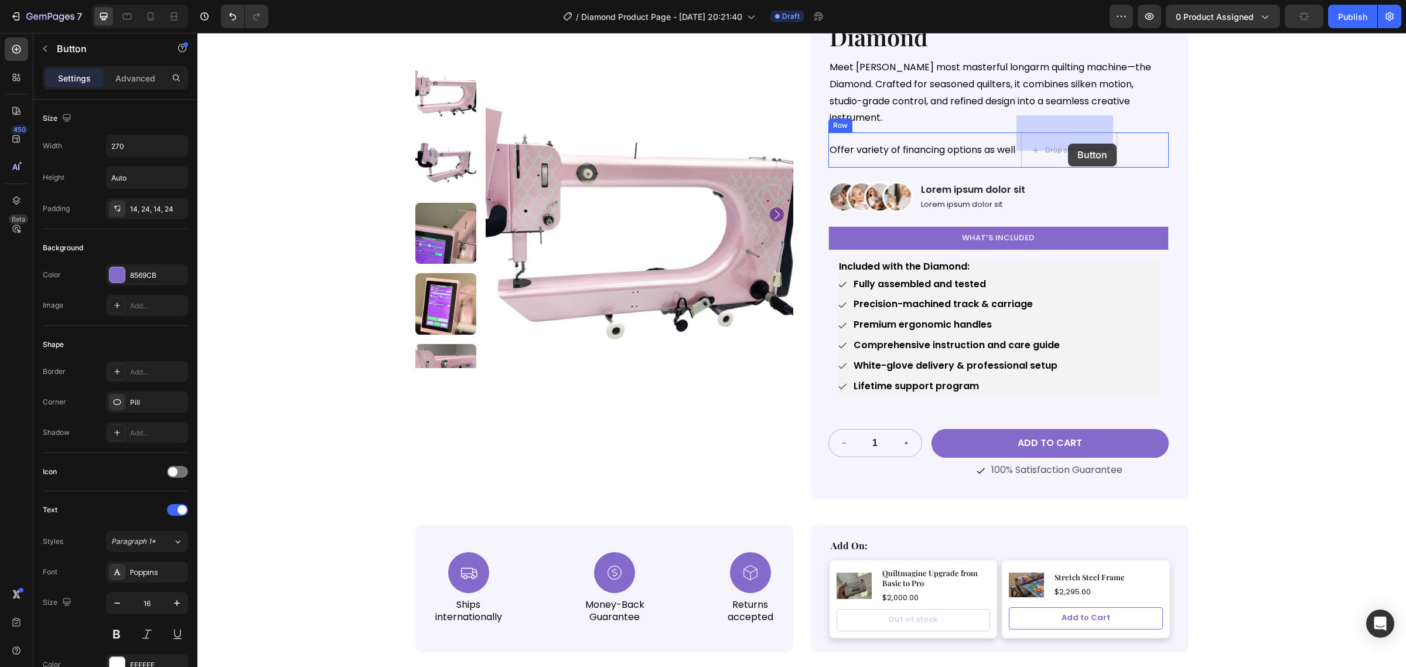
drag, startPoint x: 941, startPoint y: 320, endPoint x: 1068, endPoint y: 144, distance: 217.4
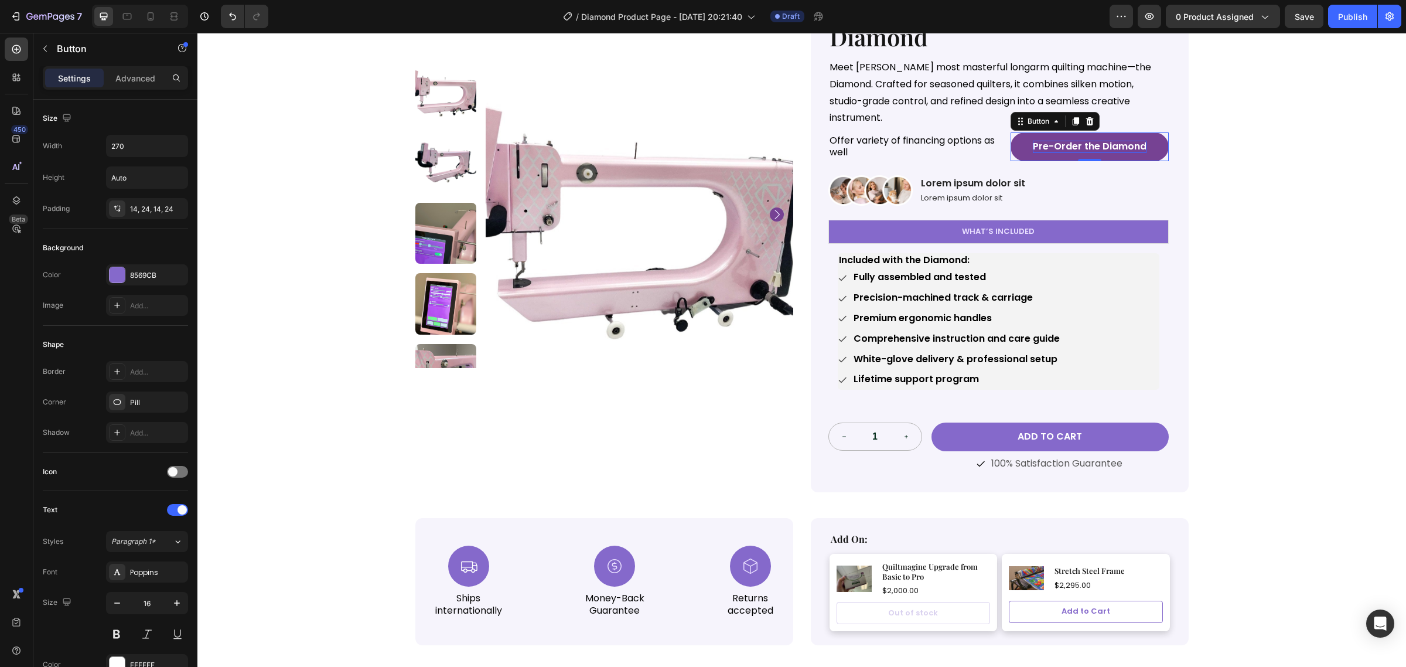
click at [1079, 141] on p "Pre-Order the Diamond" at bounding box center [1090, 147] width 114 height 12
click at [1010, 132] on button "Financin" at bounding box center [1089, 146] width 158 height 29
click at [1017, 132] on button "Financing Options" at bounding box center [1089, 146] width 158 height 29
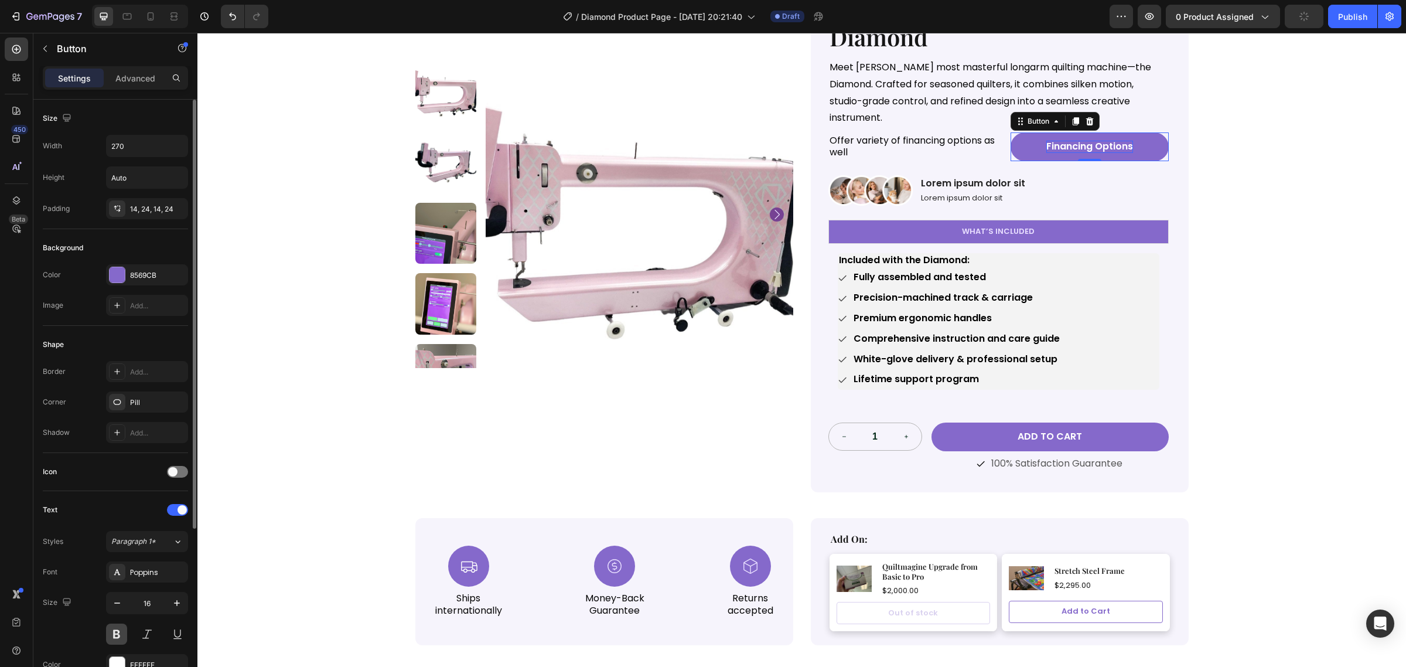
scroll to position [241, 0]
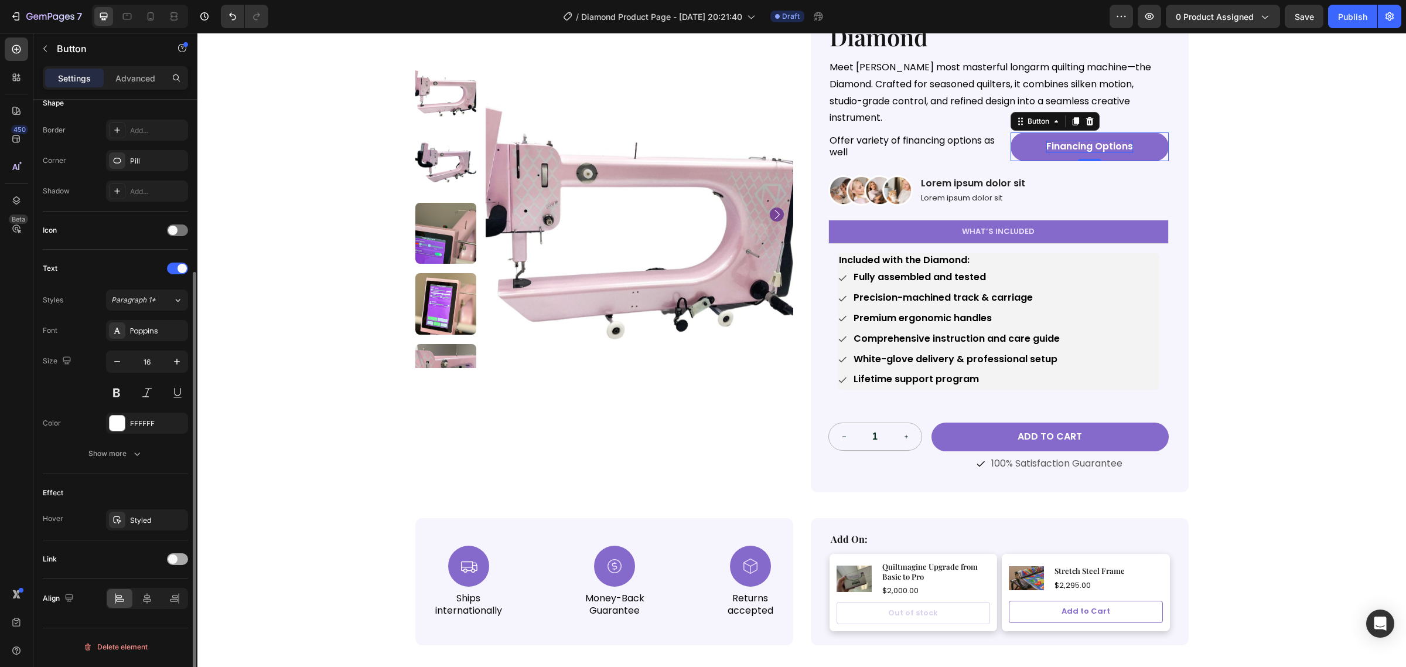
click at [180, 556] on div at bounding box center [177, 559] width 21 height 12
click at [142, 619] on div "Add..." at bounding box center [157, 619] width 55 height 11
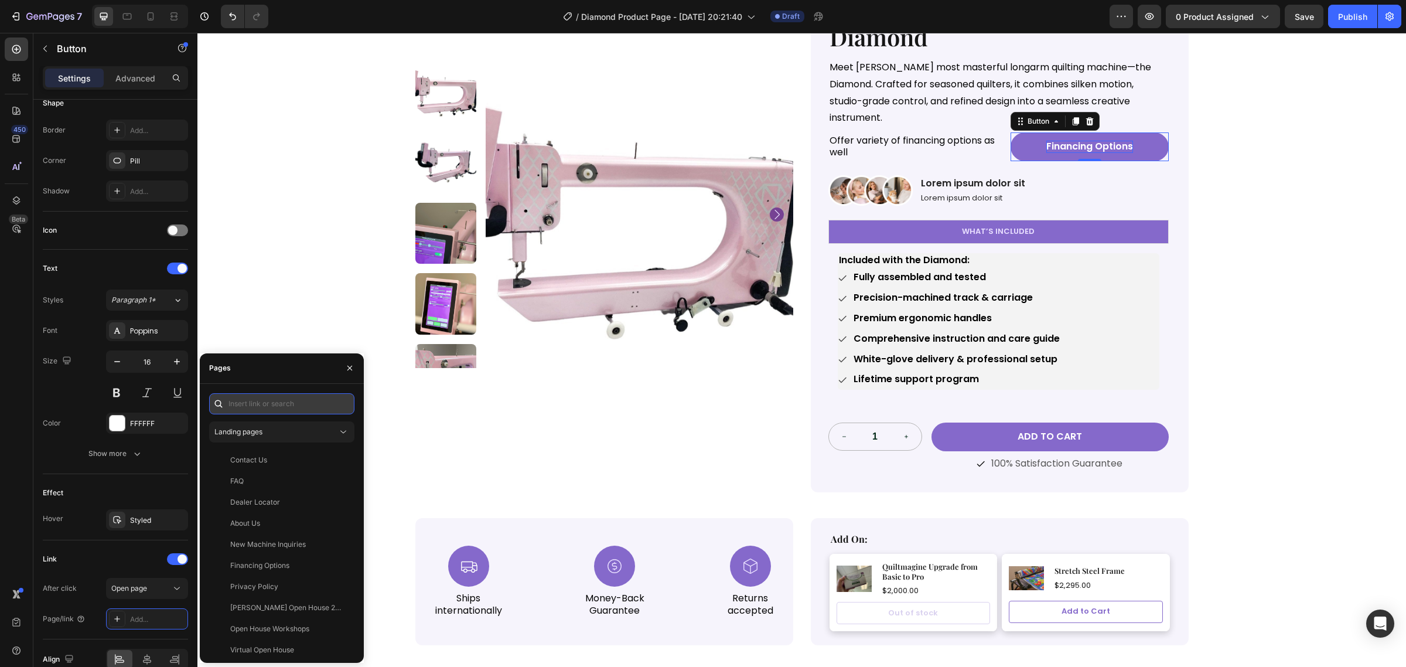
click at [267, 402] on input "text" at bounding box center [281, 403] width 145 height 21
paste input "https://nolting.com/pages/financing-options"
type input "https://nolting.com/pages/financing-options"
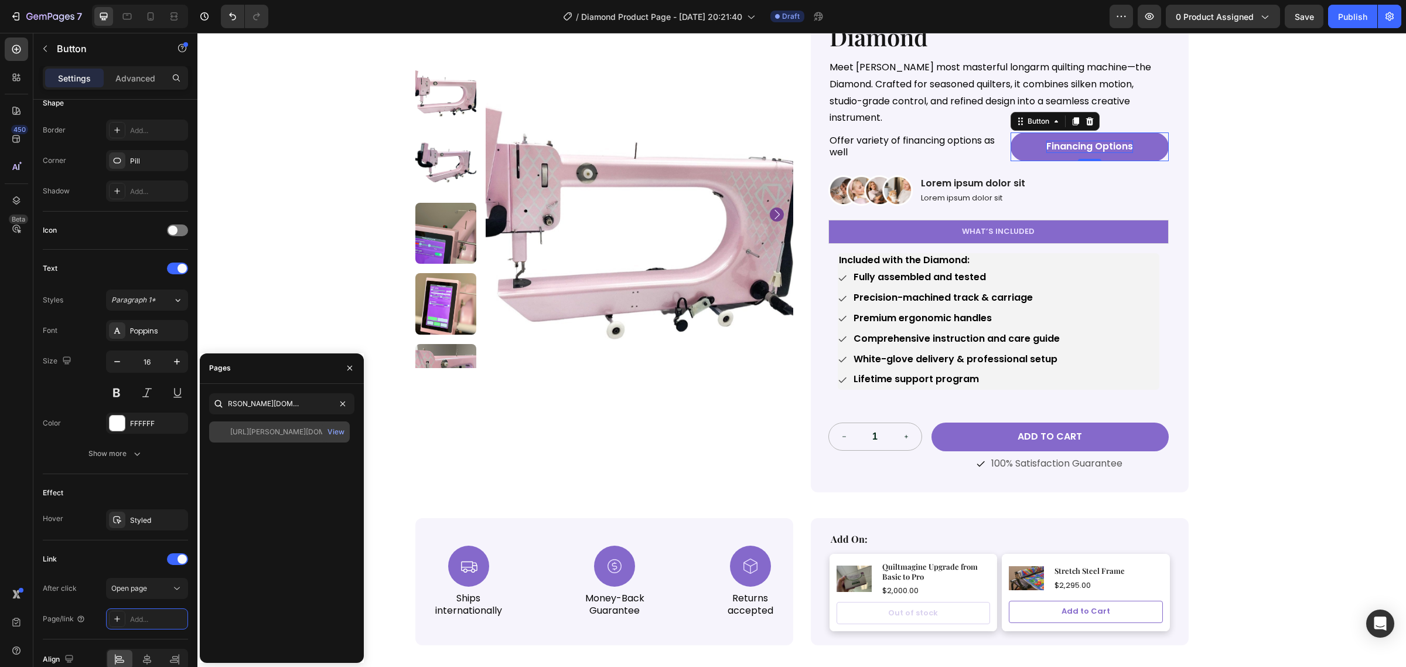
scroll to position [0, 0]
click at [274, 432] on div "https://nolting.com/pages/financing-options" at bounding box center [286, 431] width 112 height 11
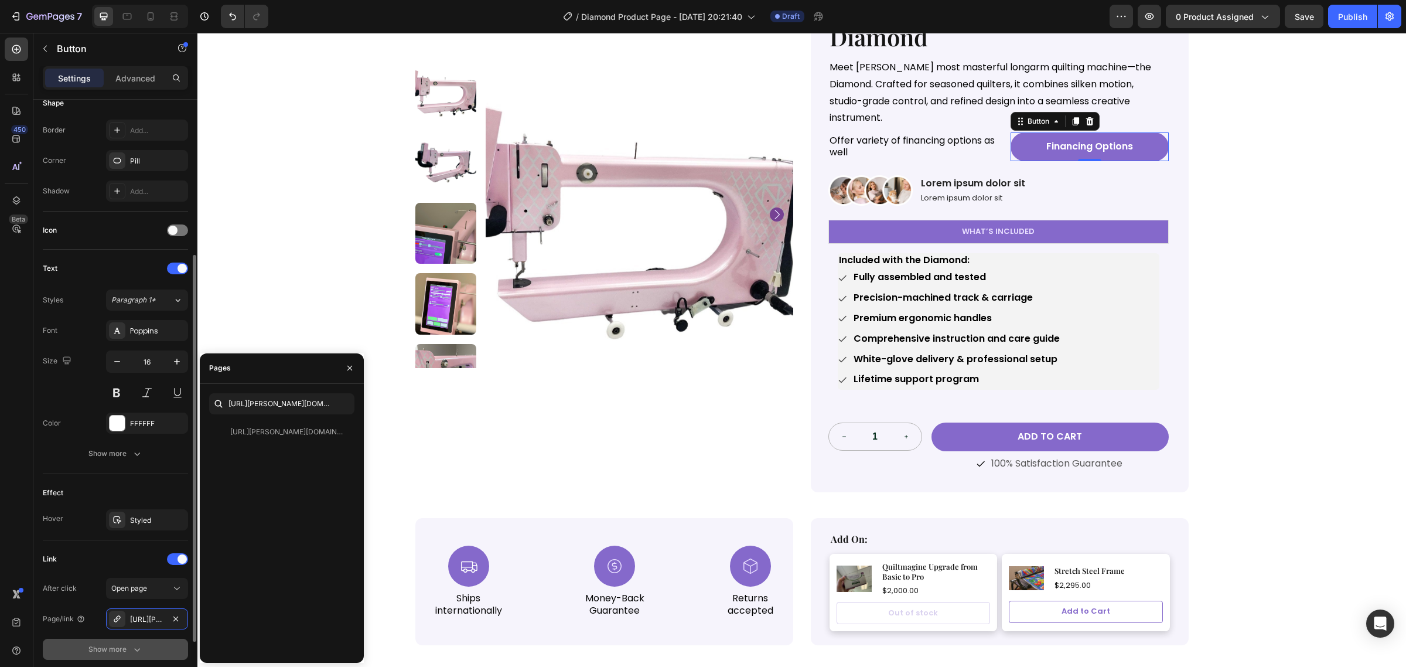
scroll to position [315, 0]
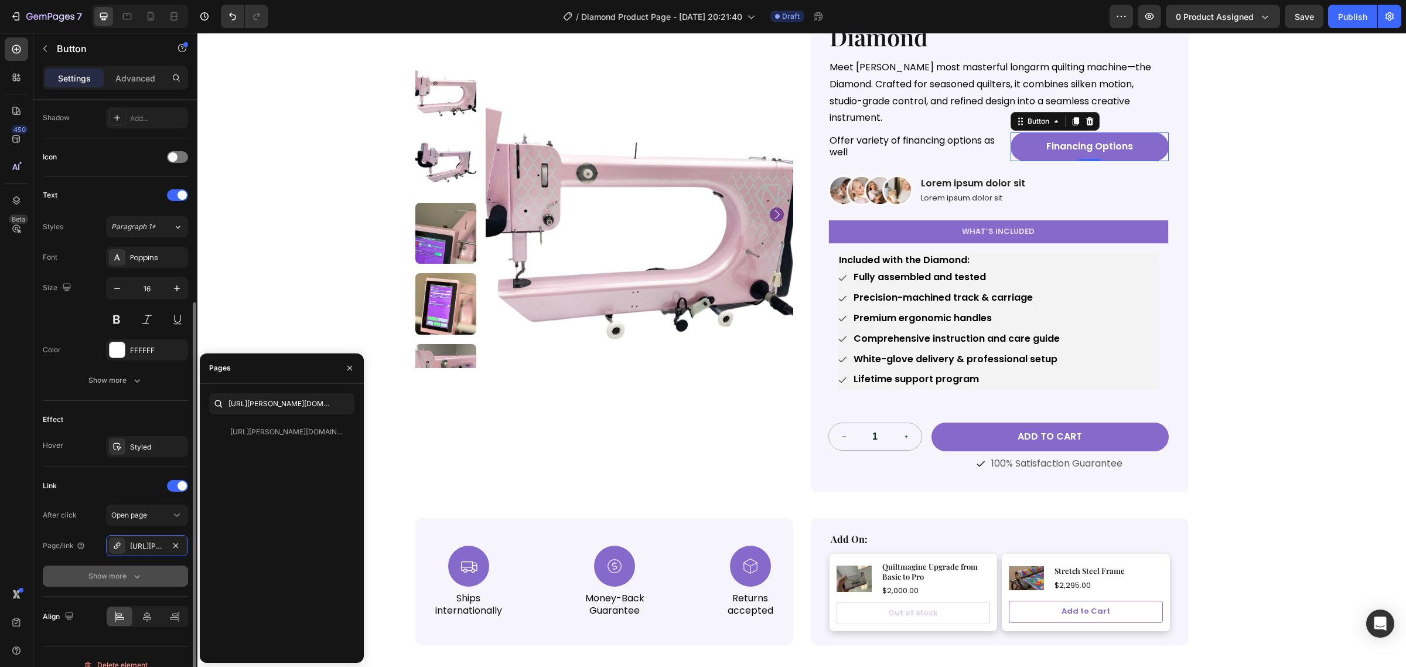
click at [142, 578] on icon "button" at bounding box center [137, 576] width 12 height 12
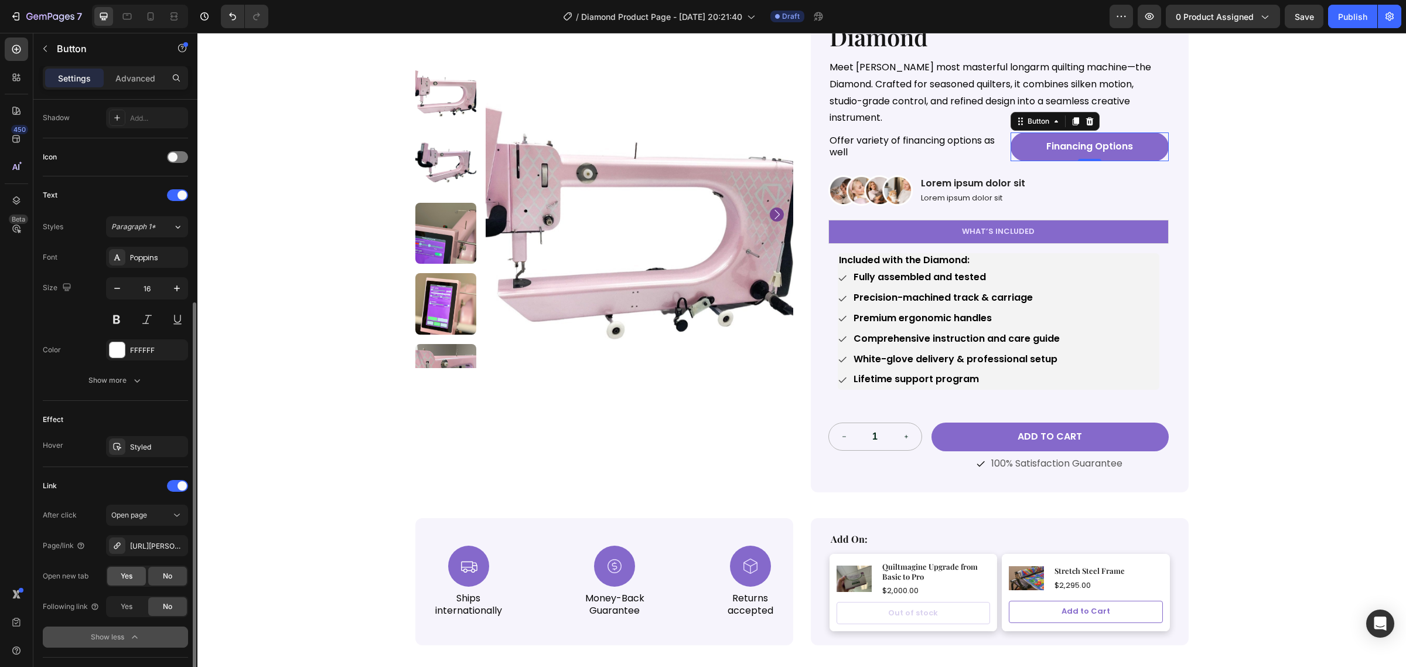
click at [129, 583] on div "Yes" at bounding box center [126, 575] width 39 height 19
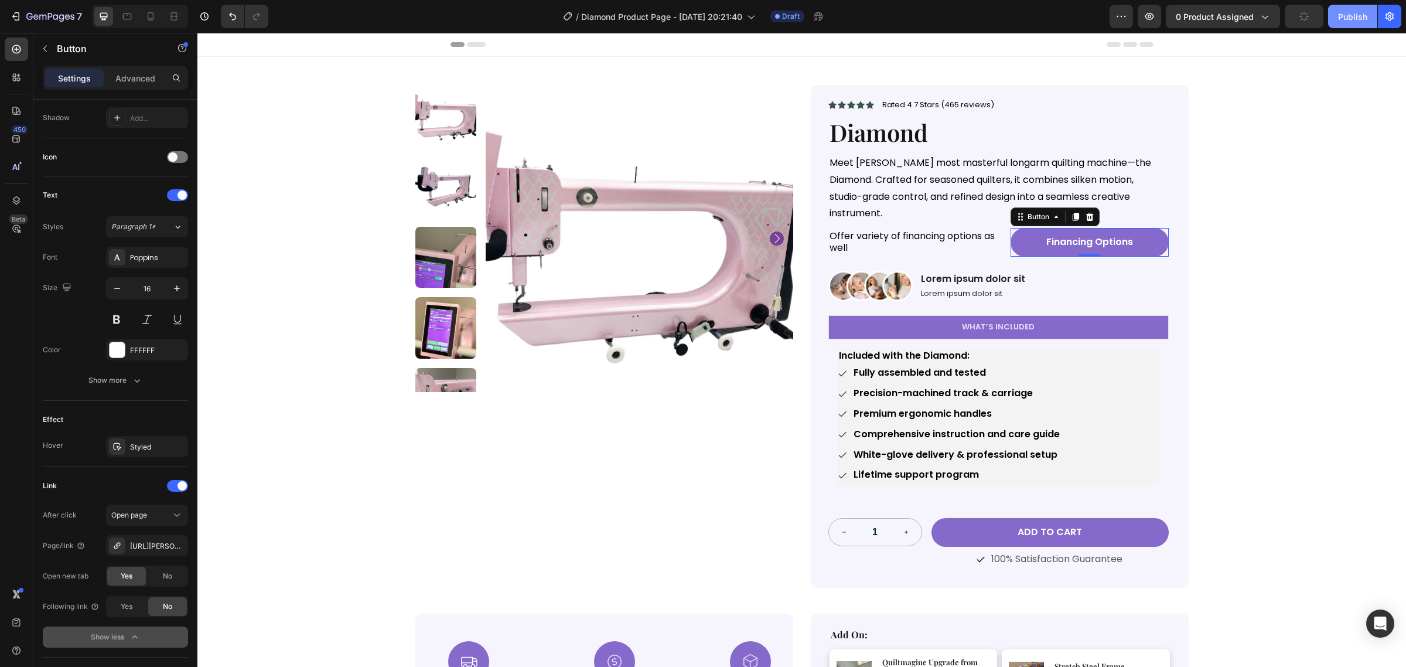
click at [1357, 15] on div "Publish" at bounding box center [1352, 17] width 29 height 12
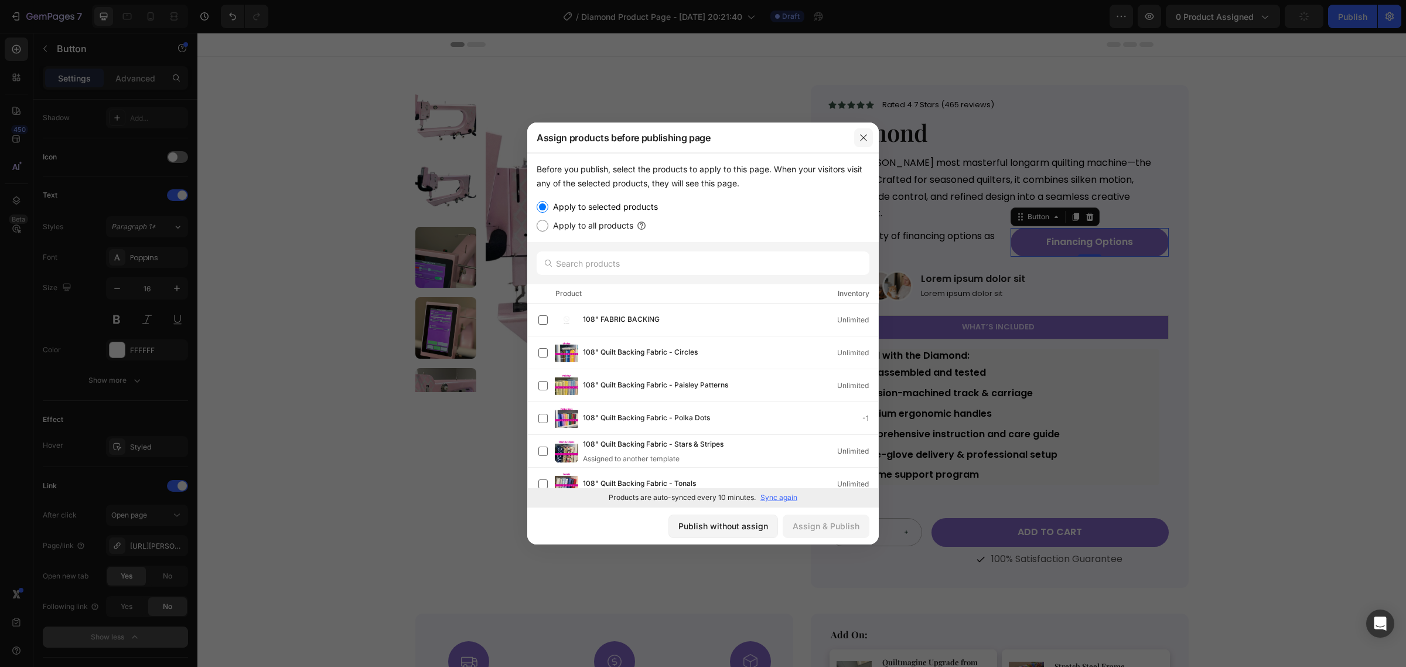
drag, startPoint x: 858, startPoint y: 141, endPoint x: 670, endPoint y: 115, distance: 190.3
click at [859, 141] on icon "button" at bounding box center [863, 137] width 9 height 9
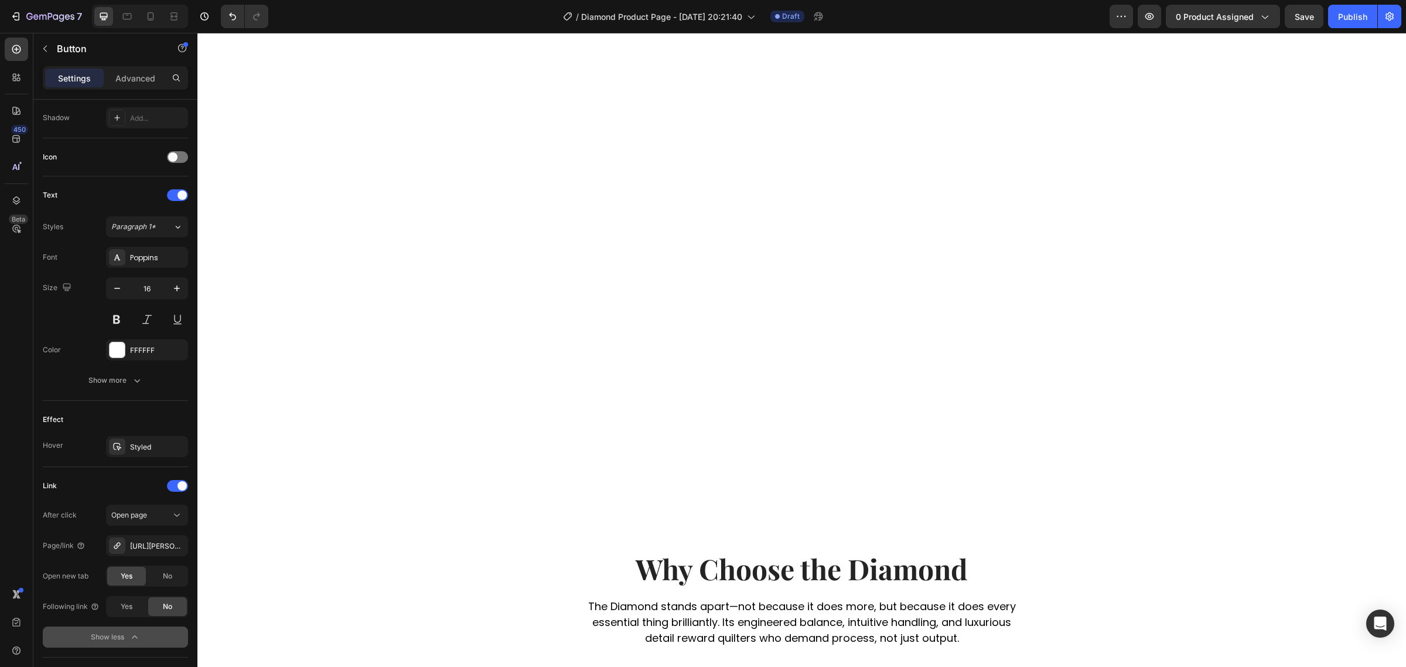
scroll to position [805, 0]
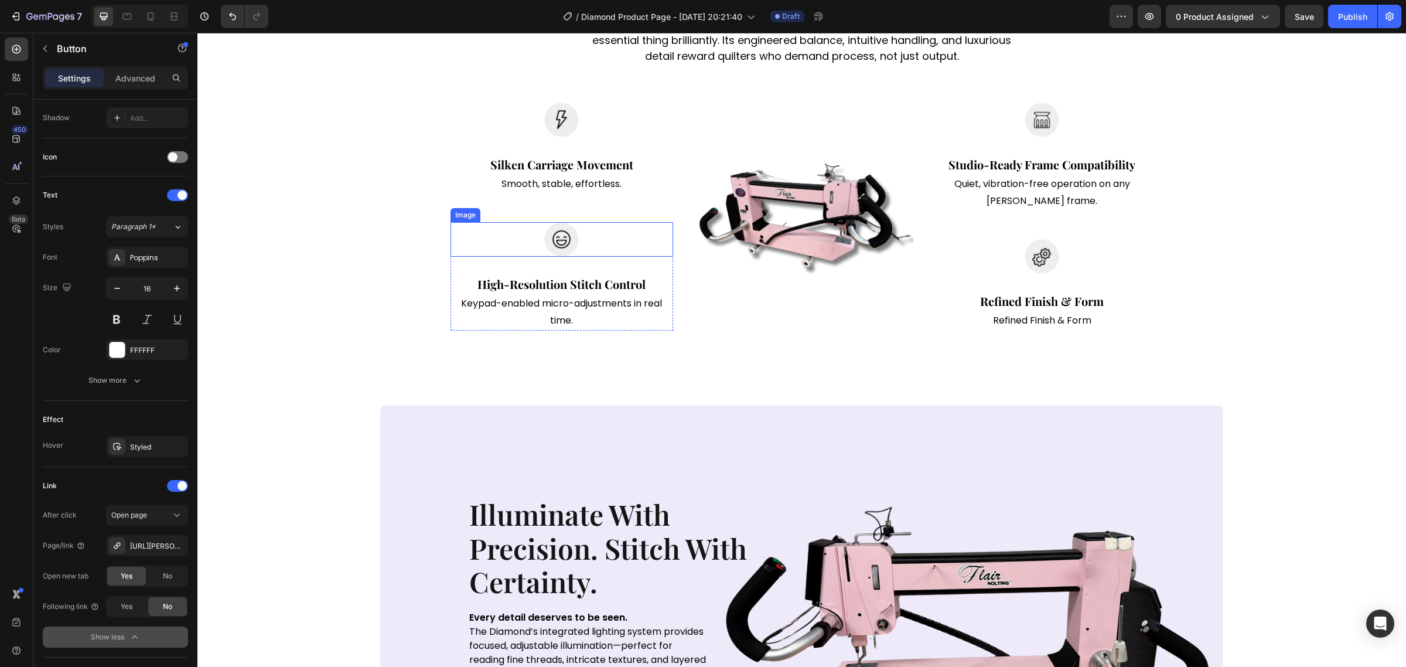
click at [566, 244] on img at bounding box center [561, 239] width 35 height 35
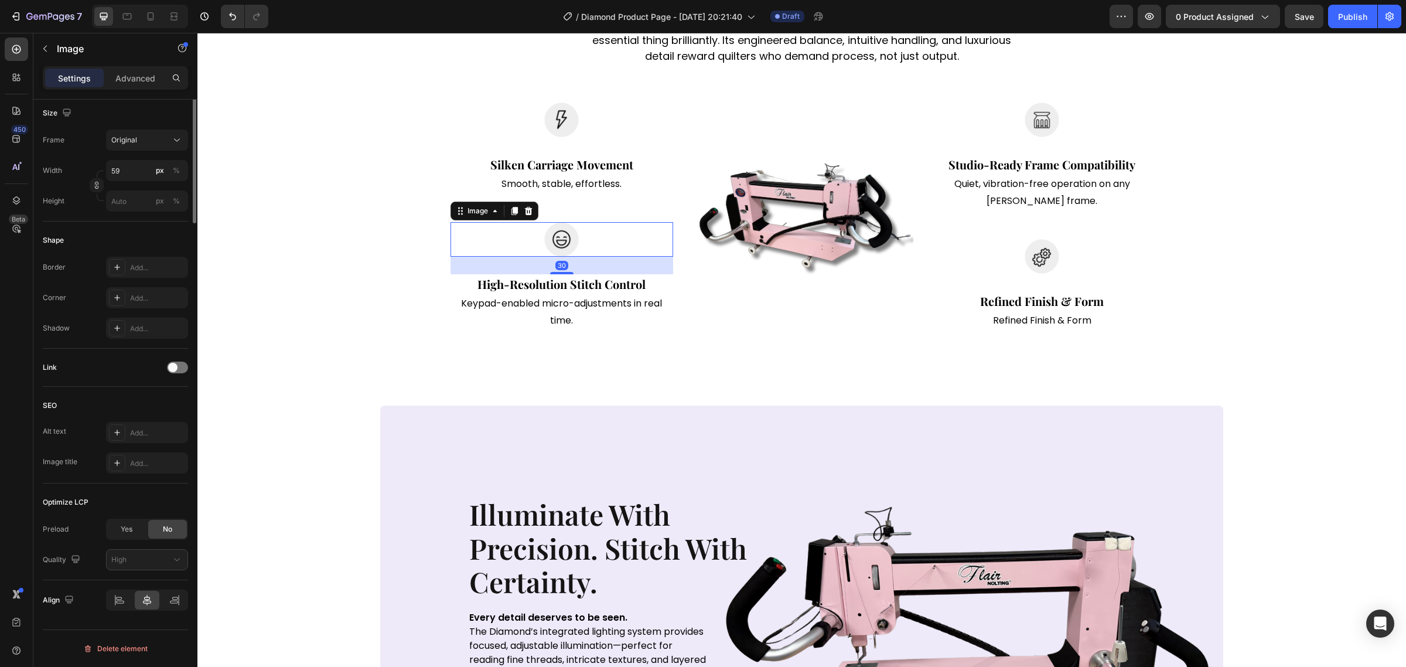
scroll to position [0, 0]
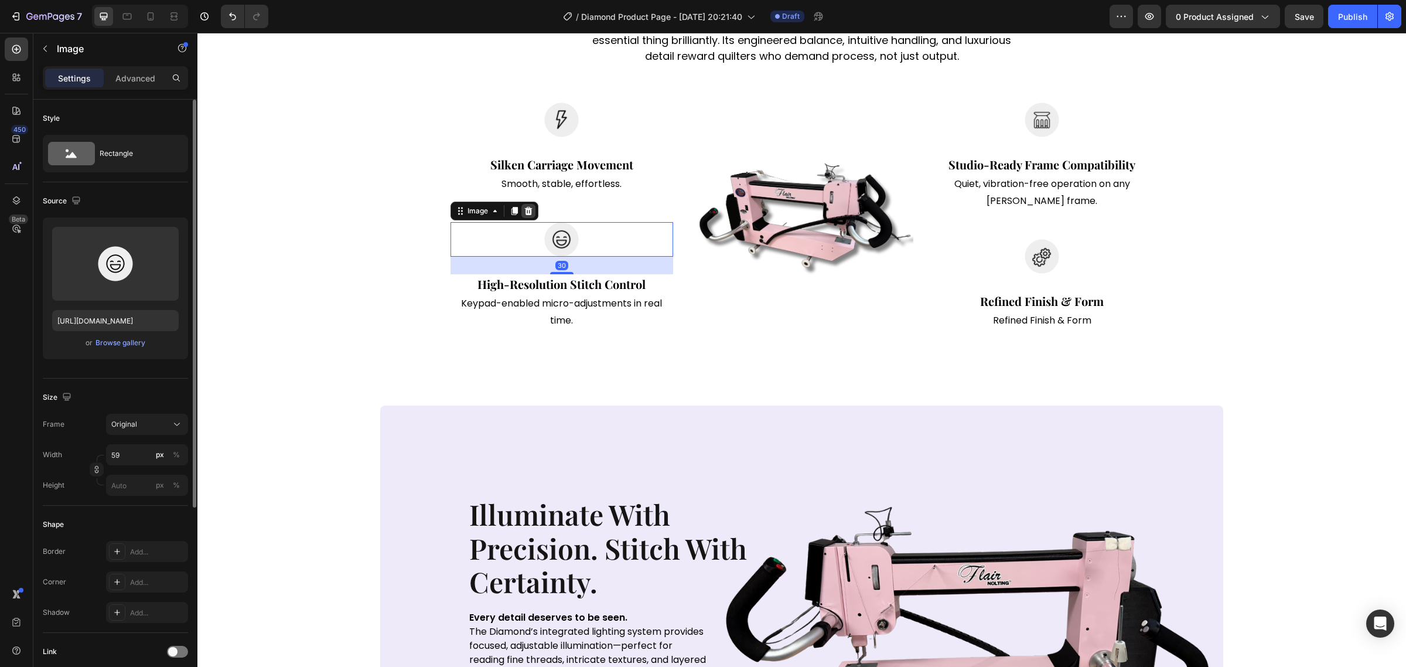
click at [524, 215] on icon at bounding box center [528, 210] width 9 height 9
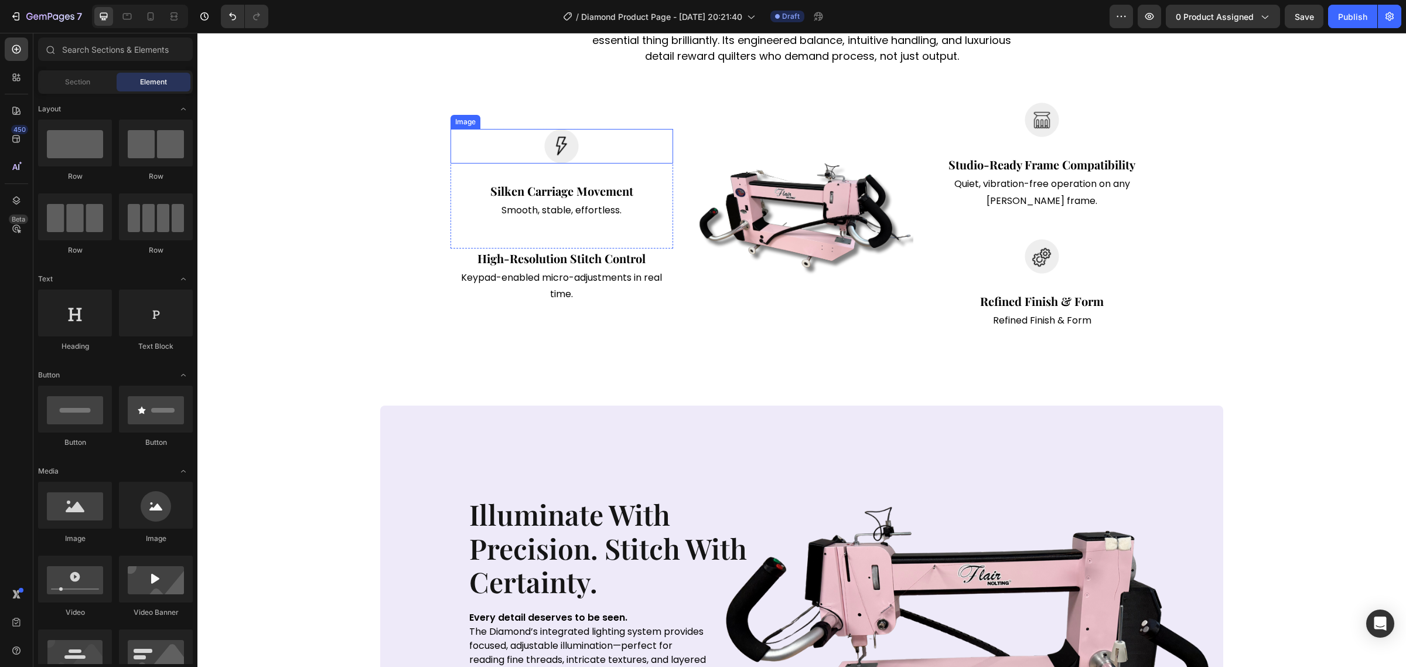
click at [588, 139] on div at bounding box center [561, 146] width 223 height 35
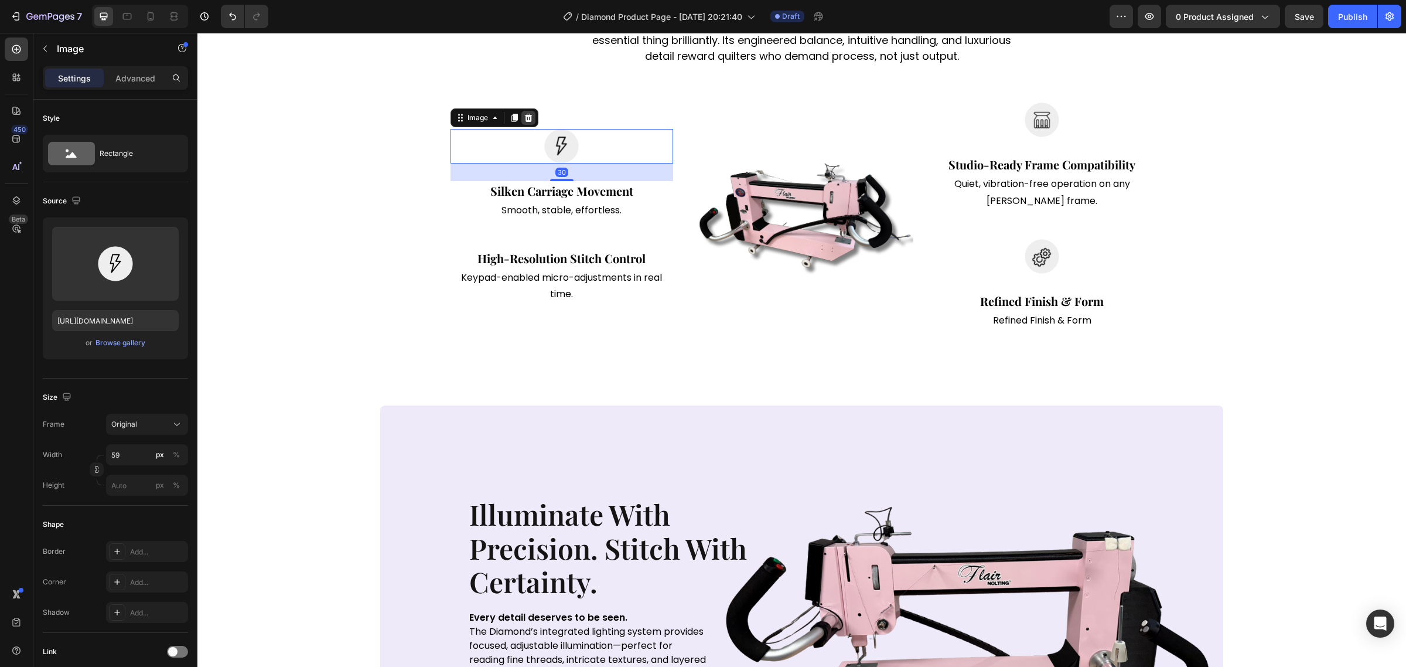
click at [524, 120] on icon at bounding box center [528, 117] width 9 height 9
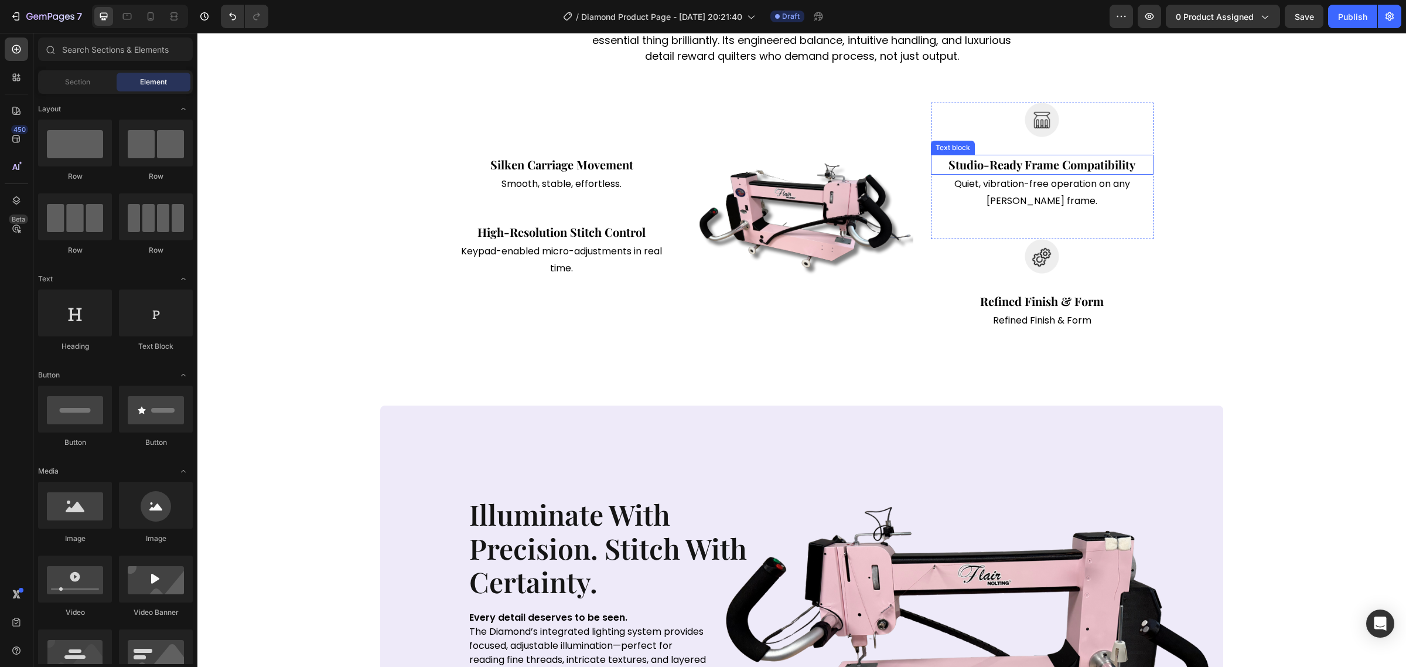
click at [1078, 121] on div at bounding box center [1042, 120] width 223 height 35
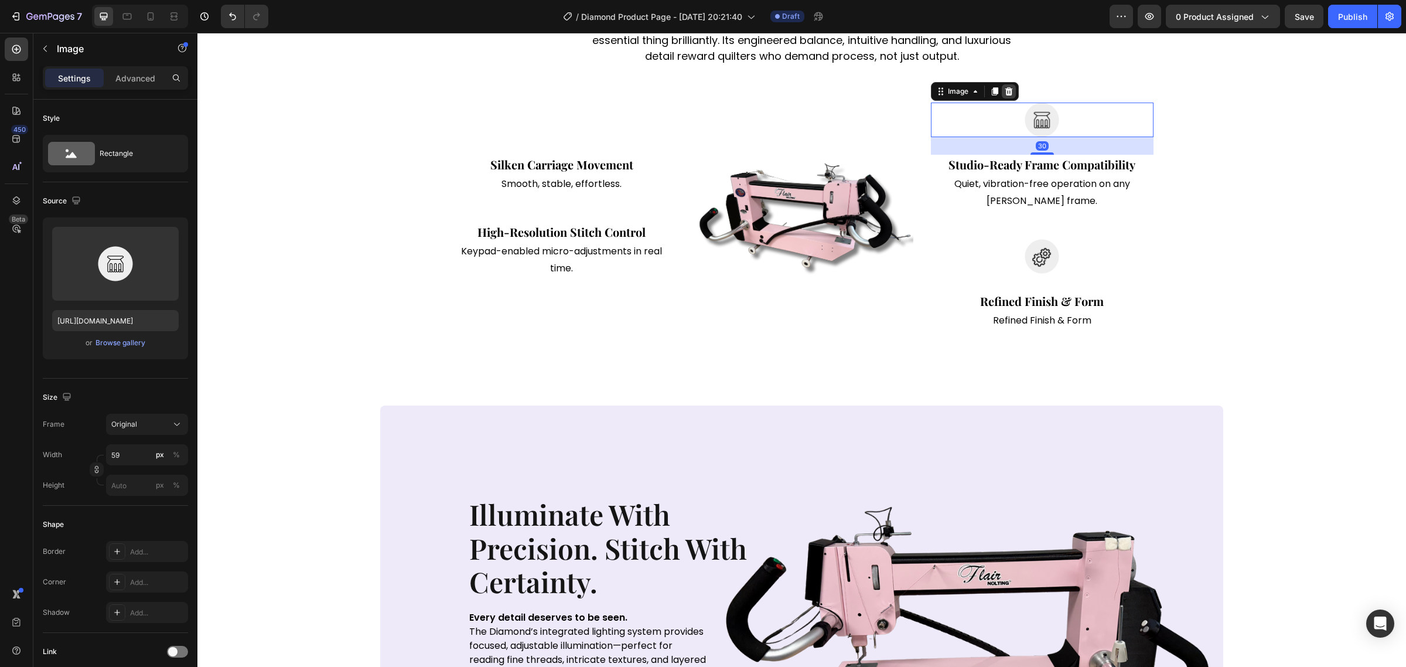
click at [1005, 95] on icon at bounding box center [1008, 91] width 9 height 9
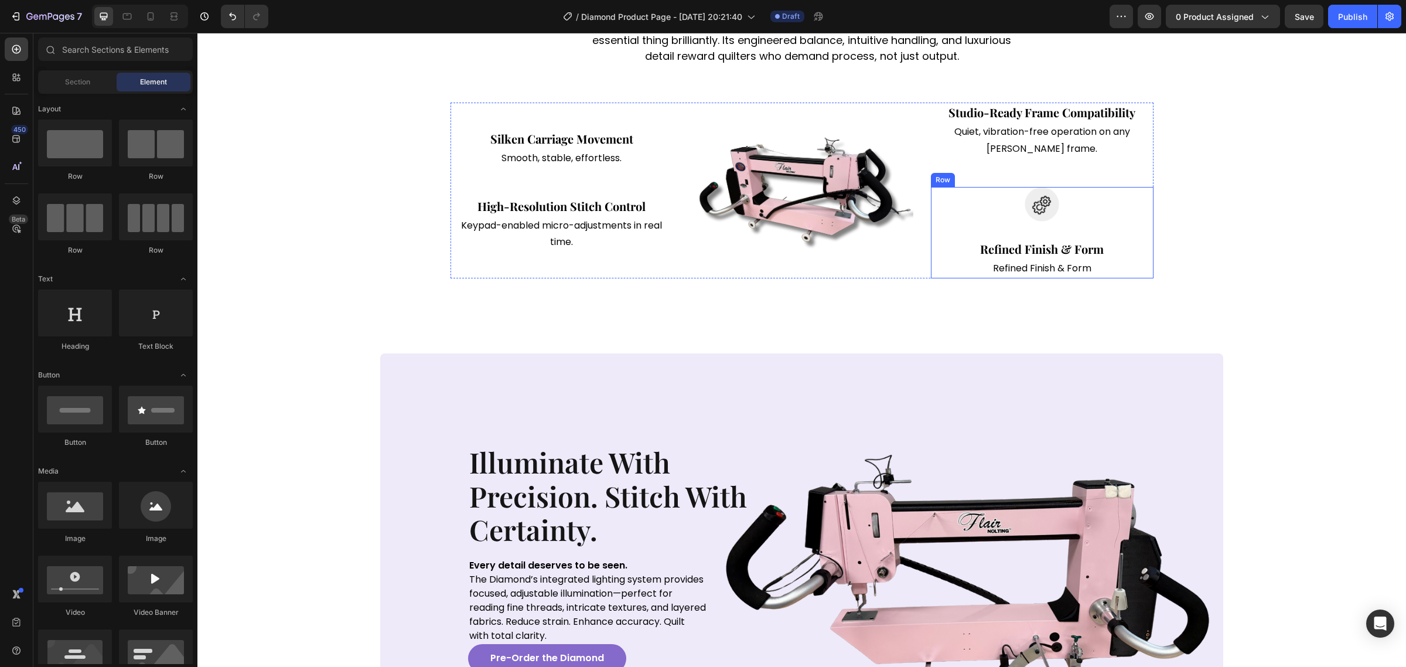
click at [1066, 199] on div at bounding box center [1042, 204] width 223 height 35
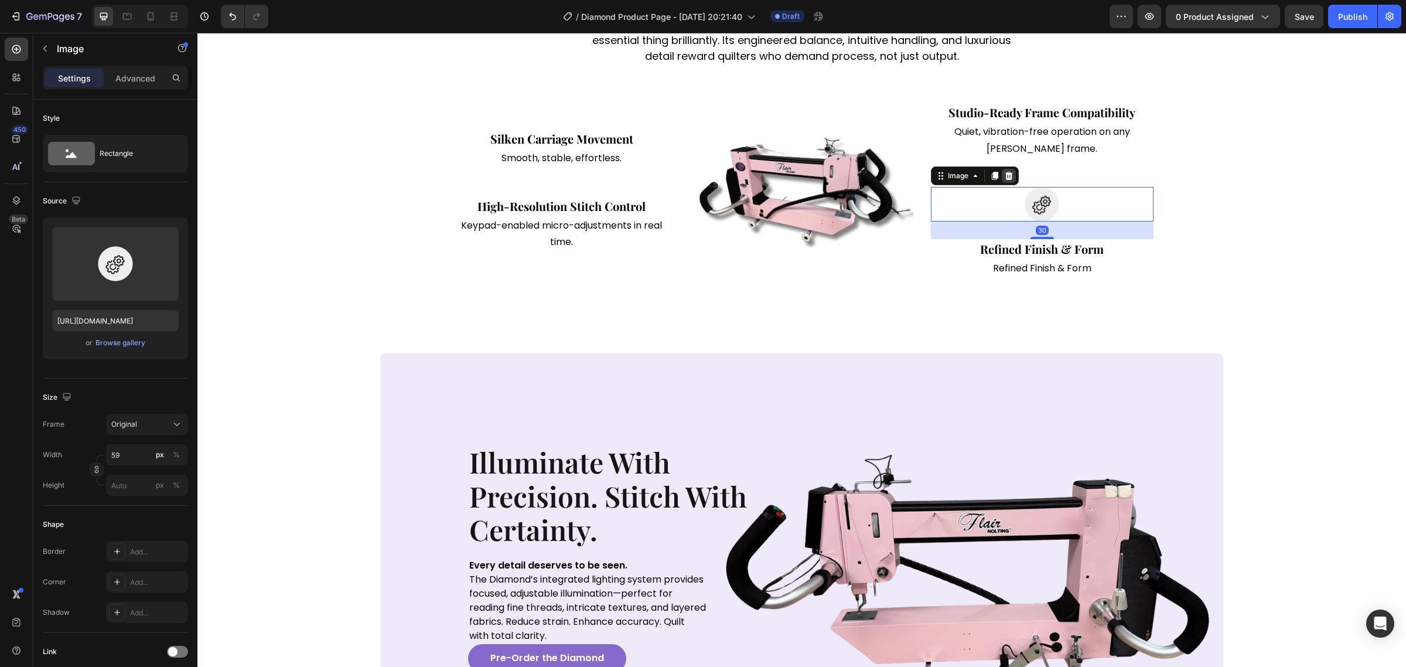
click at [1005, 179] on icon at bounding box center [1009, 176] width 8 height 8
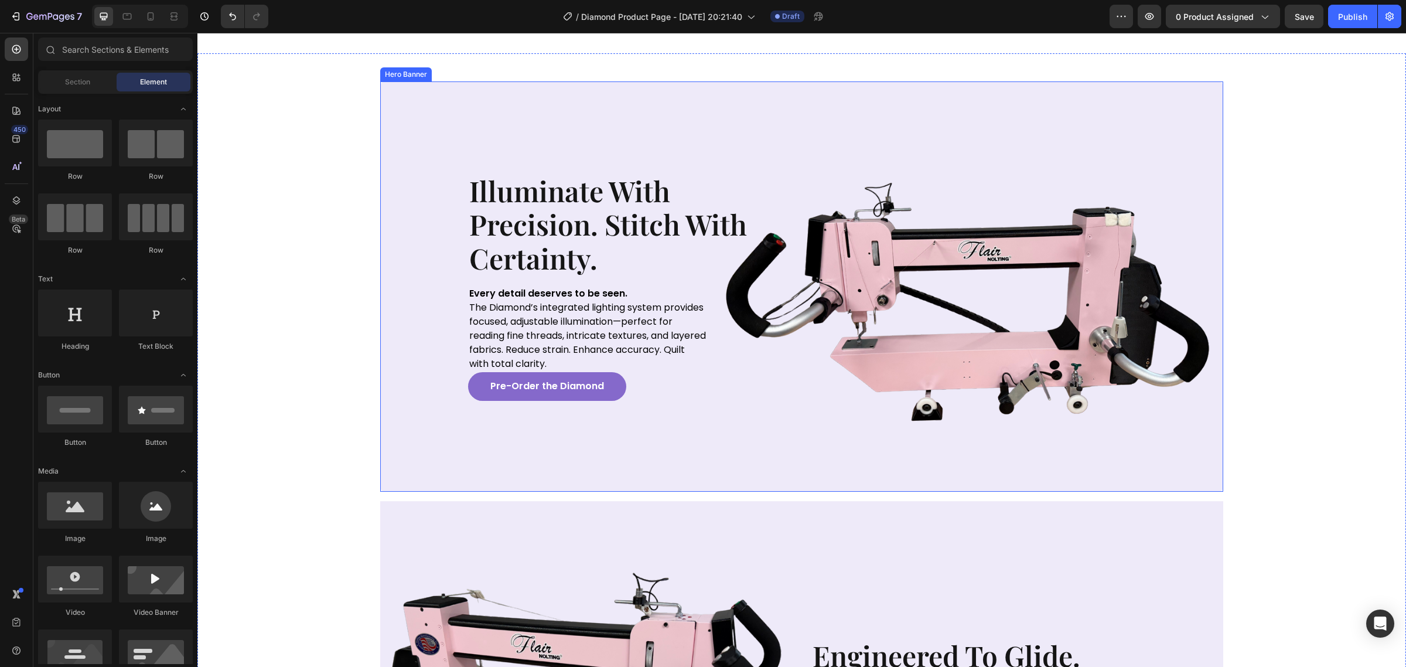
scroll to position [732, 0]
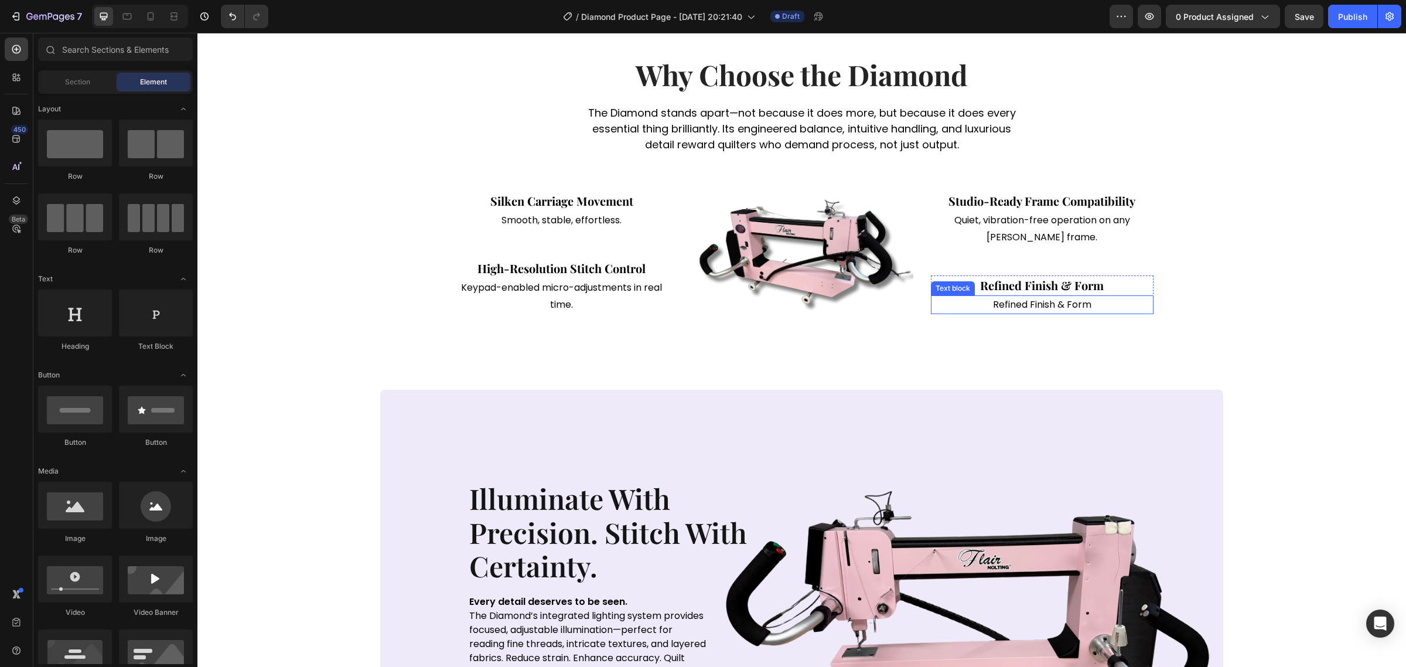
click at [818, 152] on p "The Diamond stands apart—not because it does more, but because it does every es…" at bounding box center [802, 128] width 436 height 47
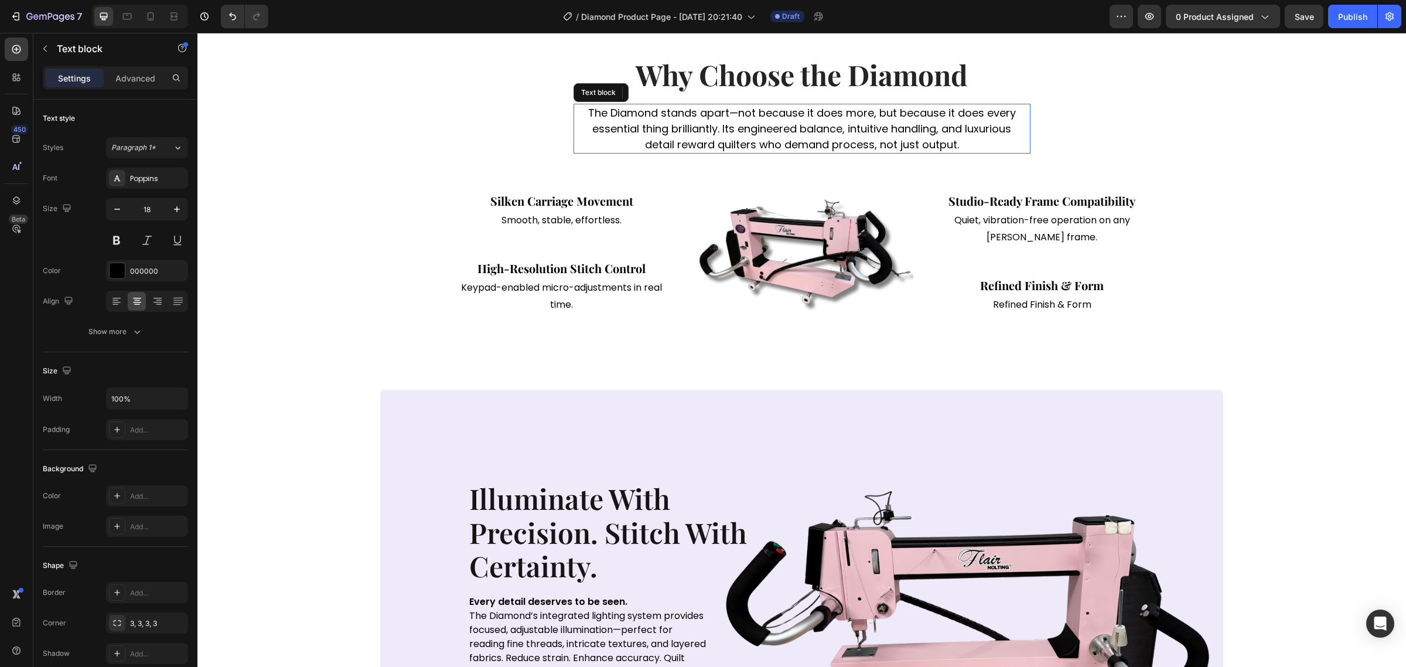
scroll to position [513, 0]
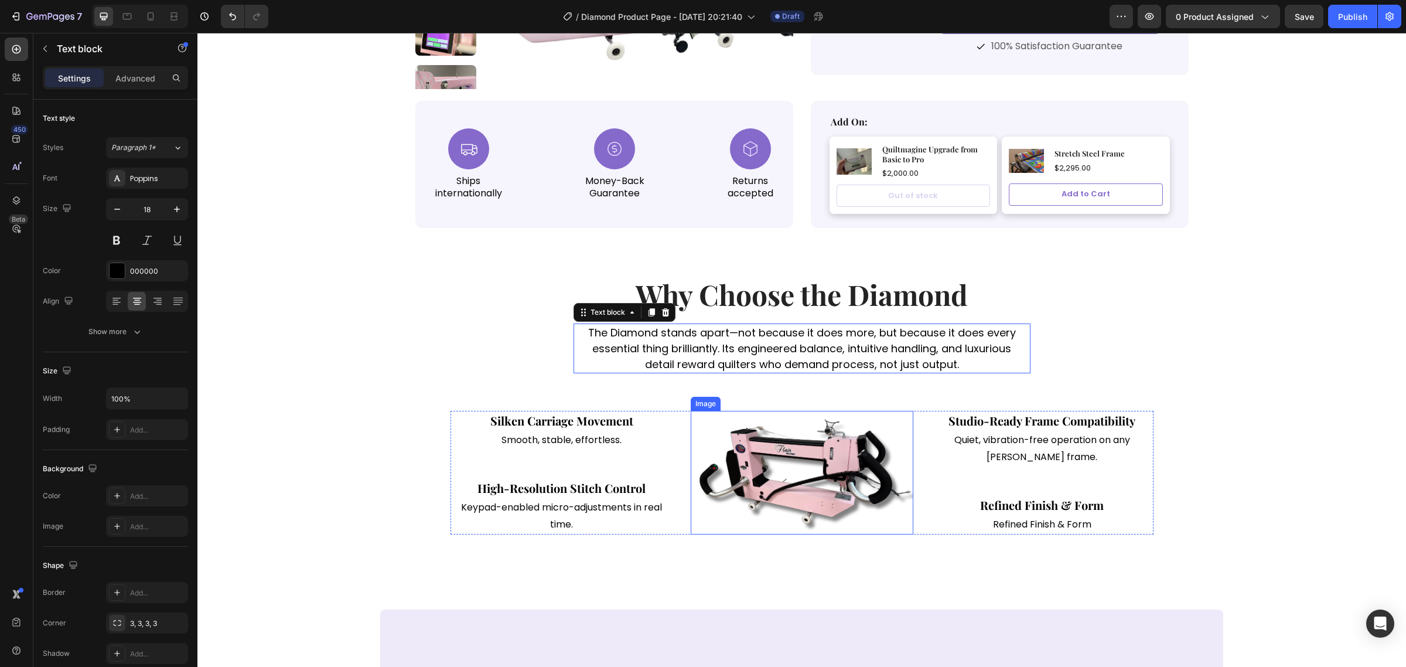
click at [817, 464] on img at bounding box center [802, 473] width 223 height 124
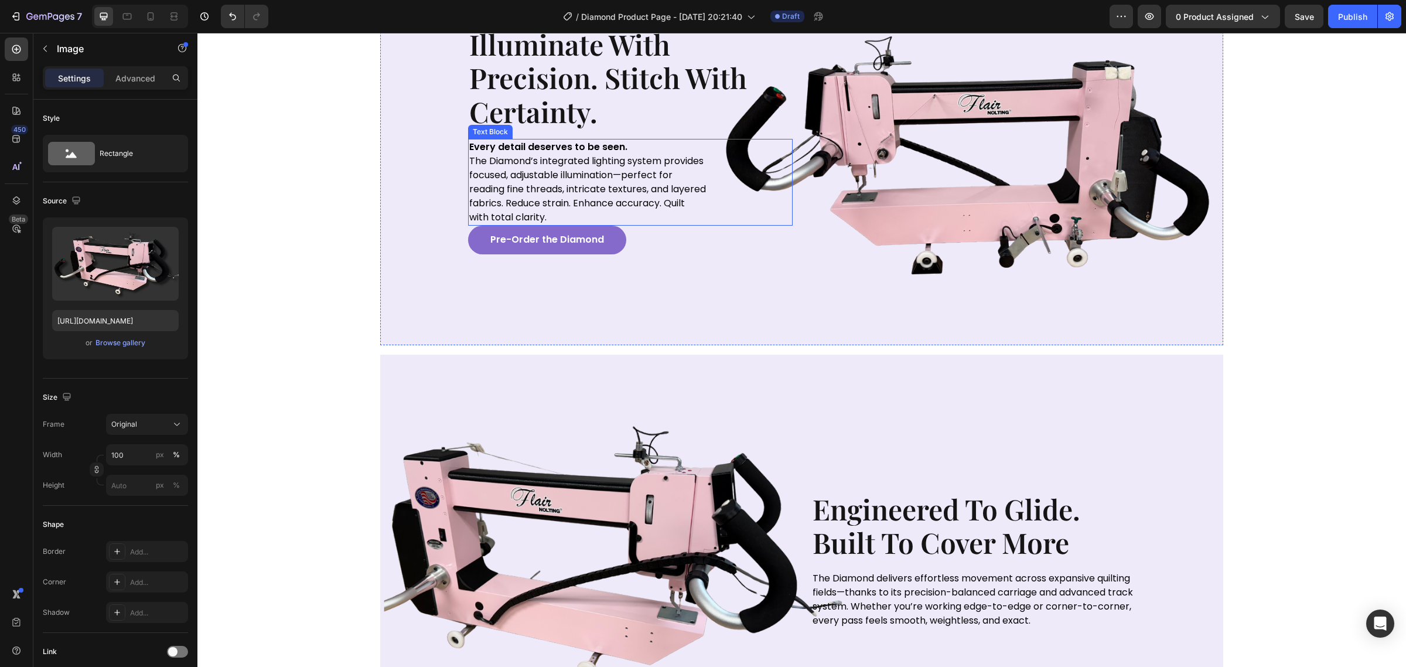
scroll to position [1025, 0]
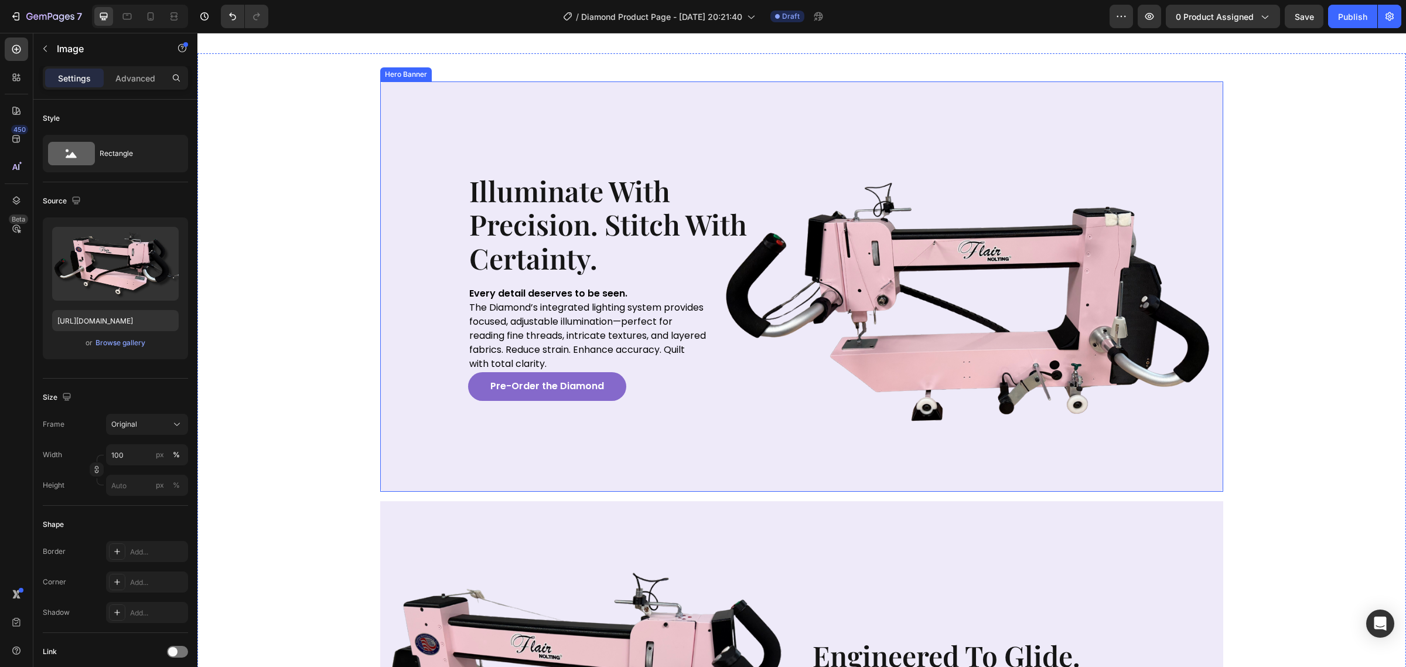
drag, startPoint x: 830, startPoint y: 341, endPoint x: 358, endPoint y: 329, distance: 471.7
click at [830, 341] on div "Image" at bounding box center [973, 287] width 325 height 228
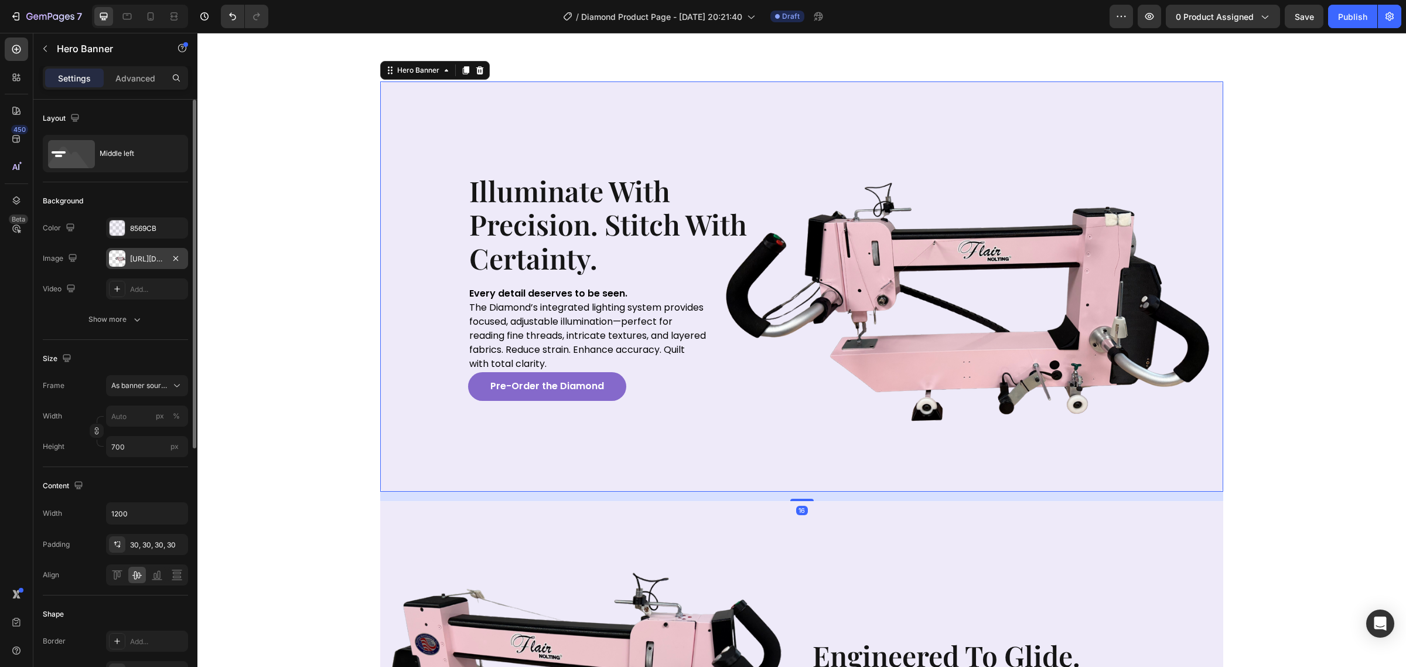
click at [162, 261] on div "[URL][DOMAIN_NAME]" at bounding box center [147, 259] width 34 height 11
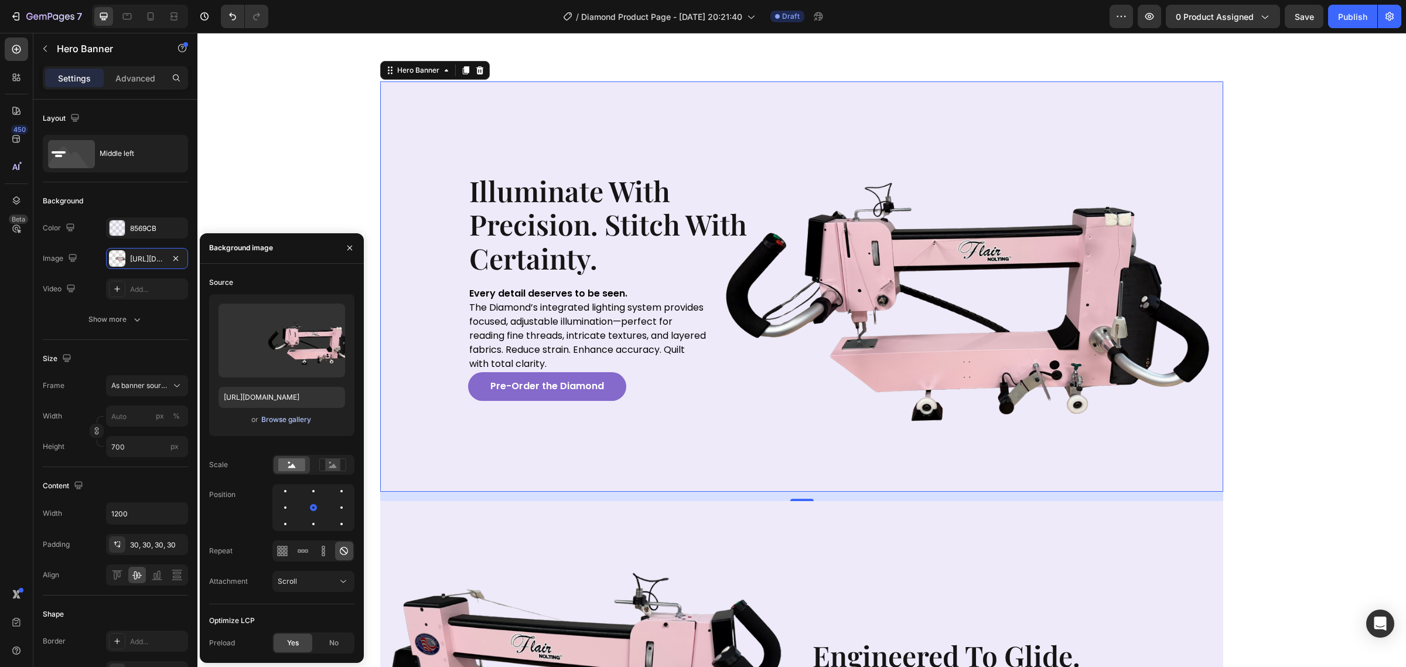
click at [268, 419] on div "Browse gallery" at bounding box center [286, 419] width 50 height 11
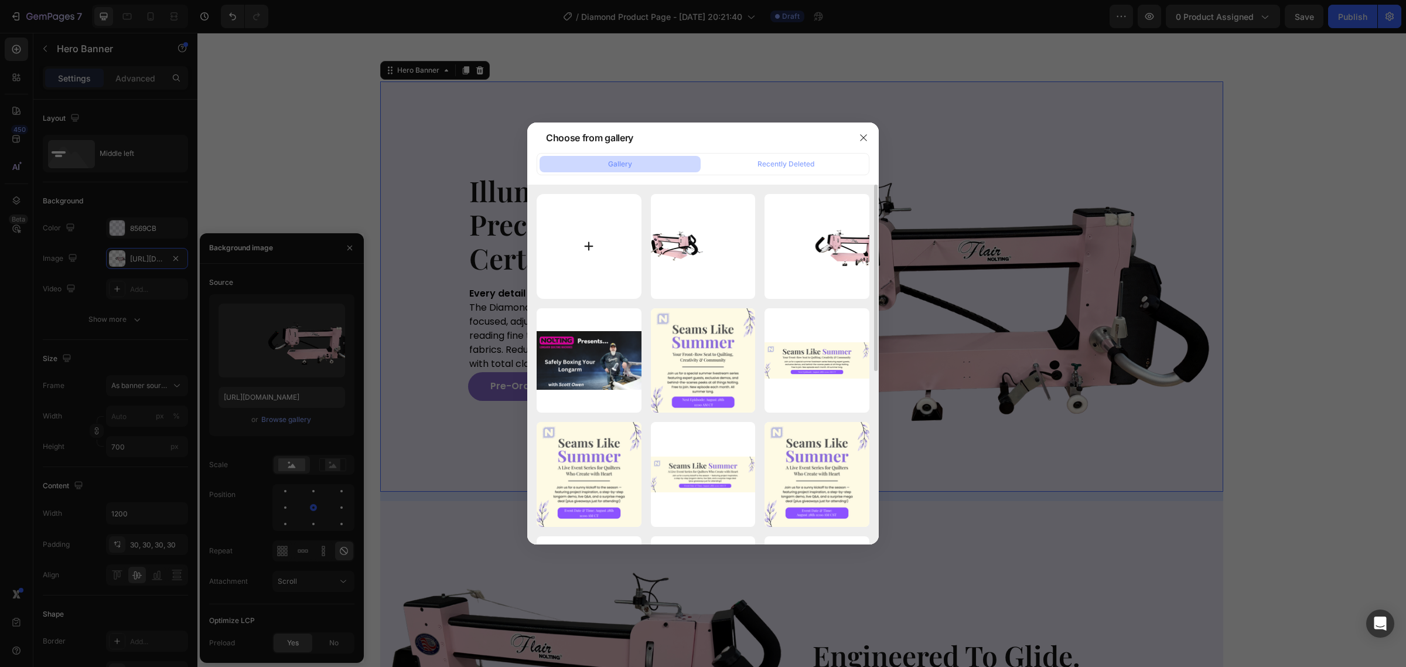
click at [602, 229] on input "file" at bounding box center [589, 246] width 105 height 105
type input "C:\fakepath\Poor SEO.svg"
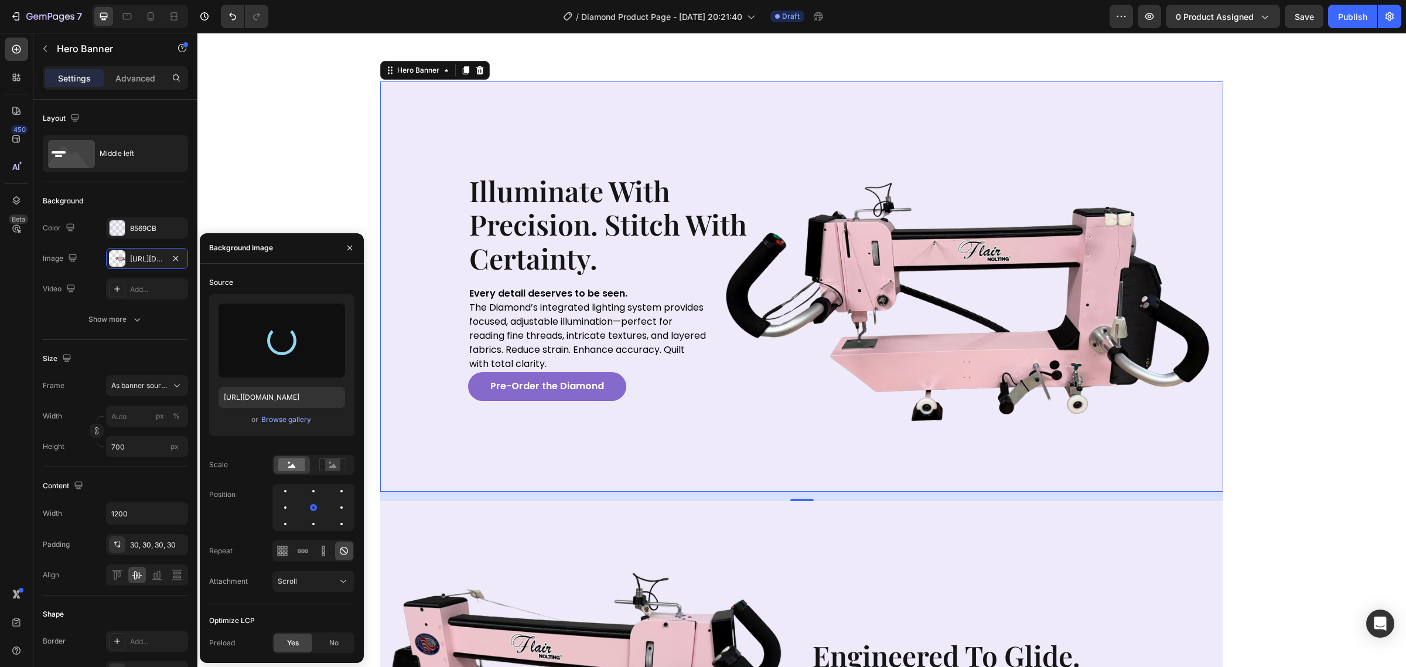
scroll to position [952, 0]
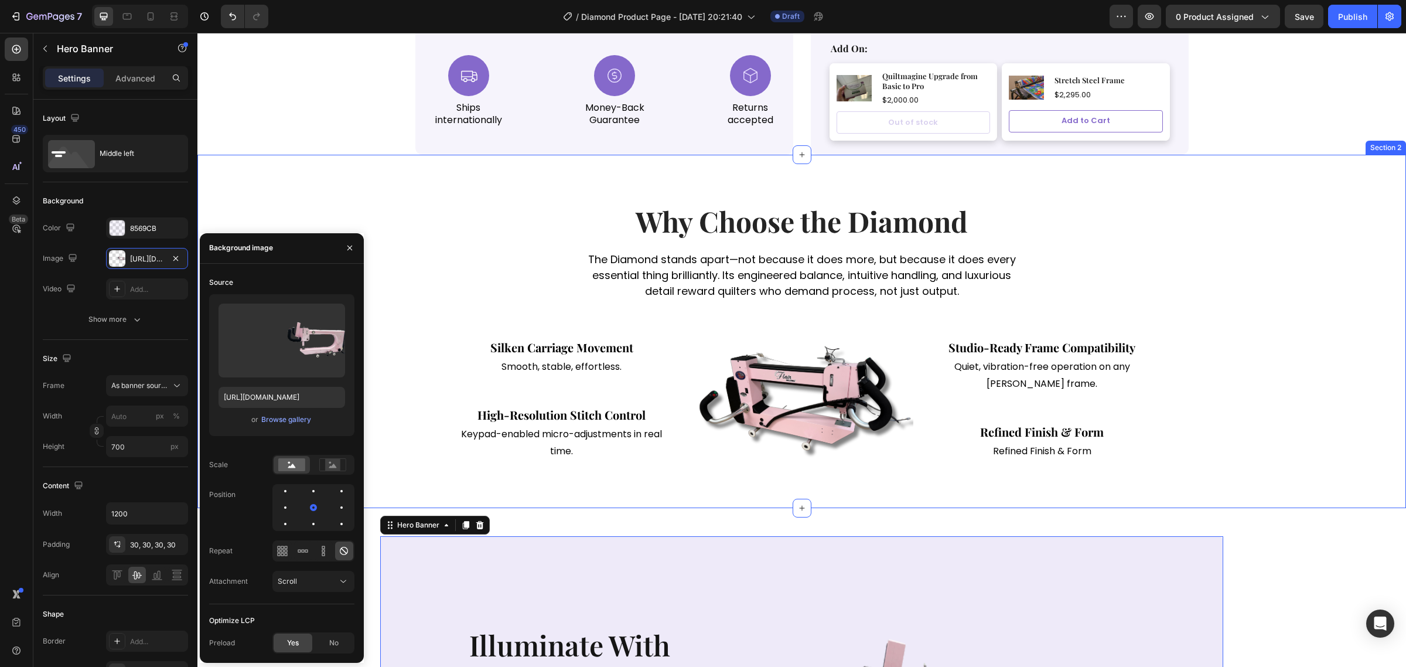
type input "https://cdn.shopify.com/s/files/1/0281/2893/6067/files/gempages_566748255581373…"
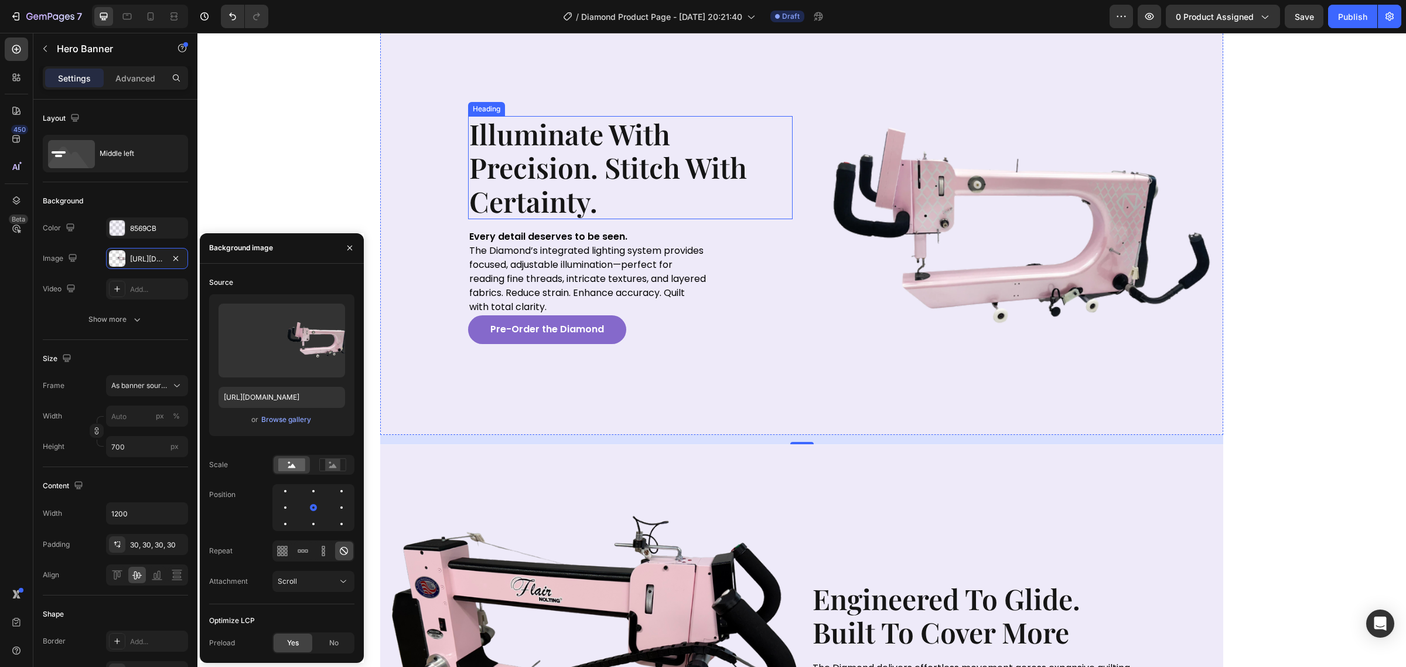
scroll to position [1098, 0]
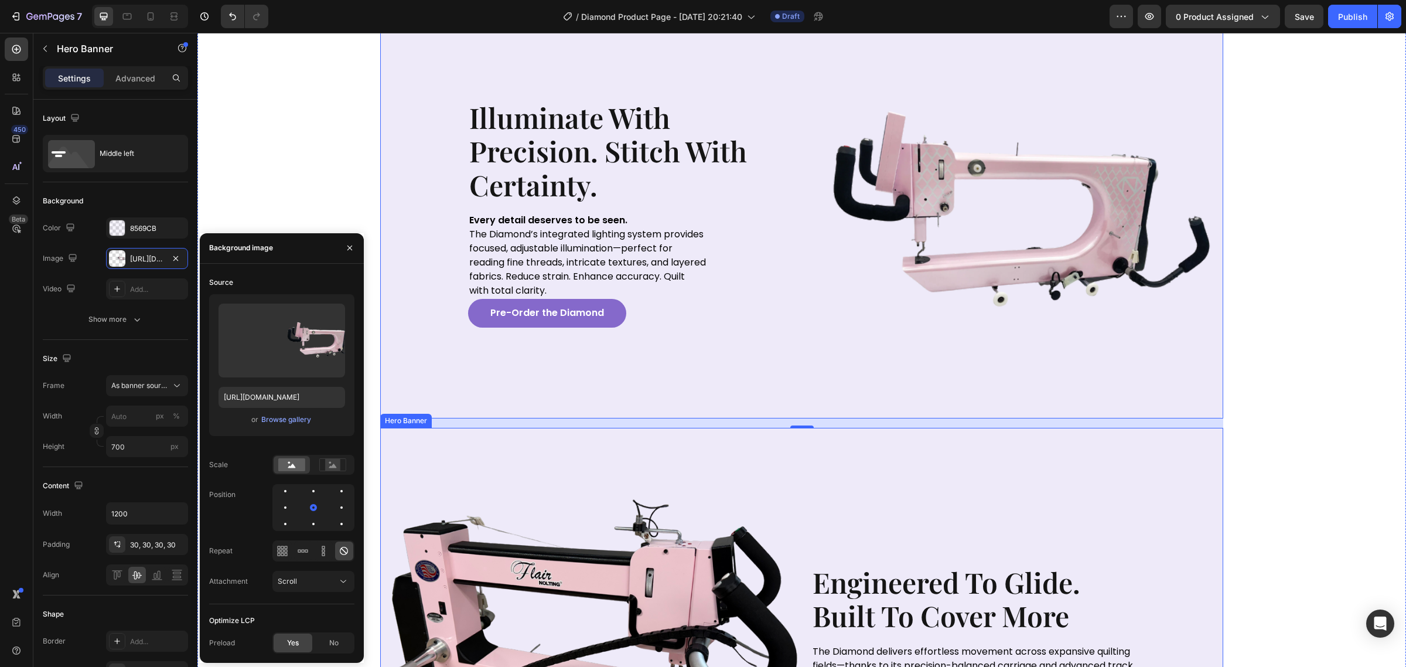
click at [595, 536] on div "Background Image" at bounding box center [801, 633] width 843 height 410
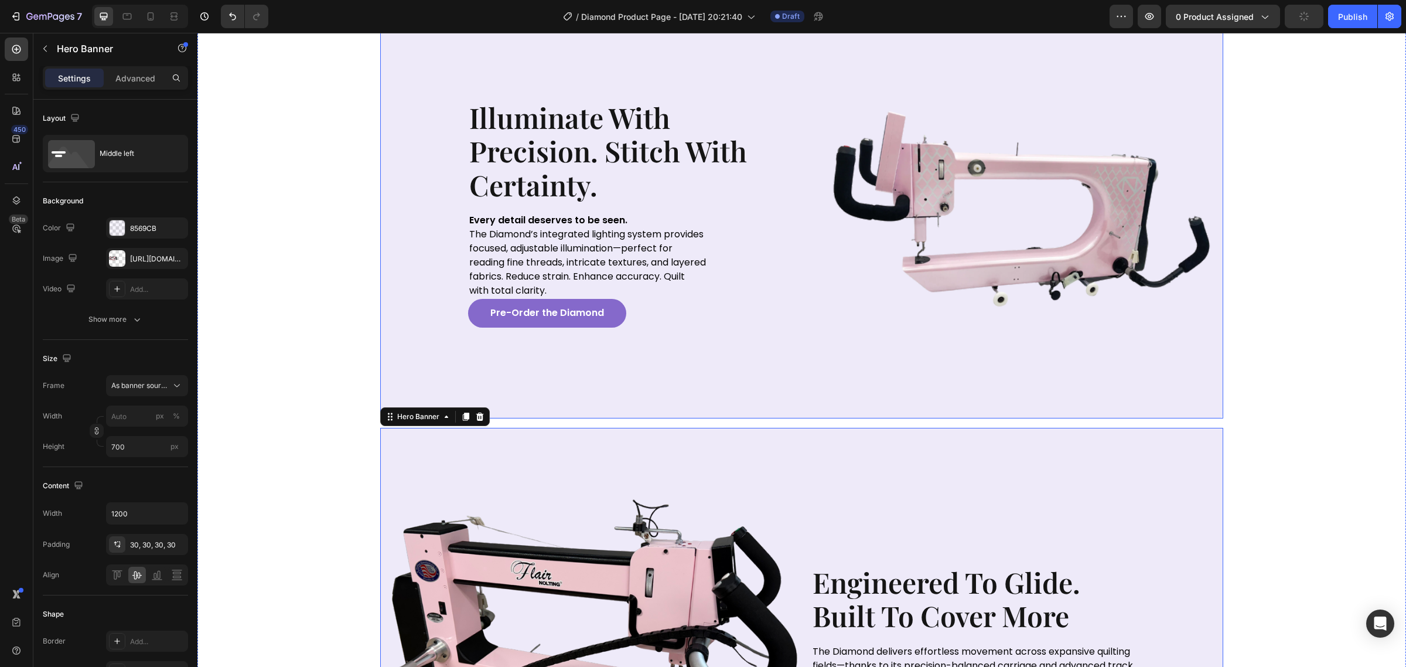
click at [660, 399] on div "Background Image" at bounding box center [801, 213] width 843 height 410
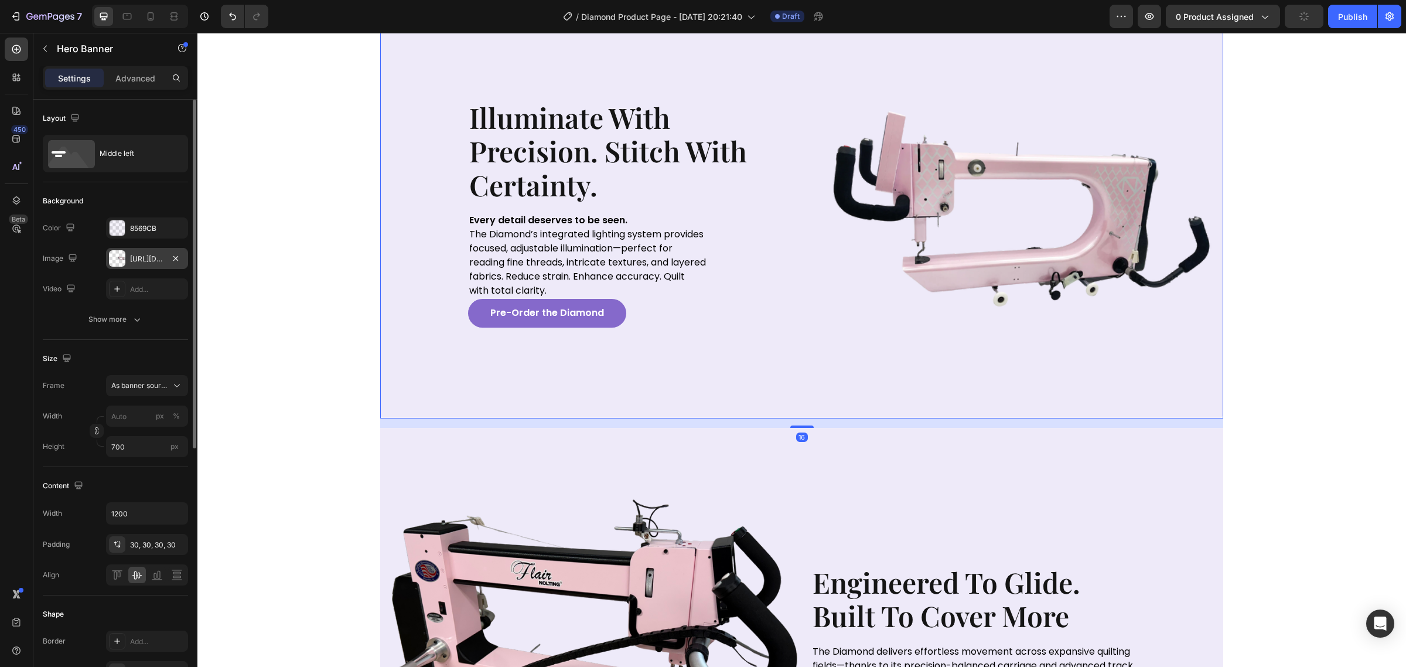
click at [147, 252] on div "https://cdn.shopify.com/s/files/1/0281/2893/6067/files/gempages_566748255581373…" at bounding box center [147, 258] width 82 height 21
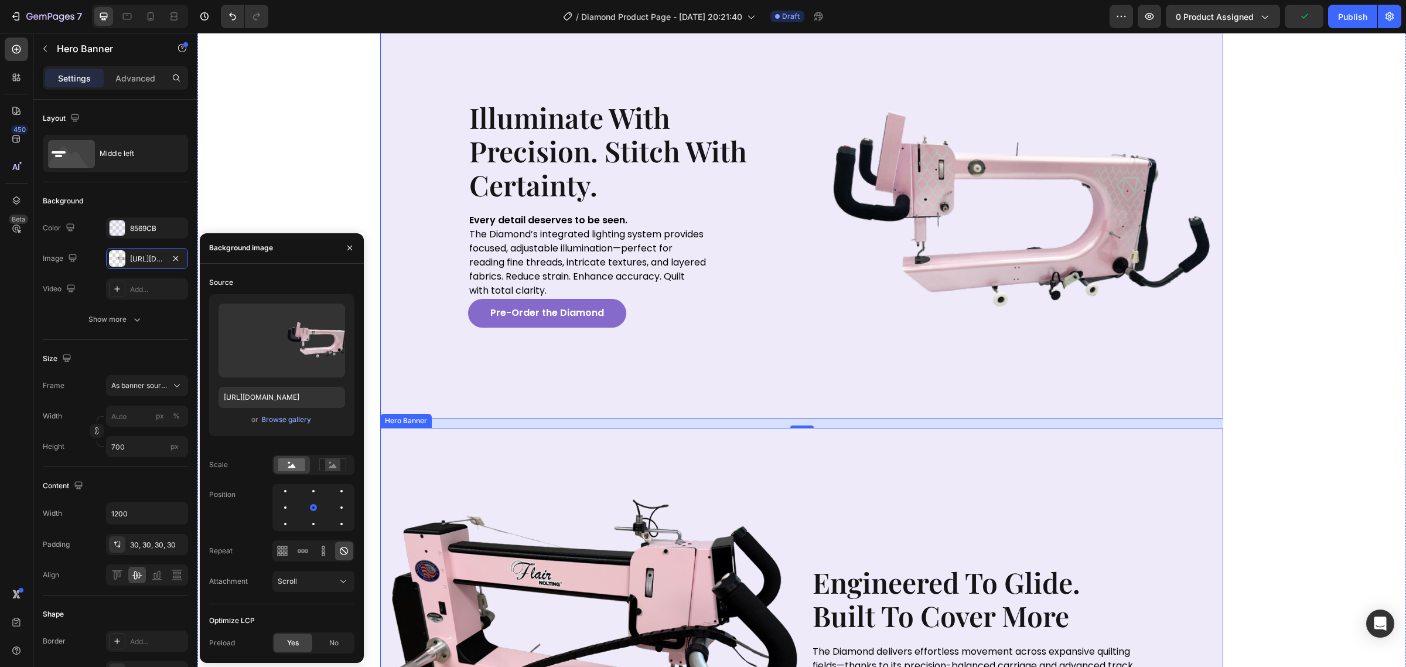
click at [435, 542] on div "Background Image" at bounding box center [801, 633] width 843 height 410
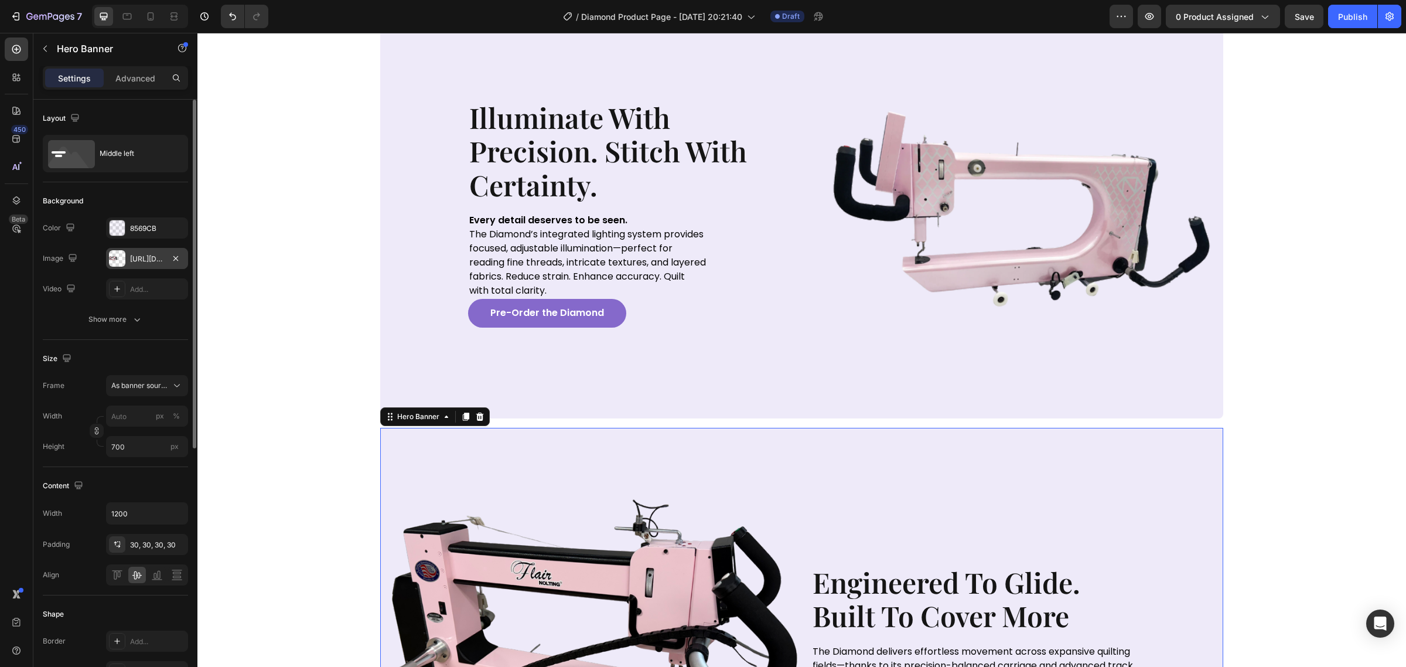
click at [158, 257] on div "[URL][DOMAIN_NAME]" at bounding box center [147, 259] width 34 height 11
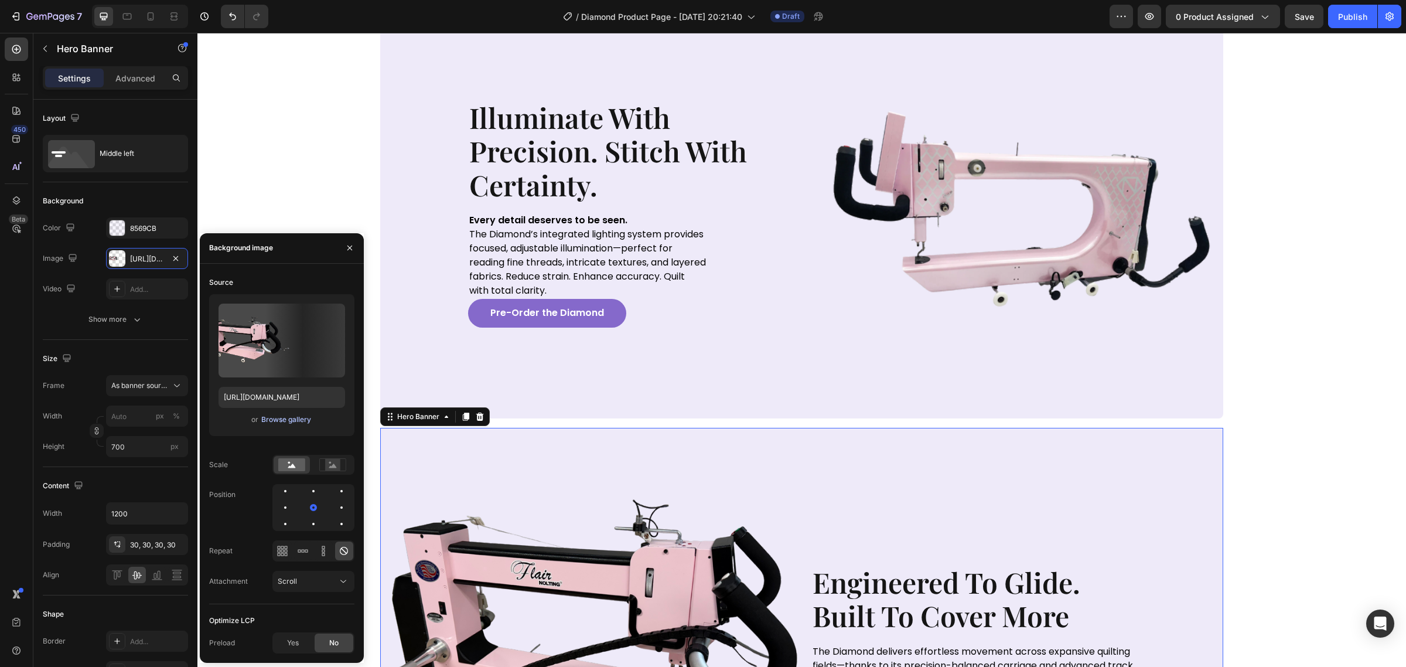
click at [298, 422] on div "Browse gallery" at bounding box center [286, 419] width 50 height 11
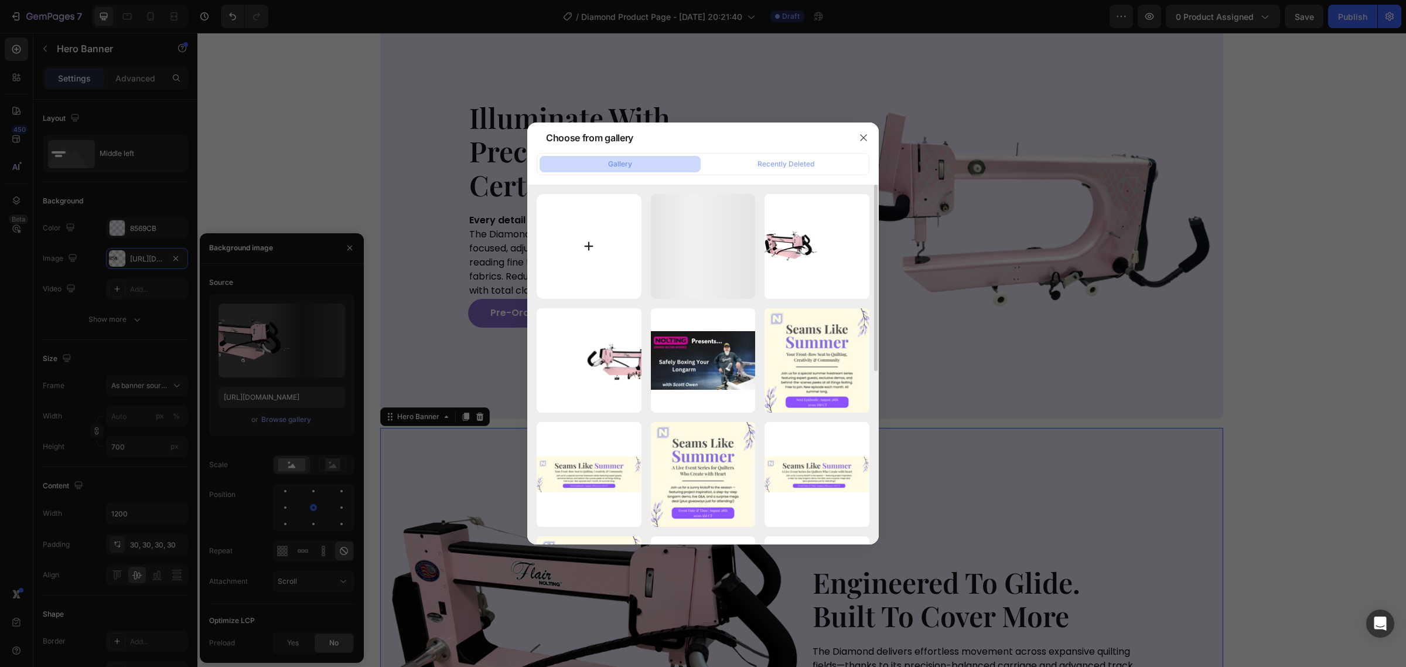
click at [577, 249] on input "file" at bounding box center [589, 246] width 105 height 105
type input "C:\fakepath\Poor SEO (1).svg"
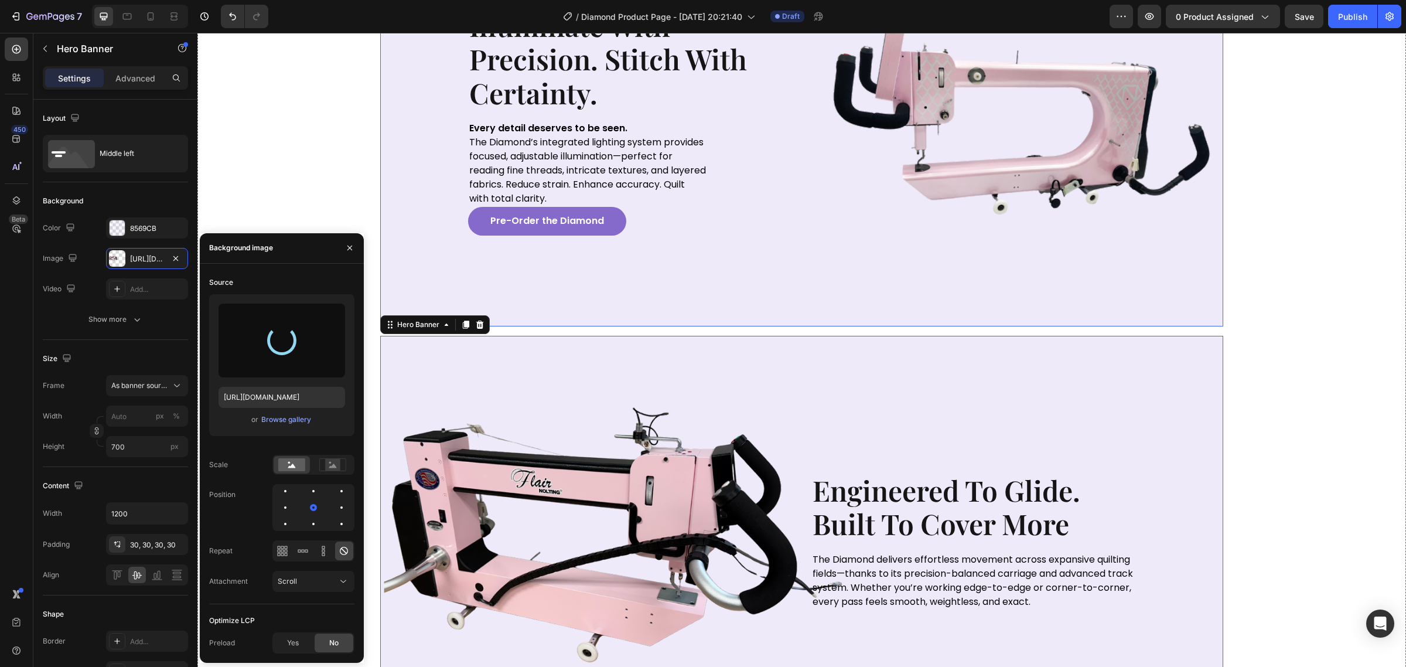
scroll to position [1318, 0]
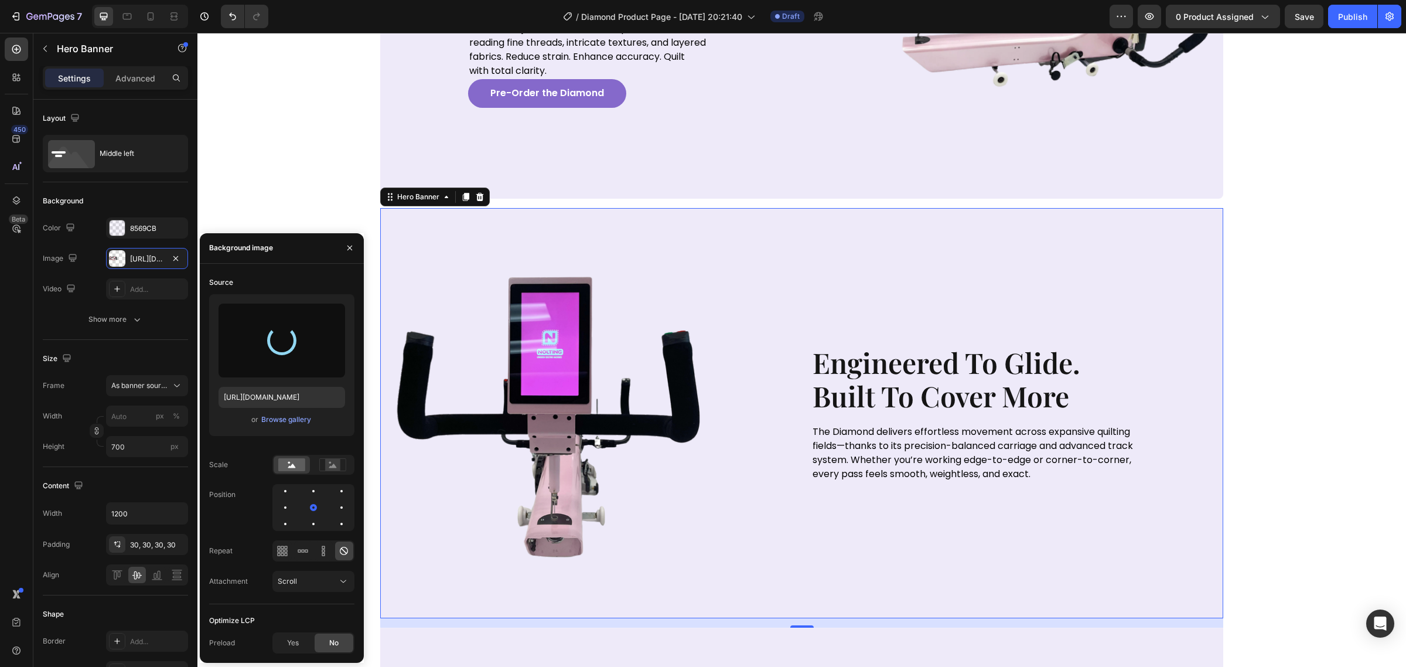
type input "https://cdn.shopify.com/s/files/1/0281/2893/6067/files/gempages_566748255581373…"
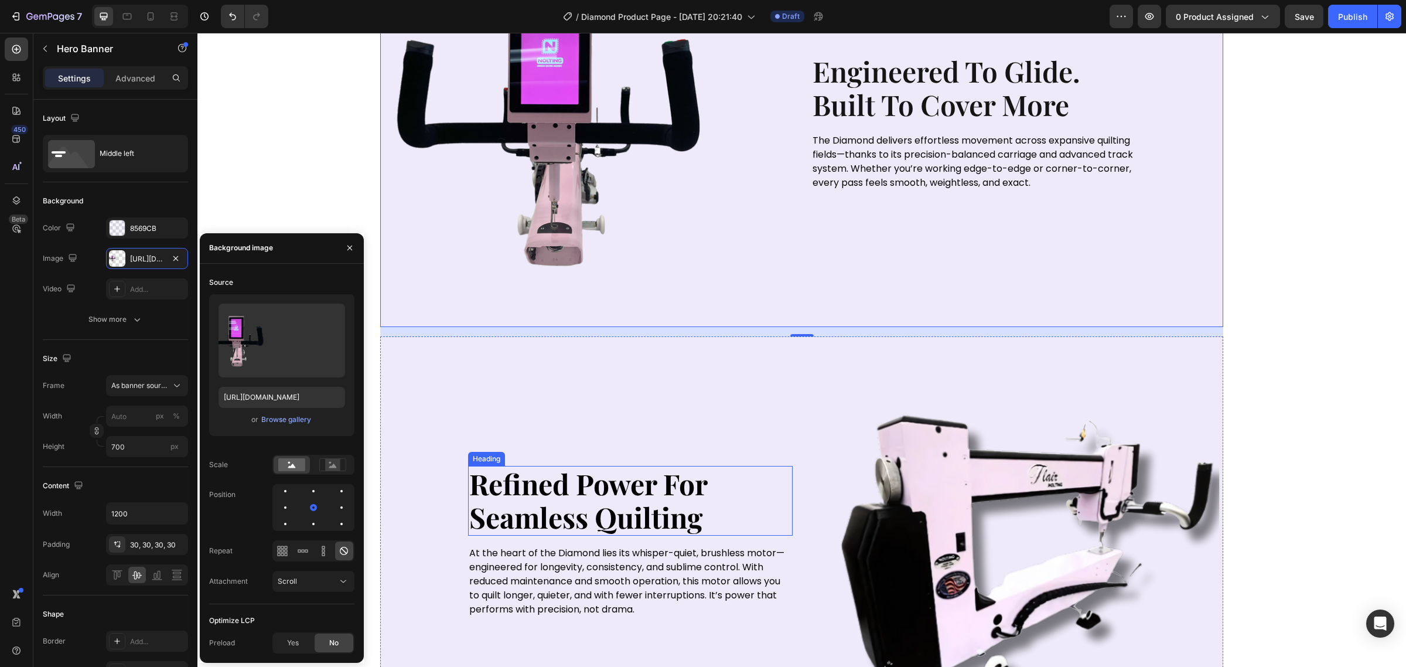
scroll to position [1611, 0]
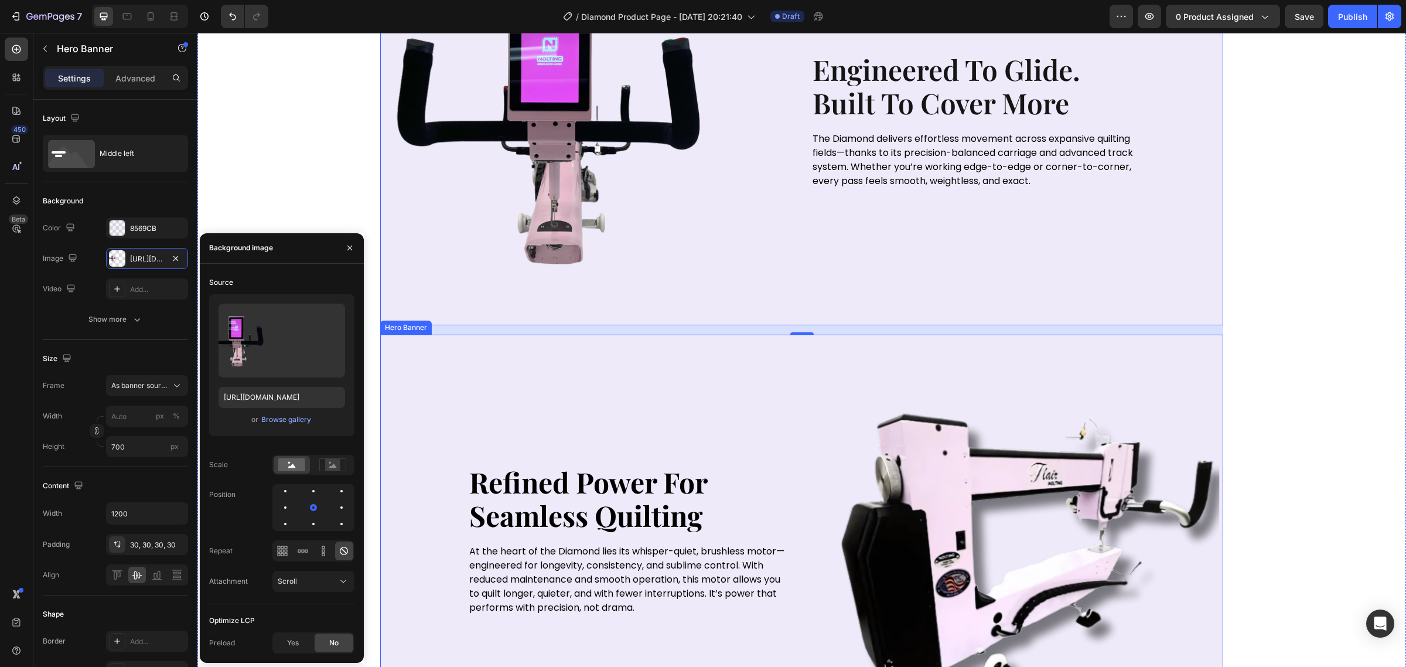
click at [1013, 528] on div "Image" at bounding box center [973, 540] width 325 height 152
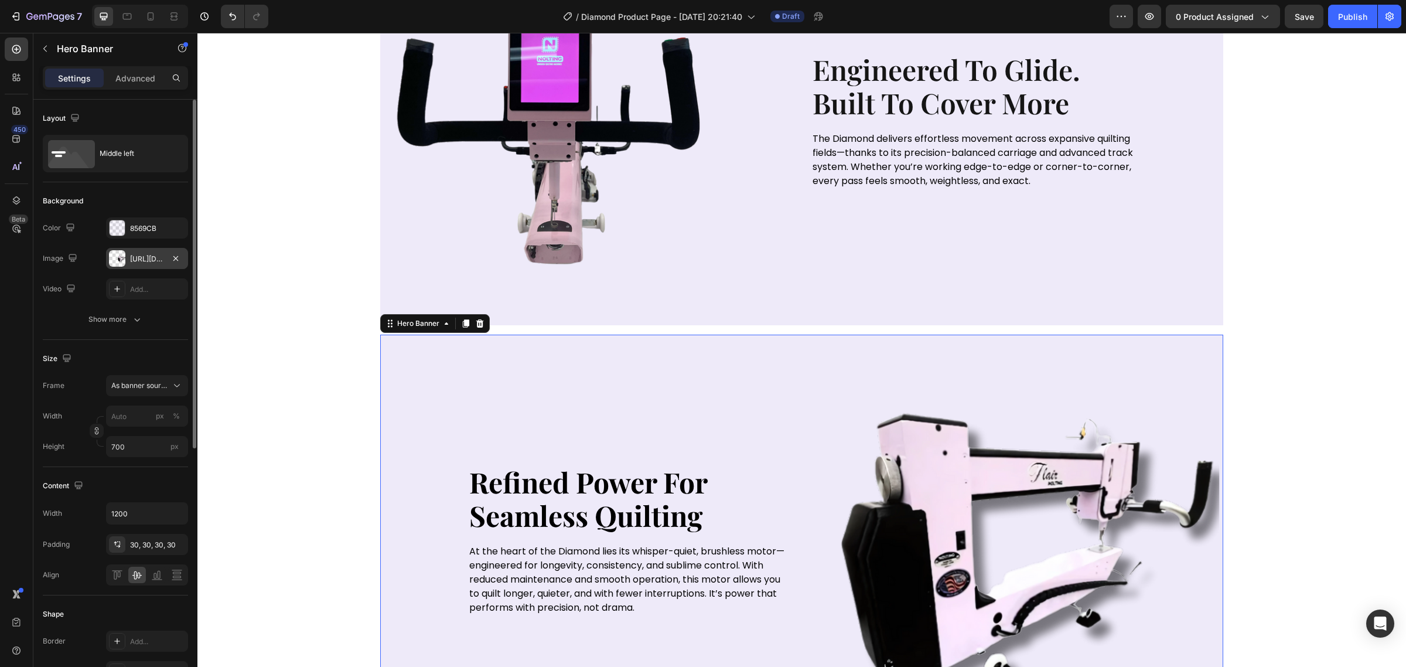
click at [141, 261] on div "https://cdn.shopify.com/s/files/1/0281/2893/6067/files/gempages_566748255581373…" at bounding box center [147, 259] width 34 height 11
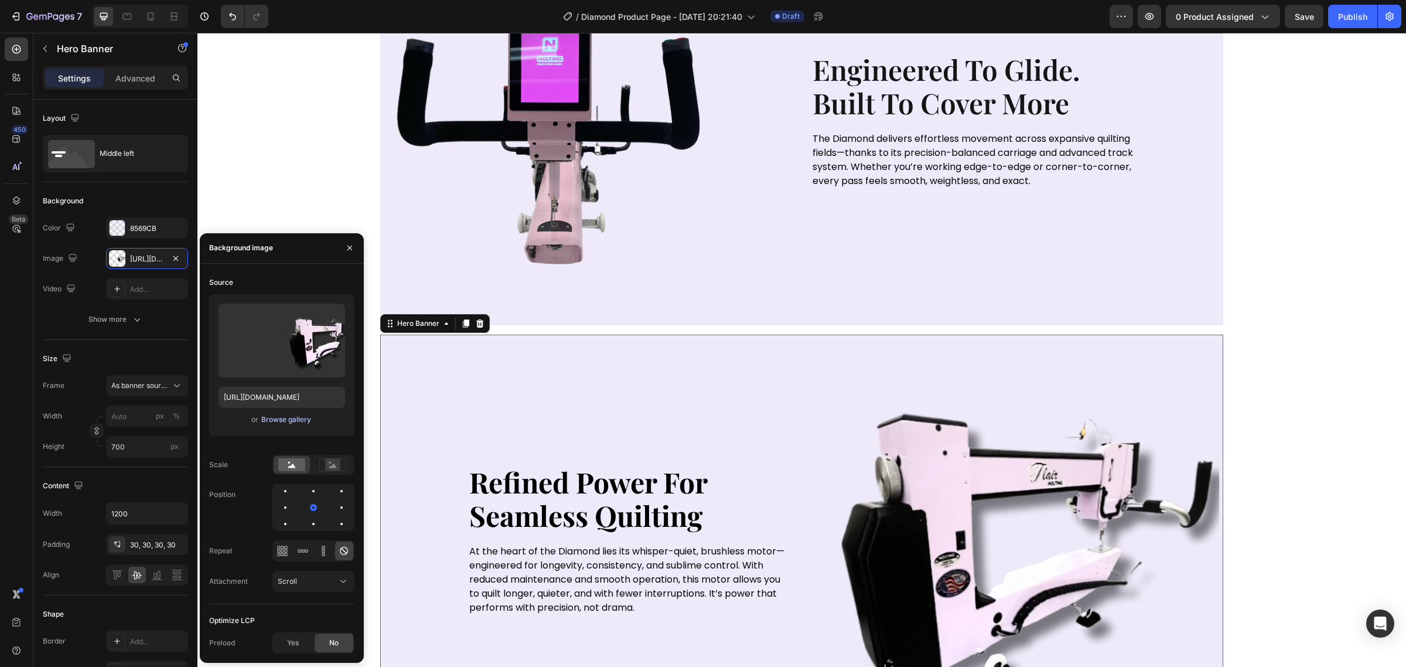
click at [291, 414] on div "Browse gallery" at bounding box center [286, 419] width 50 height 11
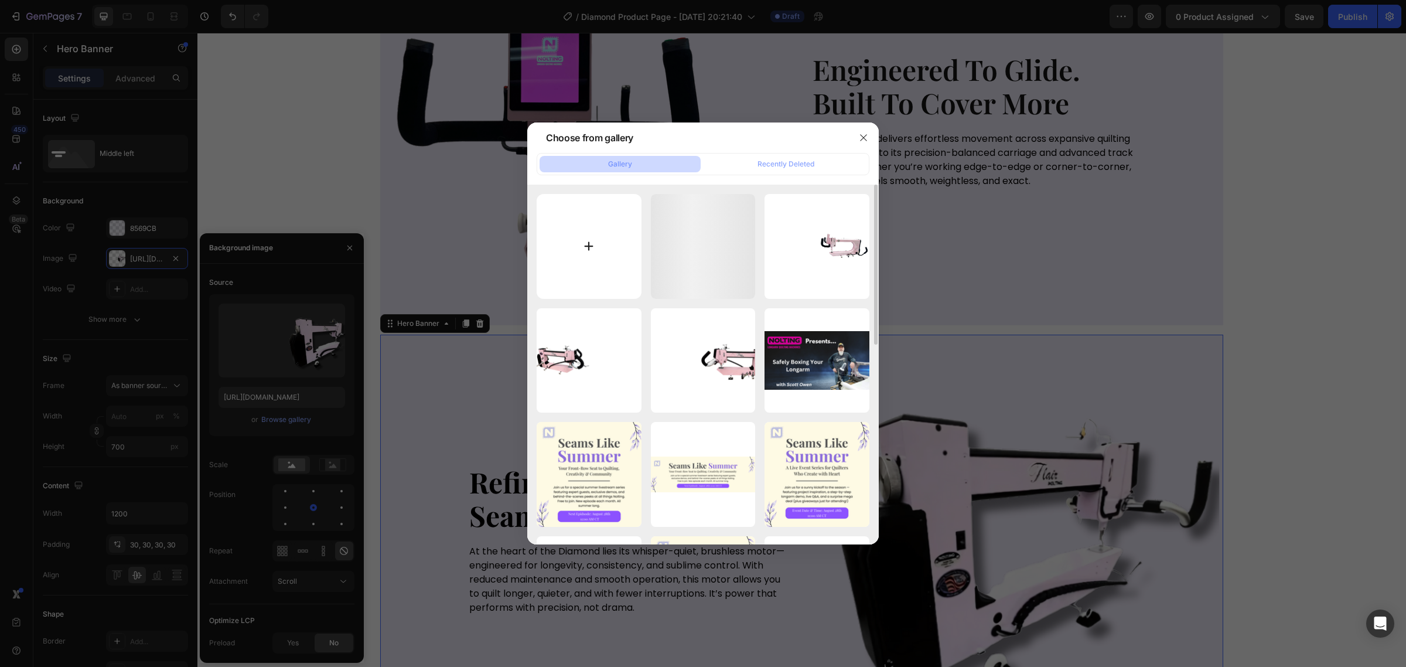
click at [630, 249] on input "file" at bounding box center [589, 246] width 105 height 105
type input "C:\fakepath\Poor SEO (2).svg"
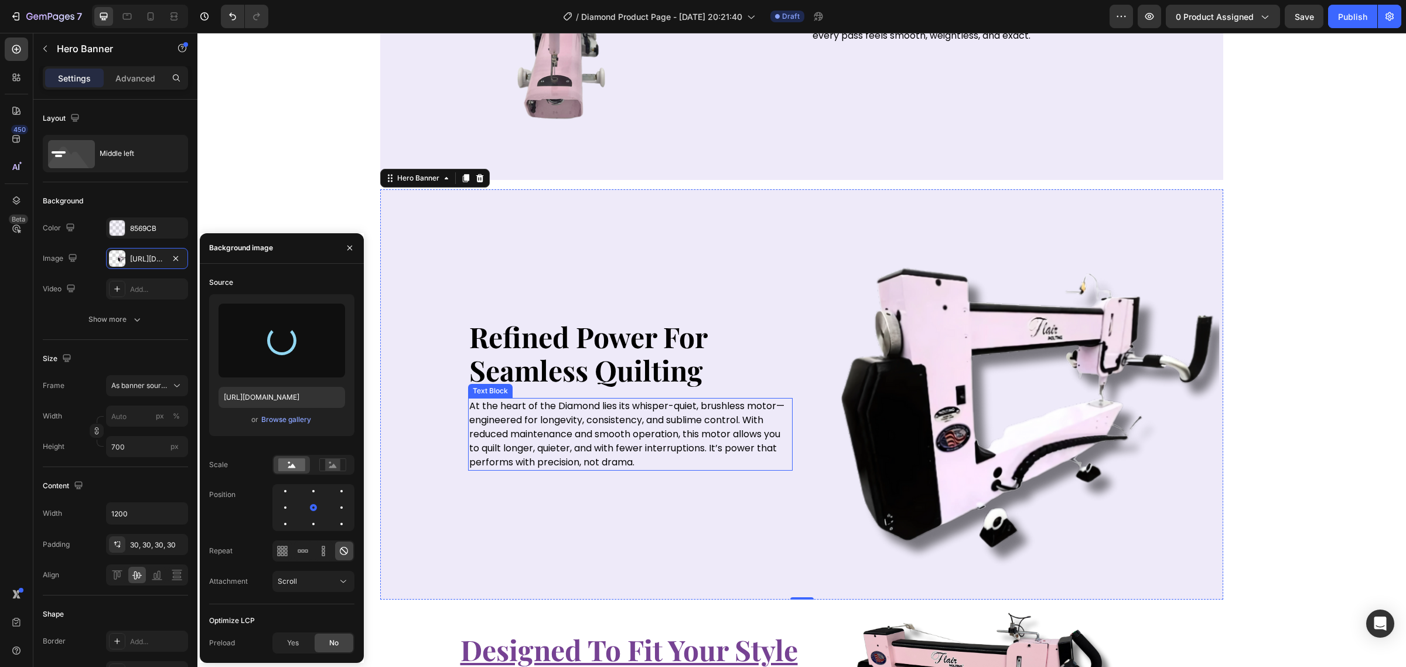
scroll to position [1757, 0]
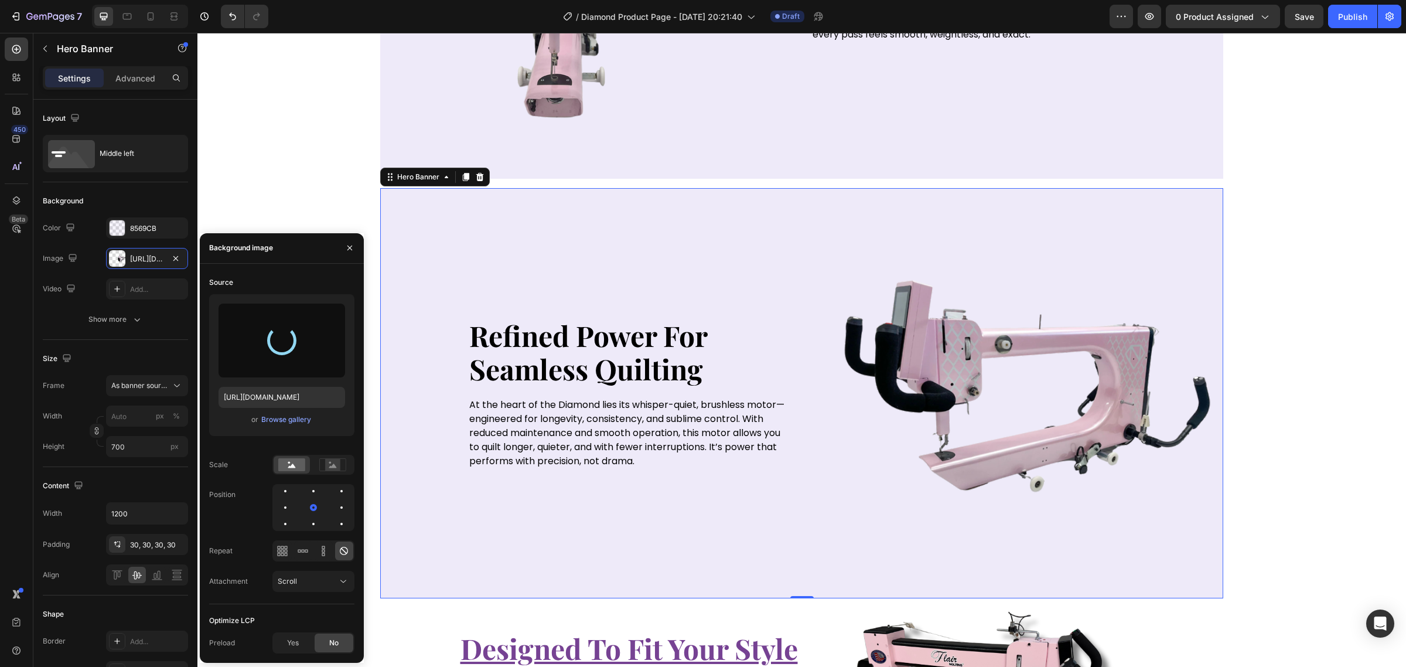
type input "https://cdn.shopify.com/s/files/1/0281/2893/6067/files/gempages_566748255581373…"
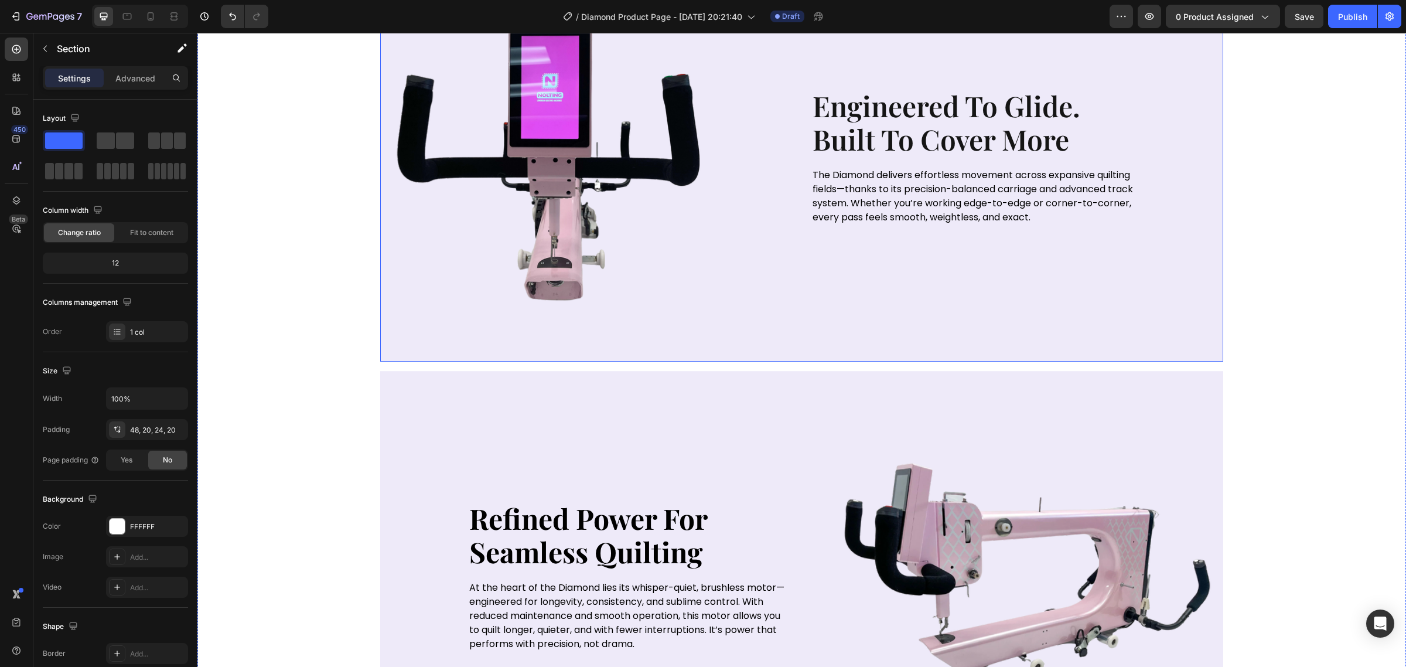
scroll to position [1611, 0]
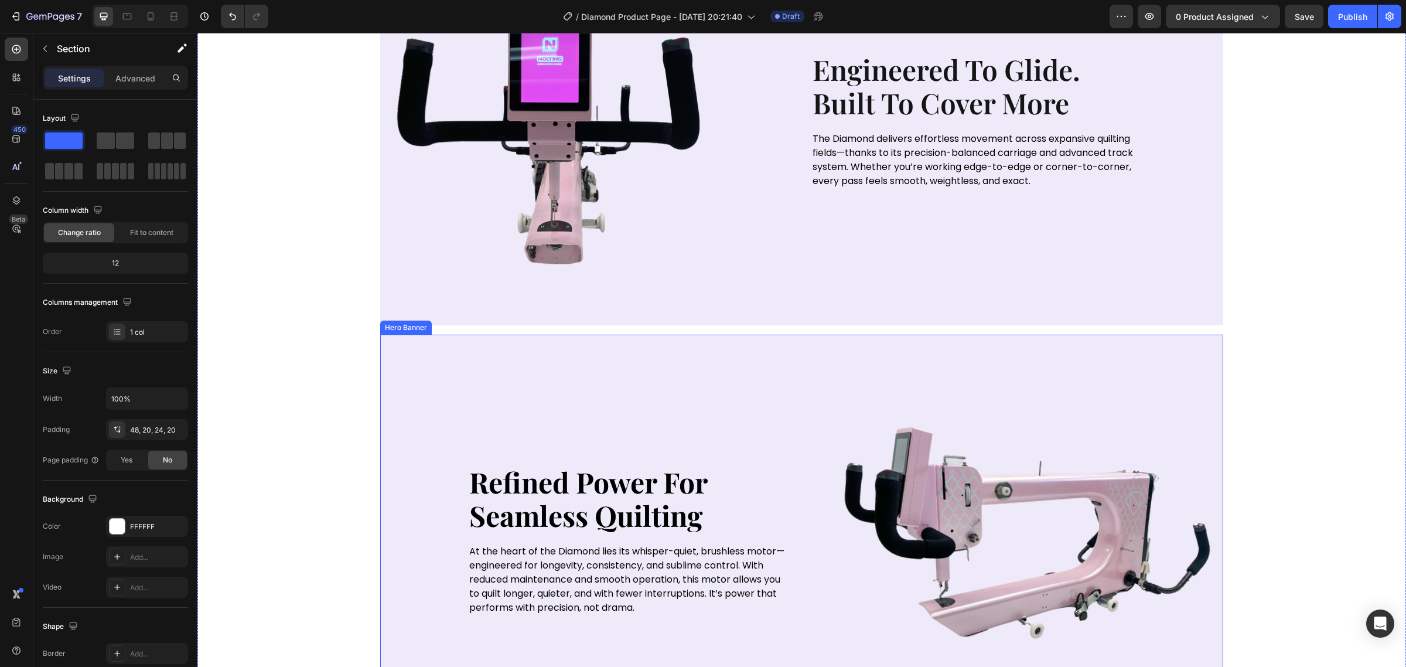
click at [708, 425] on div "Background Image" at bounding box center [801, 539] width 843 height 410
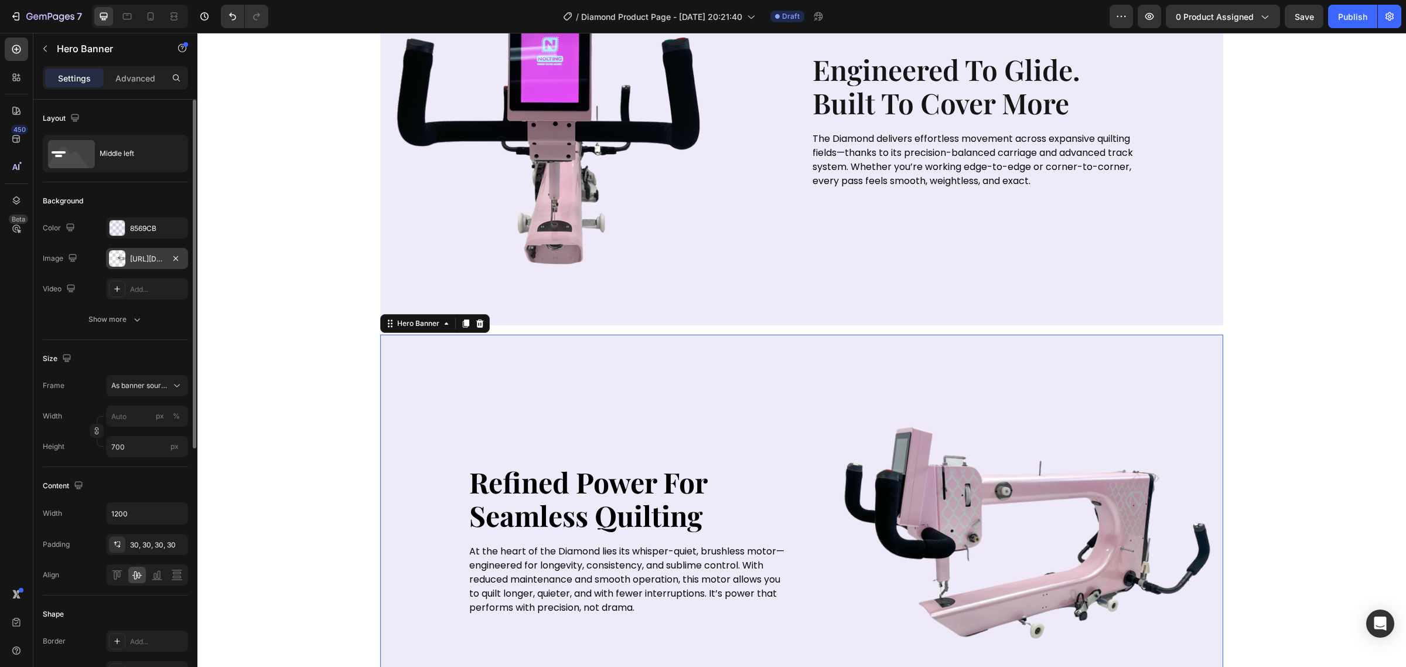
click at [151, 252] on div "https://cdn.shopify.com/s/files/1/0281/2893/6067/files/gempages_566748255581373…" at bounding box center [147, 258] width 82 height 21
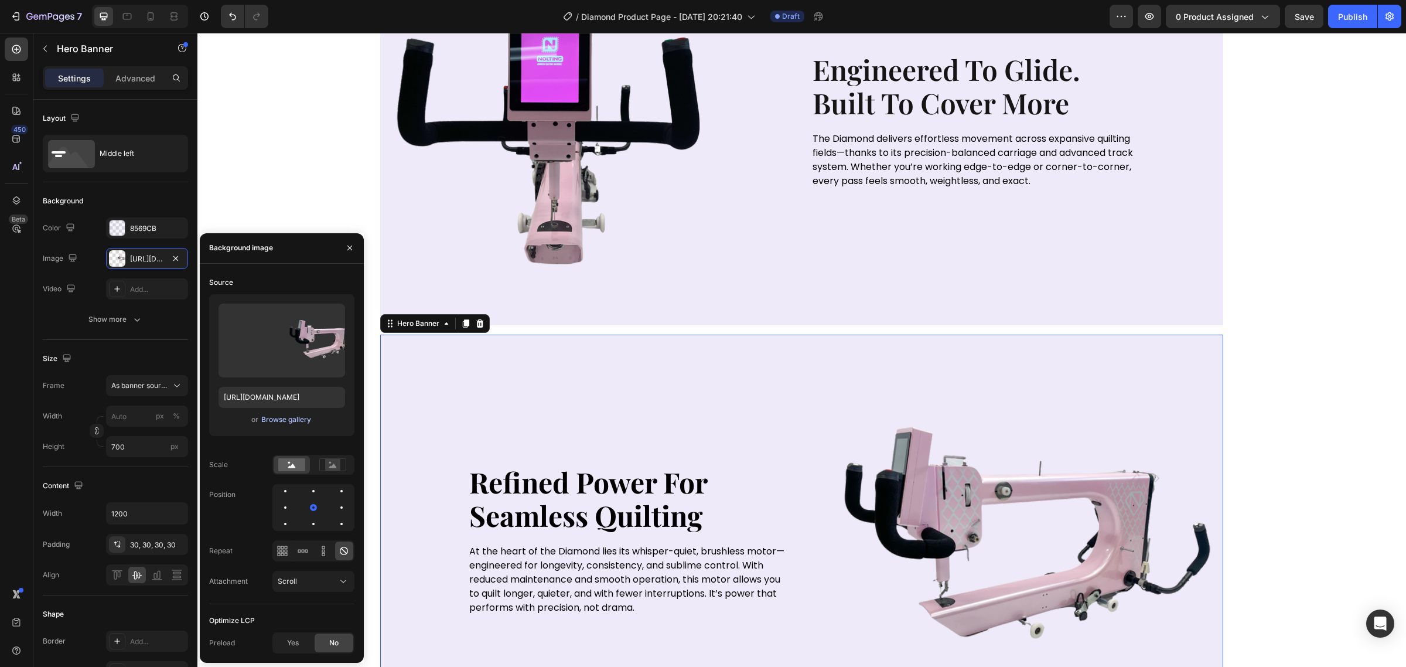
click at [295, 416] on div "Browse gallery" at bounding box center [286, 419] width 50 height 11
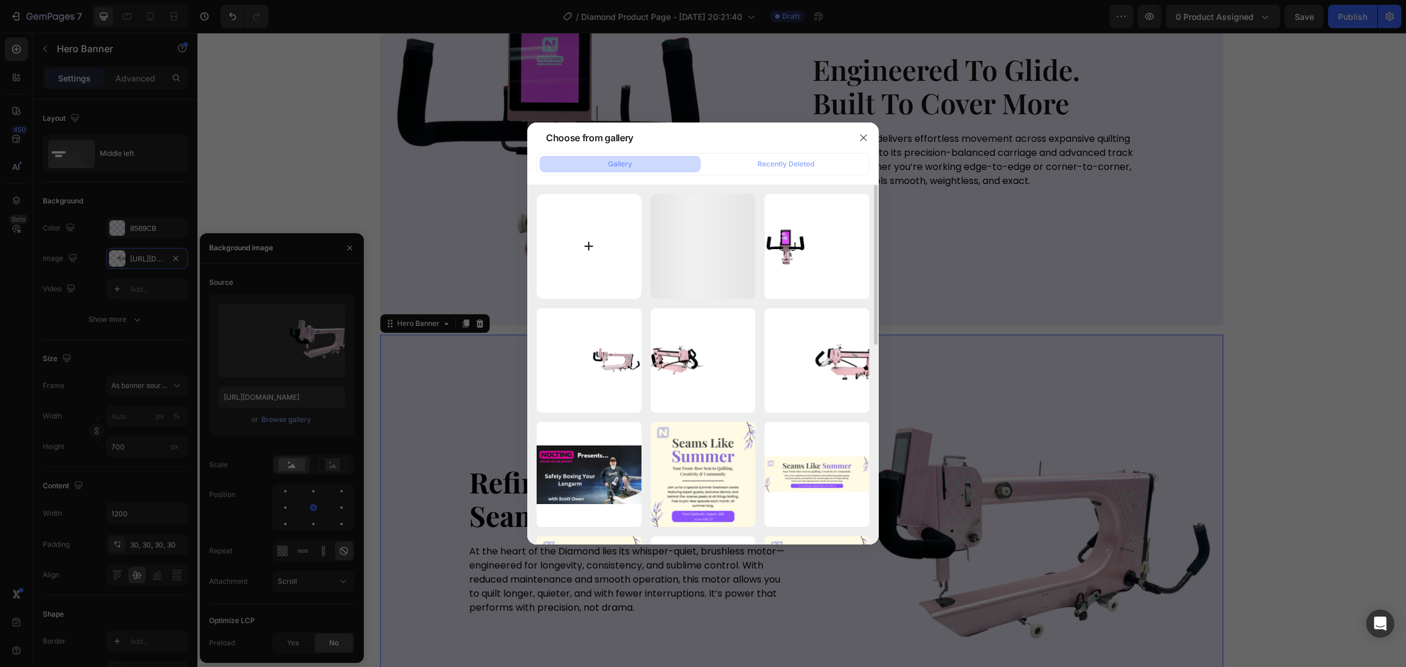
click at [597, 284] on input "file" at bounding box center [589, 246] width 105 height 105
type input "C:\fakepath\Poor SEO (3).svg"
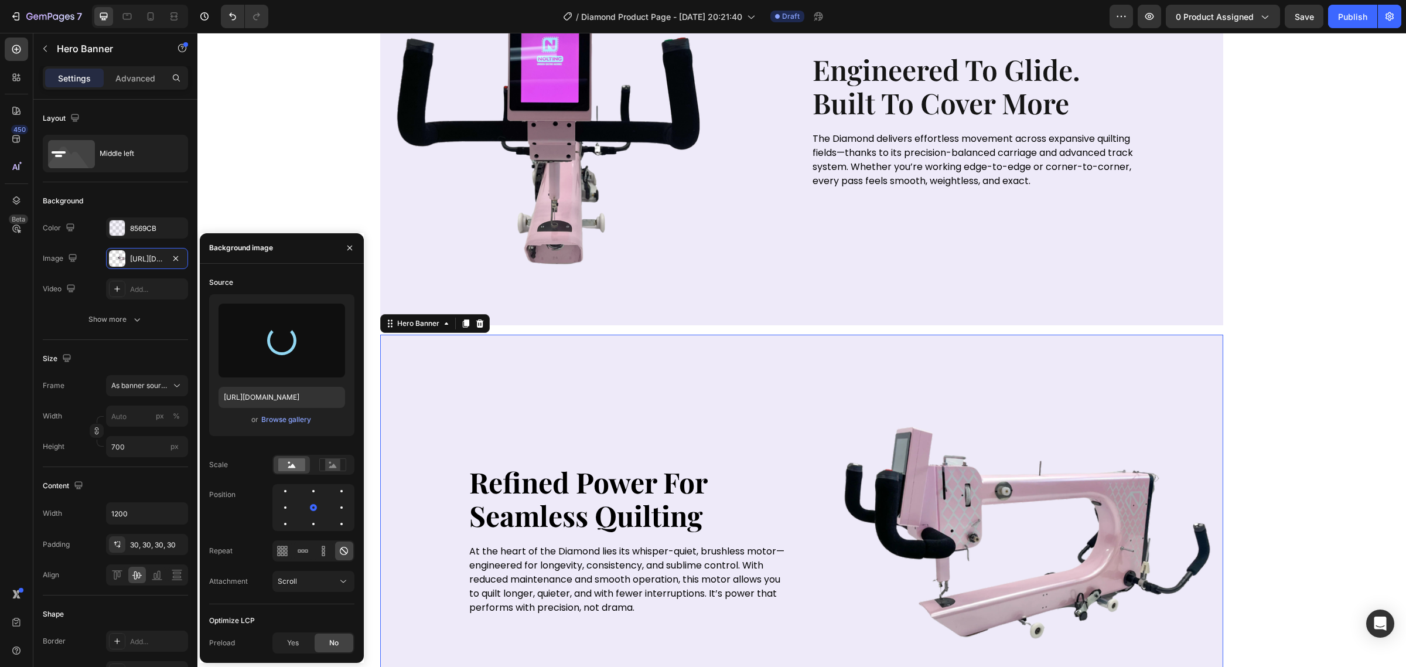
scroll to position [1830, 0]
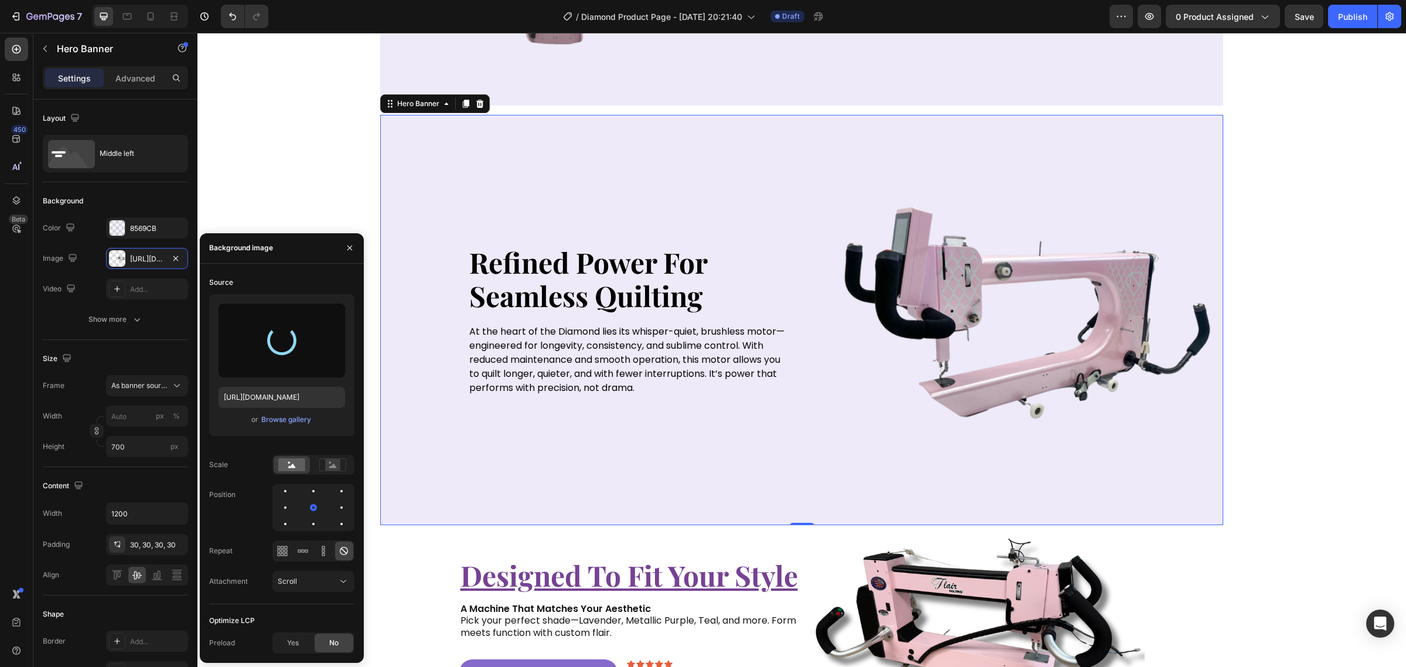
type input "https://cdn.shopify.com/s/files/1/0281/2893/6067/files/gempages_566748255581373…"
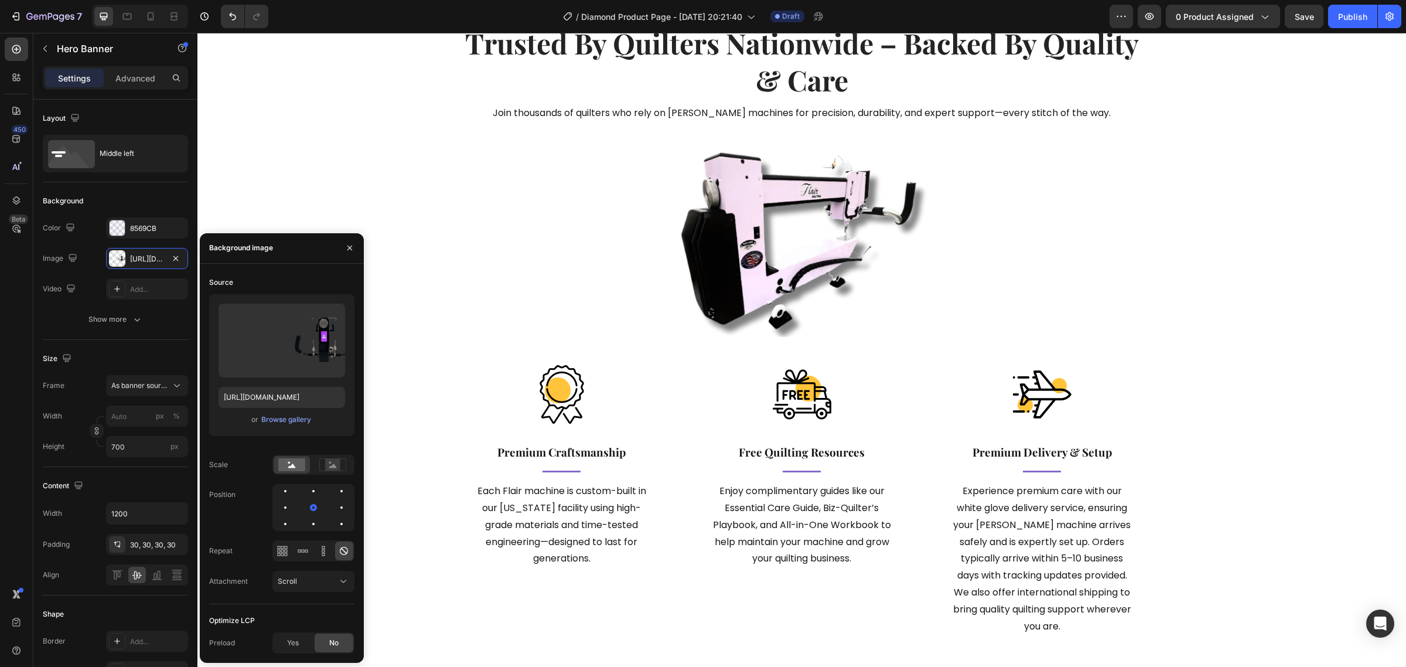
scroll to position [2929, 0]
